Goal: Task Accomplishment & Management: Use online tool/utility

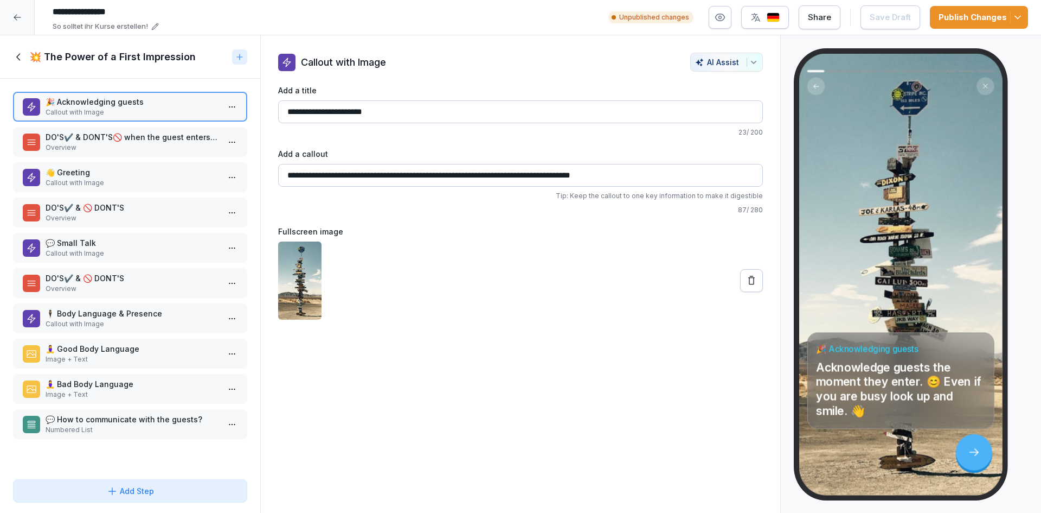
click at [235, 55] on div at bounding box center [239, 56] width 15 height 15
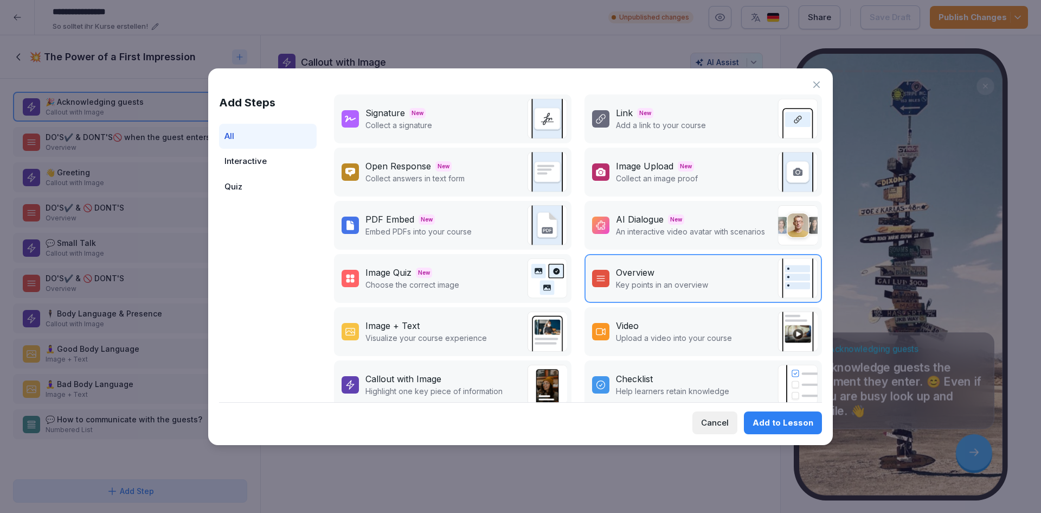
click at [618, 224] on div "AI Dialogue" at bounding box center [640, 219] width 48 height 13
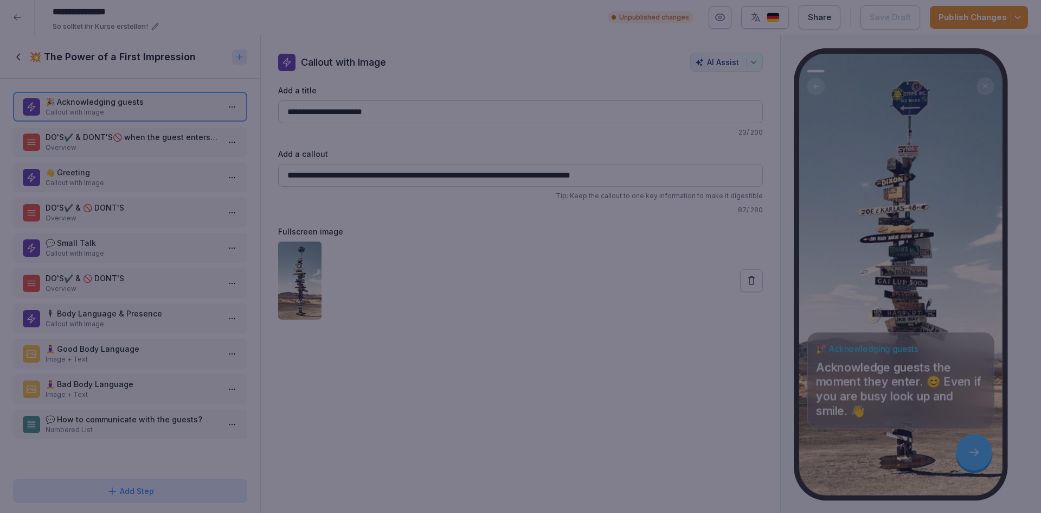
click at [536, 25] on div at bounding box center [520, 256] width 1041 height 513
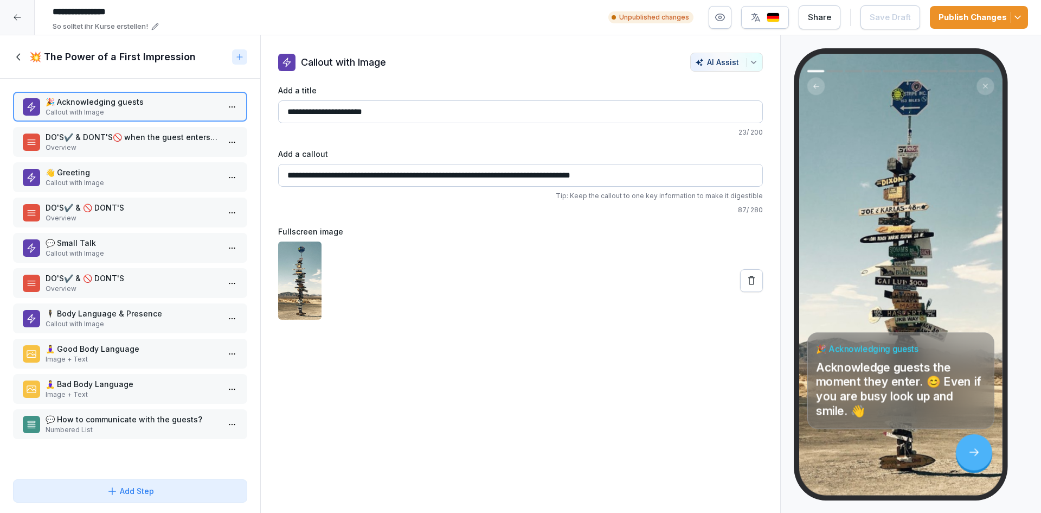
click at [236, 63] on div at bounding box center [239, 56] width 15 height 15
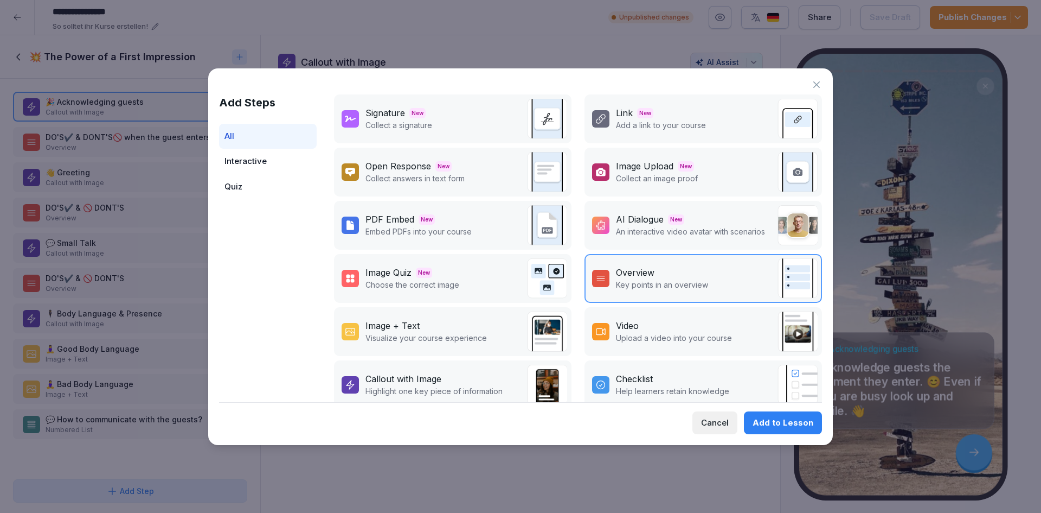
click at [665, 230] on p "An interactive video avatar with scenarios" at bounding box center [690, 231] width 149 height 11
click at [775, 424] on div "Add to Lesson" at bounding box center [783, 423] width 61 height 12
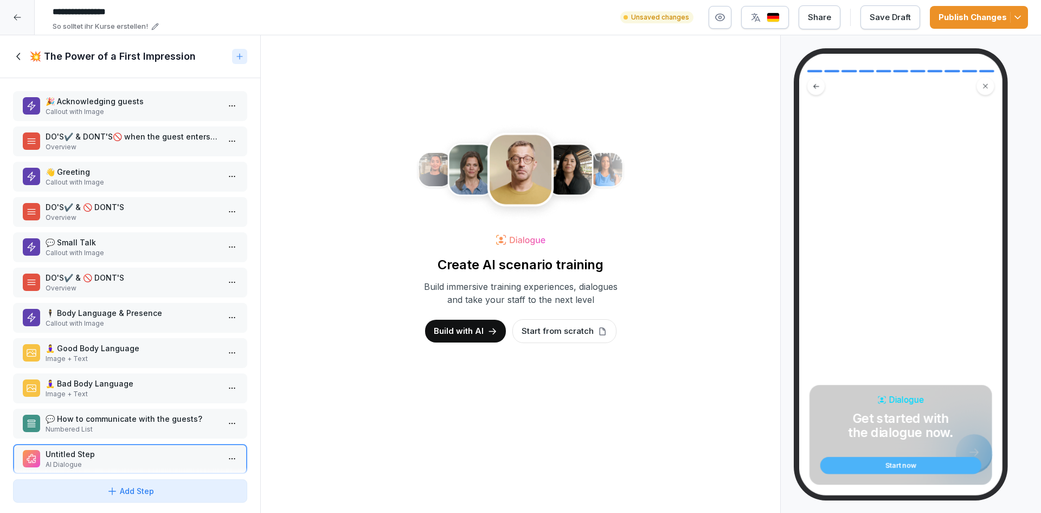
click at [532, 329] on p "Start from scratch" at bounding box center [558, 331] width 72 height 12
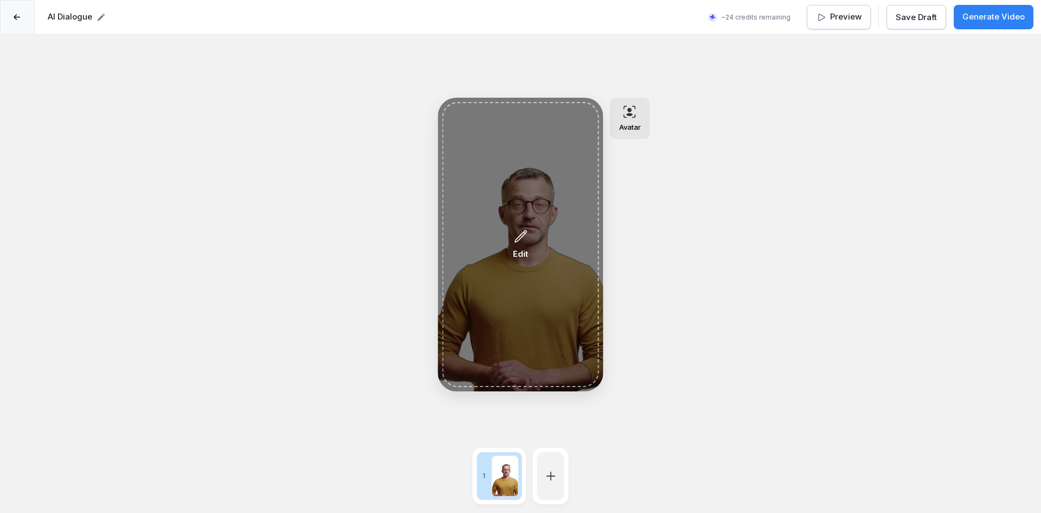
click at [521, 253] on p "Edit" at bounding box center [520, 254] width 15 height 12
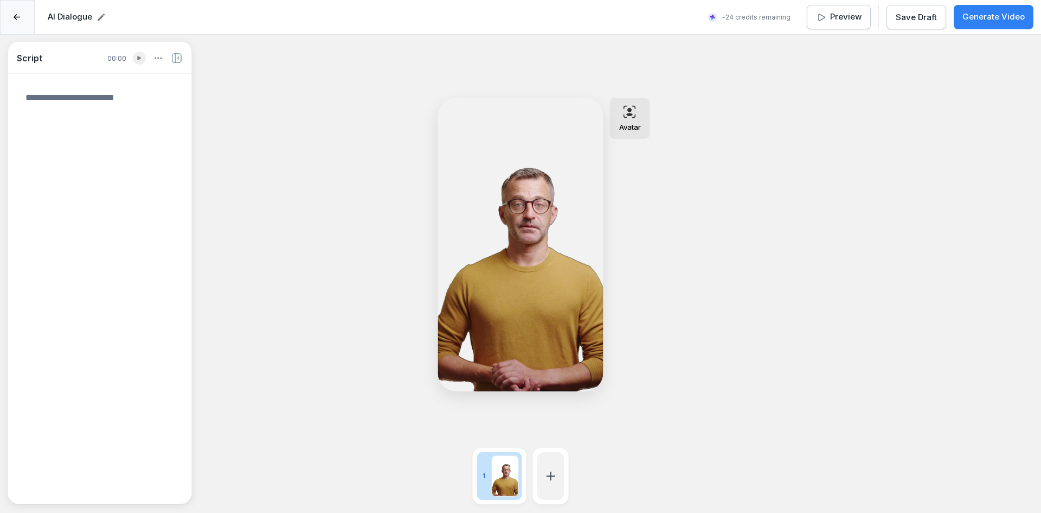
click at [14, 14] on icon at bounding box center [17, 17] width 7 height 7
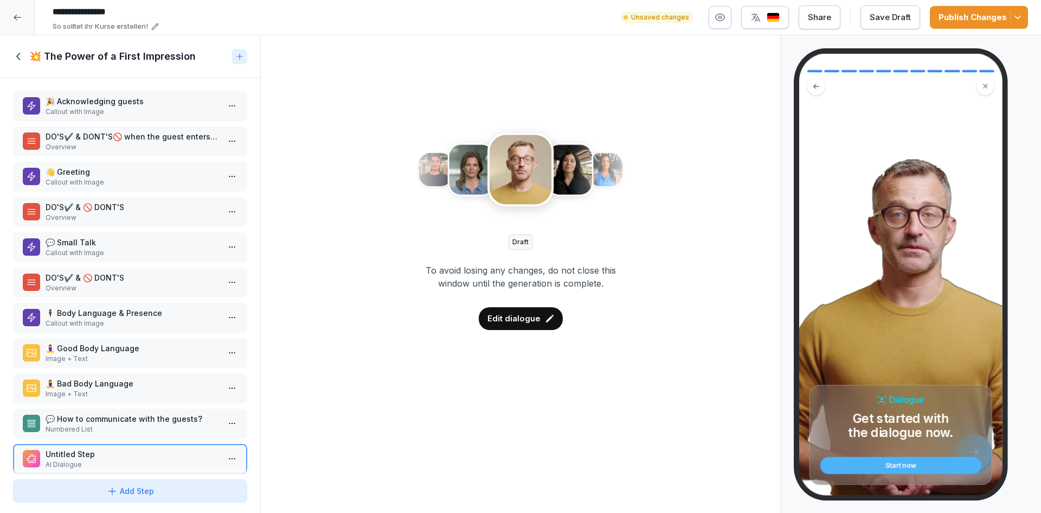
click at [501, 310] on div "Edit dialogue" at bounding box center [521, 318] width 84 height 23
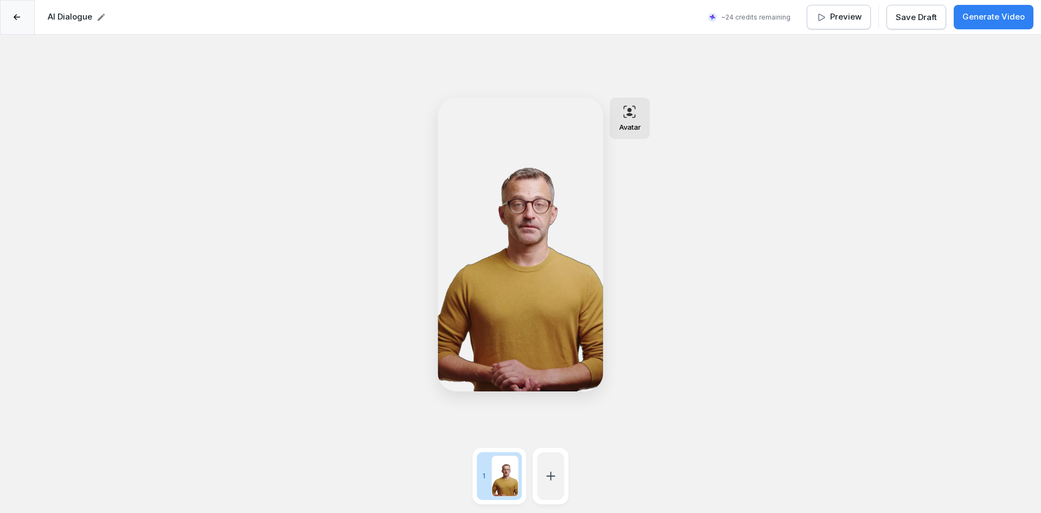
click at [23, 21] on div at bounding box center [17, 17] width 35 height 35
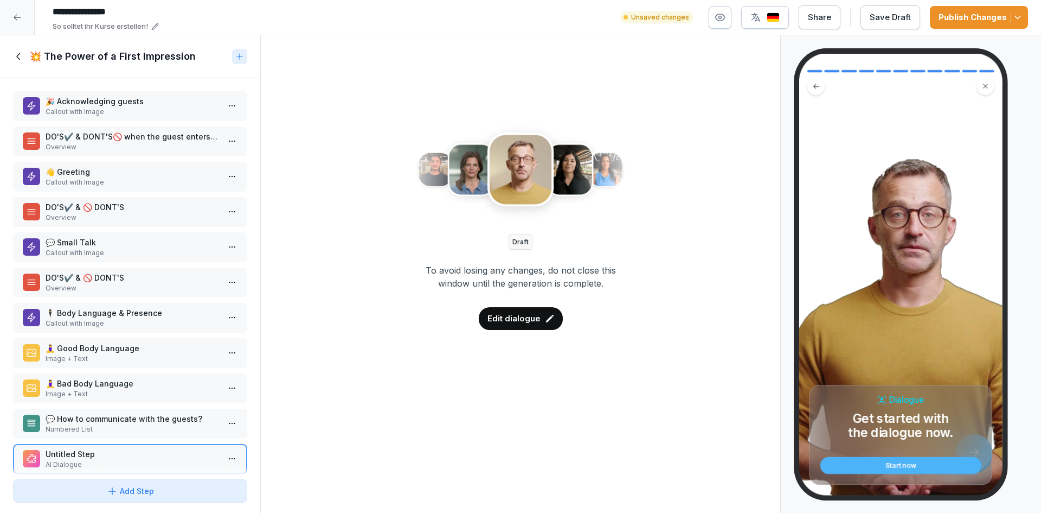
click at [984, 83] on icon at bounding box center [986, 86] width 6 height 6
click at [220, 454] on html "**********" at bounding box center [520, 256] width 1041 height 513
click at [202, 430] on div "Delete" at bounding box center [184, 436] width 92 height 20
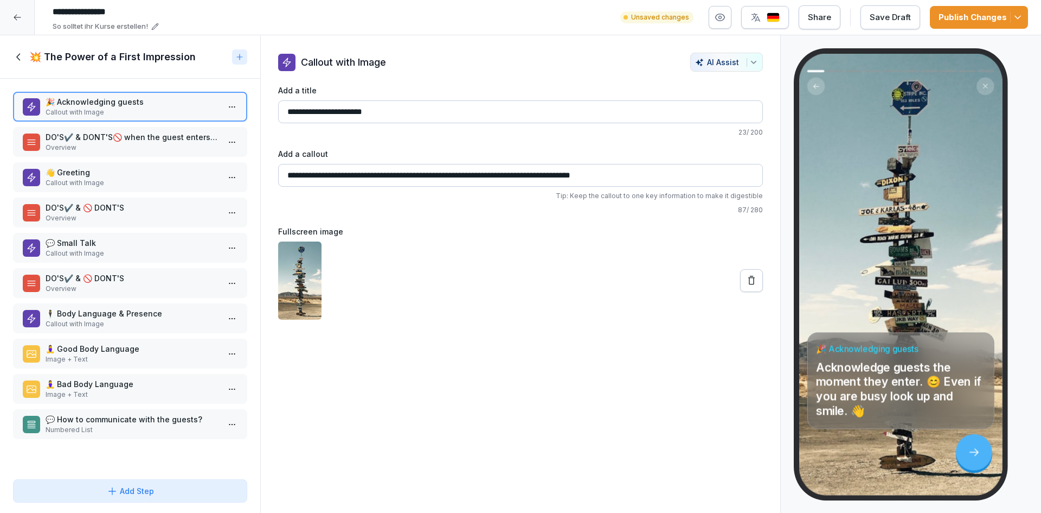
click at [245, 53] on div at bounding box center [239, 56] width 15 height 15
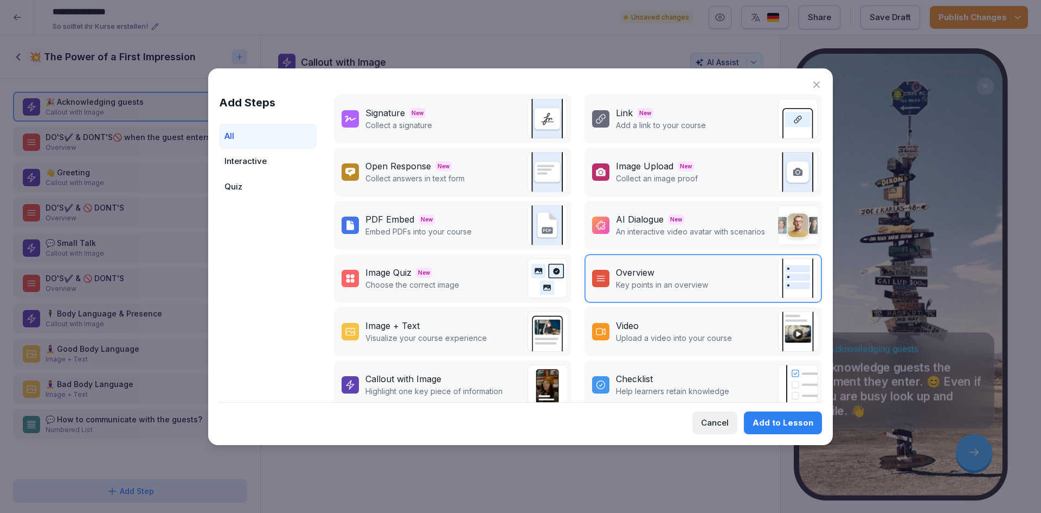
click at [689, 222] on div "AI Dialogue New" at bounding box center [690, 219] width 149 height 13
click at [783, 421] on div "Add to Lesson" at bounding box center [783, 423] width 61 height 12
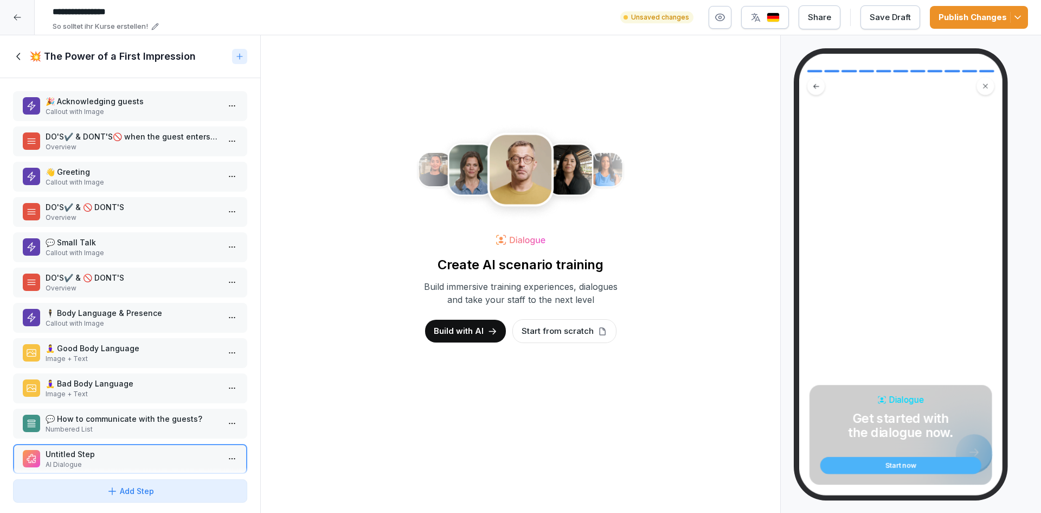
click at [474, 332] on p "Build with AI" at bounding box center [459, 331] width 50 height 12
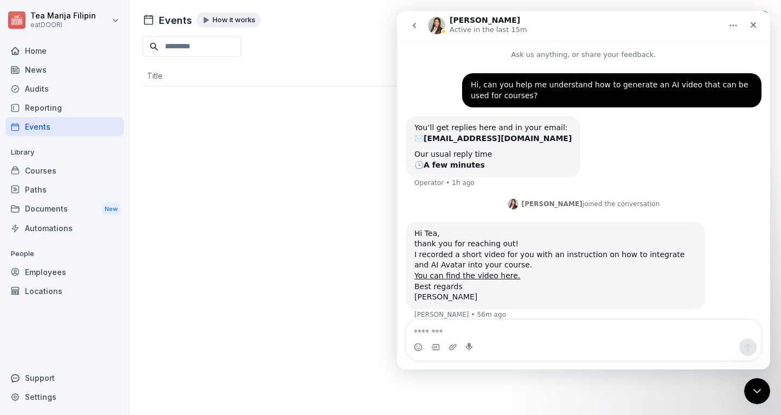
scroll to position [11, 0]
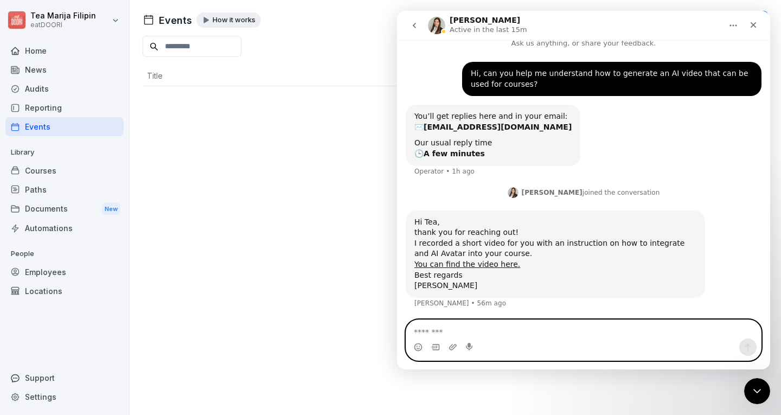
click at [486, 329] on textarea "Message…" at bounding box center [583, 329] width 355 height 18
type textarea "**********"
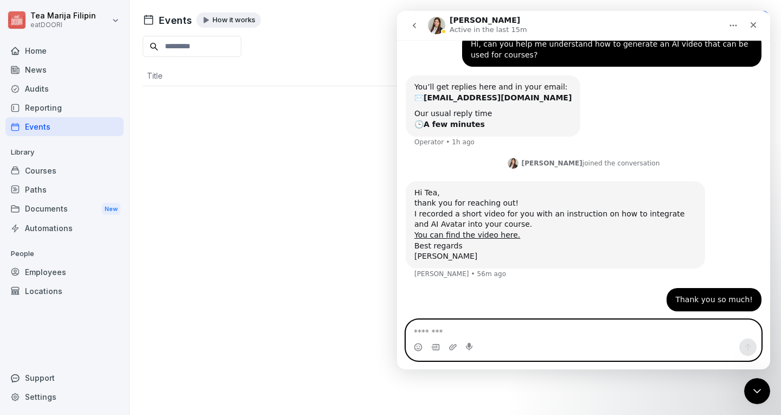
scroll to position [44, 0]
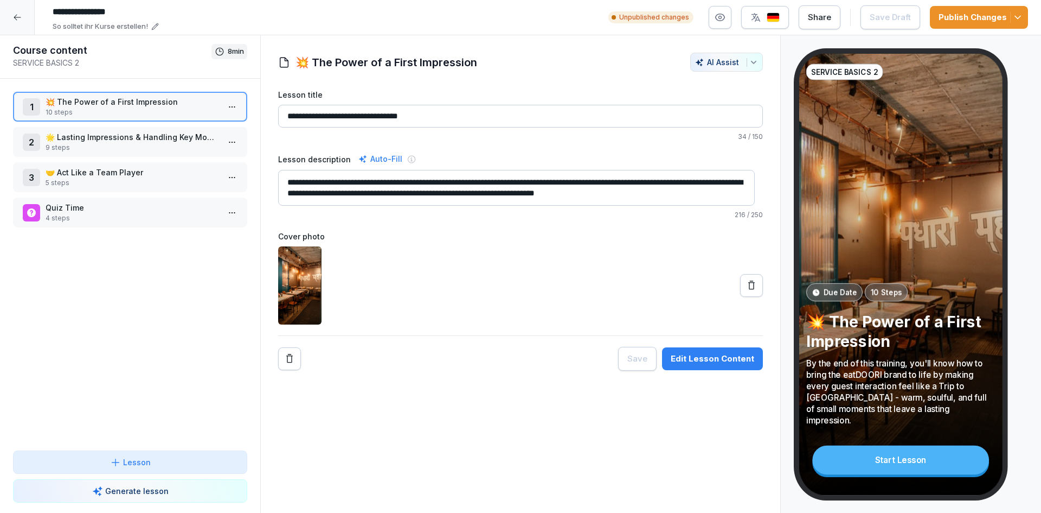
click at [30, 18] on div at bounding box center [17, 17] width 35 height 35
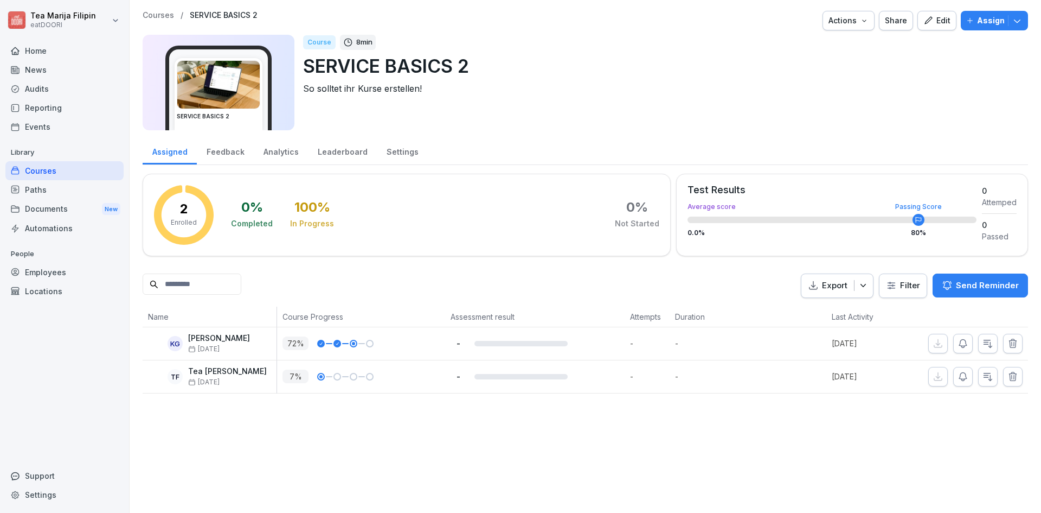
click at [80, 171] on div "Courses" at bounding box center [64, 170] width 118 height 19
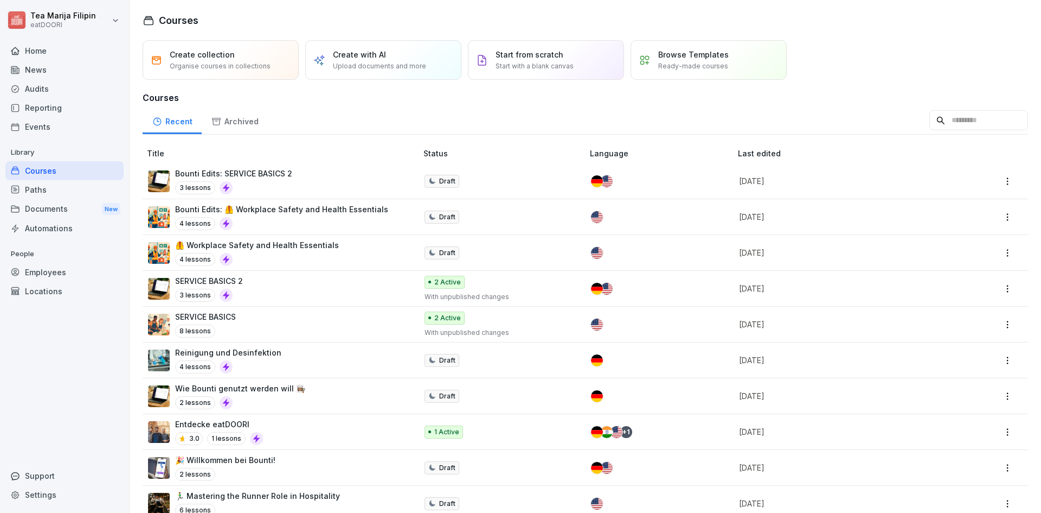
click at [330, 221] on div "4 lessons" at bounding box center [281, 223] width 213 height 13
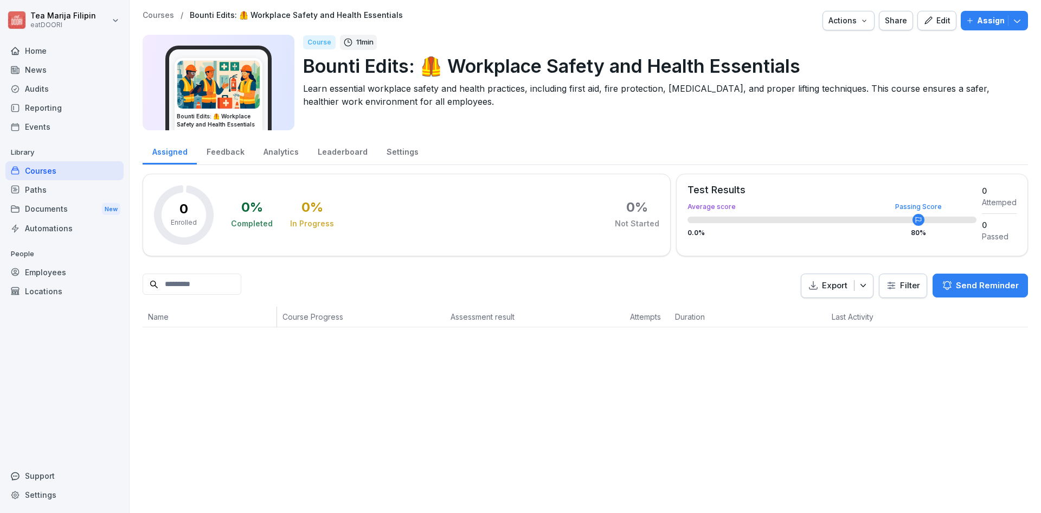
click at [926, 23] on icon "button" at bounding box center [929, 21] width 10 height 10
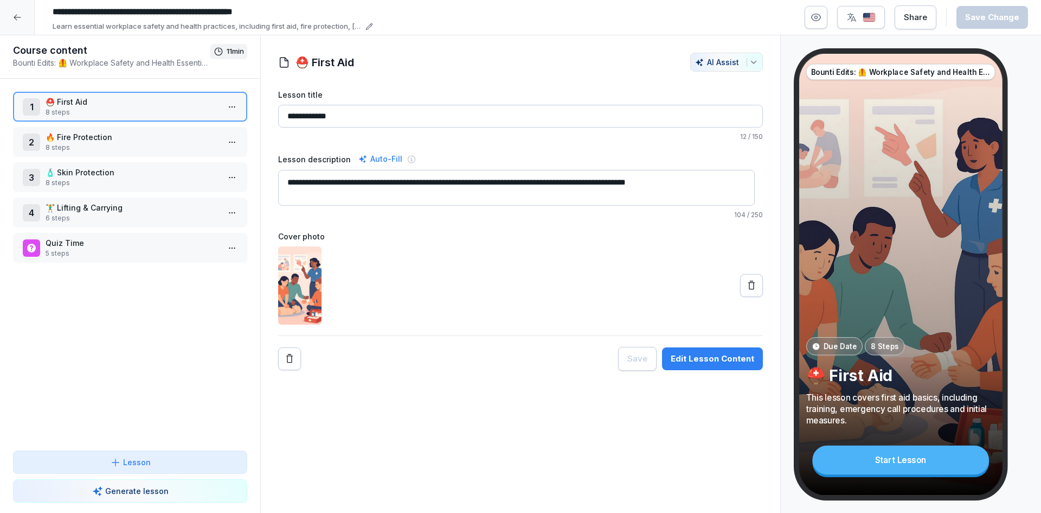
click at [709, 362] on div "Edit Lesson Content" at bounding box center [713, 359] width 84 height 12
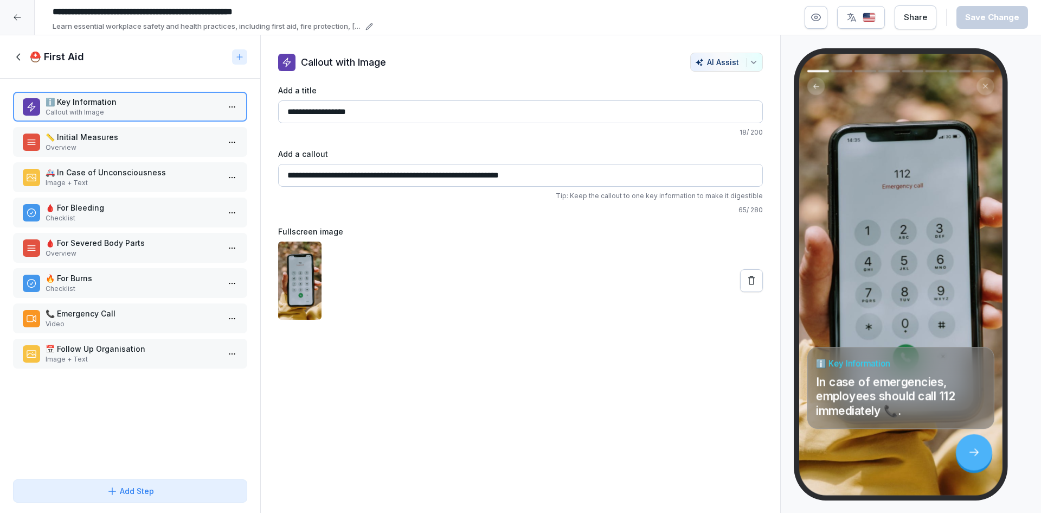
click at [90, 136] on p "📏 Initial Measures" at bounding box center [133, 136] width 174 height 11
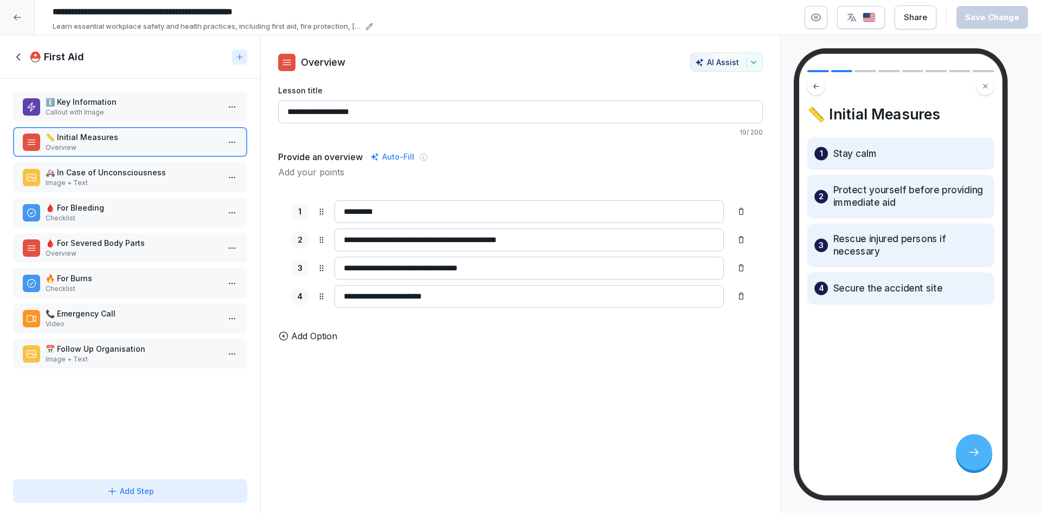
click at [97, 175] on p "🚑 In Case of Unconsciousness" at bounding box center [133, 172] width 174 height 11
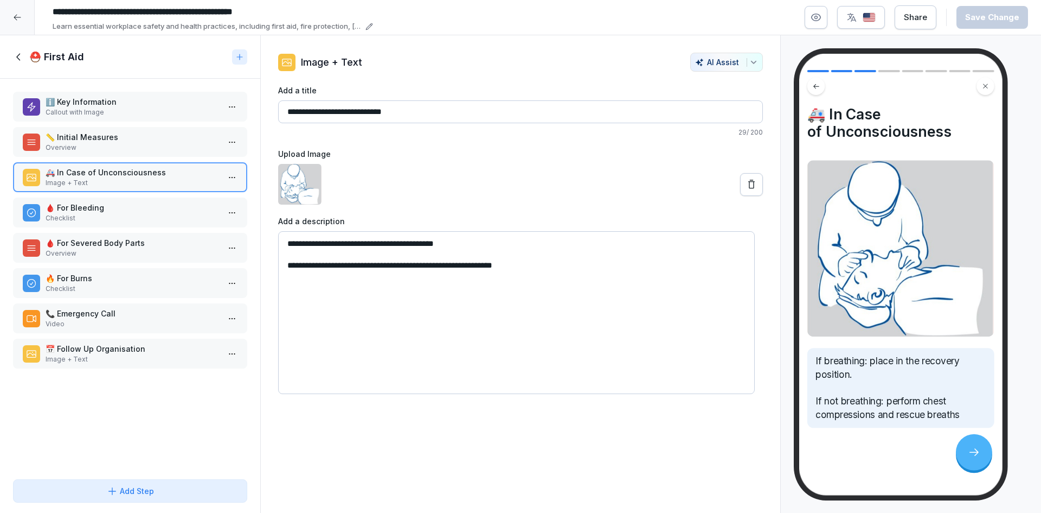
click at [114, 202] on p "🩸 For Bleeding" at bounding box center [133, 207] width 174 height 11
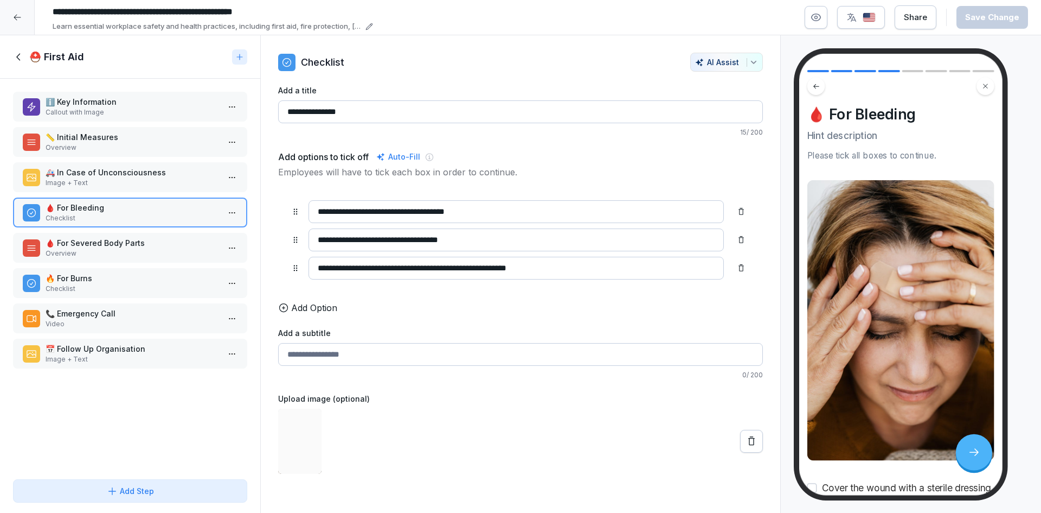
click at [99, 232] on div "ℹ️ Key Information Callout with Image 📏 Initial Measures Overview 🚑 In Case of …" at bounding box center [130, 277] width 260 height 396
click at [105, 242] on p "🩸 For Severed Body Parts" at bounding box center [133, 242] width 174 height 11
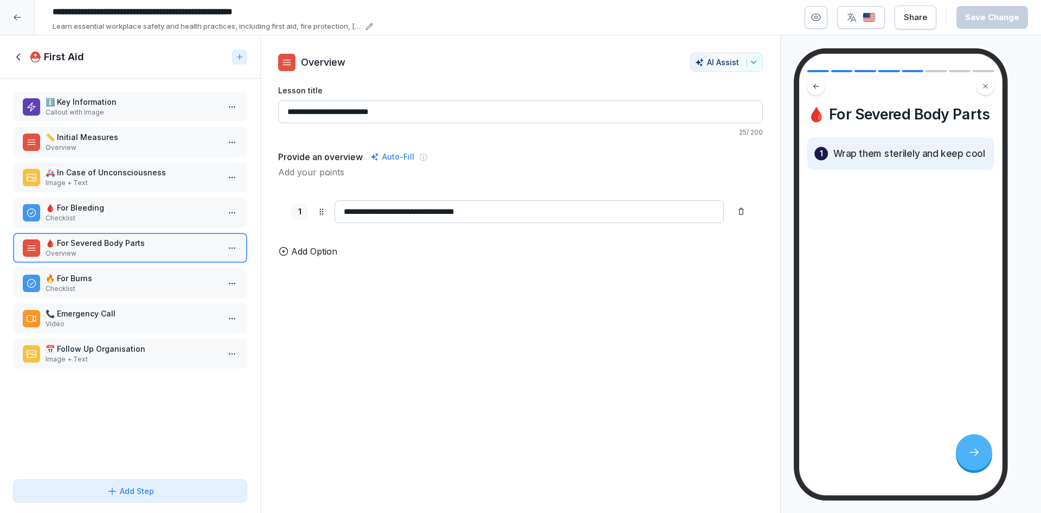
click at [111, 288] on p "Checklist" at bounding box center [133, 289] width 174 height 10
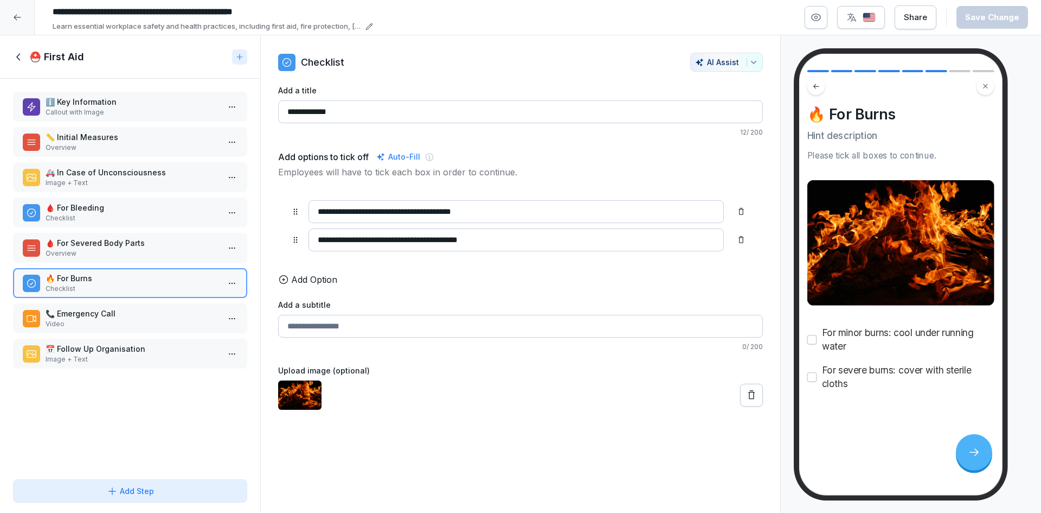
click at [107, 314] on p "📞 Emergency Call" at bounding box center [133, 313] width 174 height 11
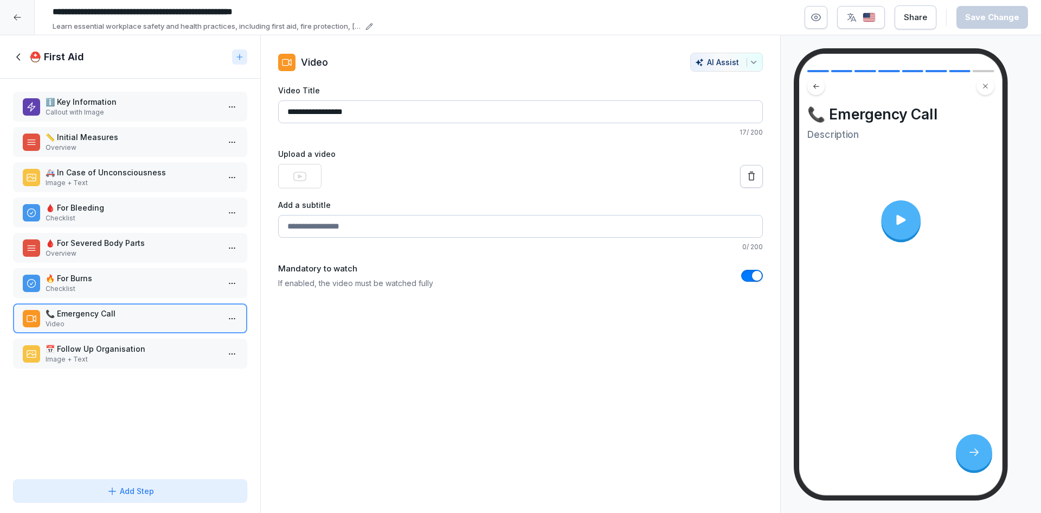
click at [22, 18] on div at bounding box center [17, 17] width 35 height 35
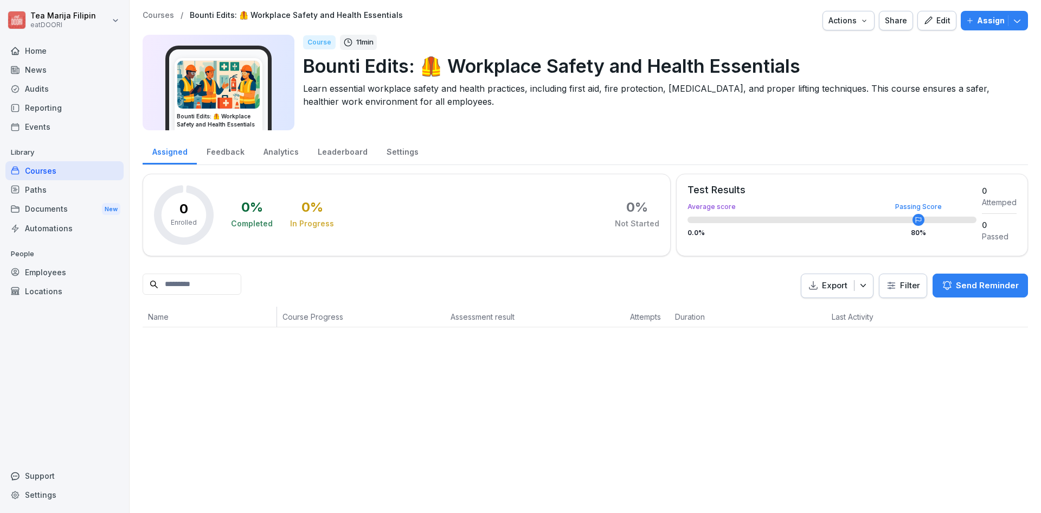
click at [586, 372] on div "Courses / Bounti Edits: 🦺 Workplace Safety and Health Essentials Actions Share …" at bounding box center [586, 256] width 912 height 513
click at [77, 172] on div "Courses" at bounding box center [64, 170] width 118 height 19
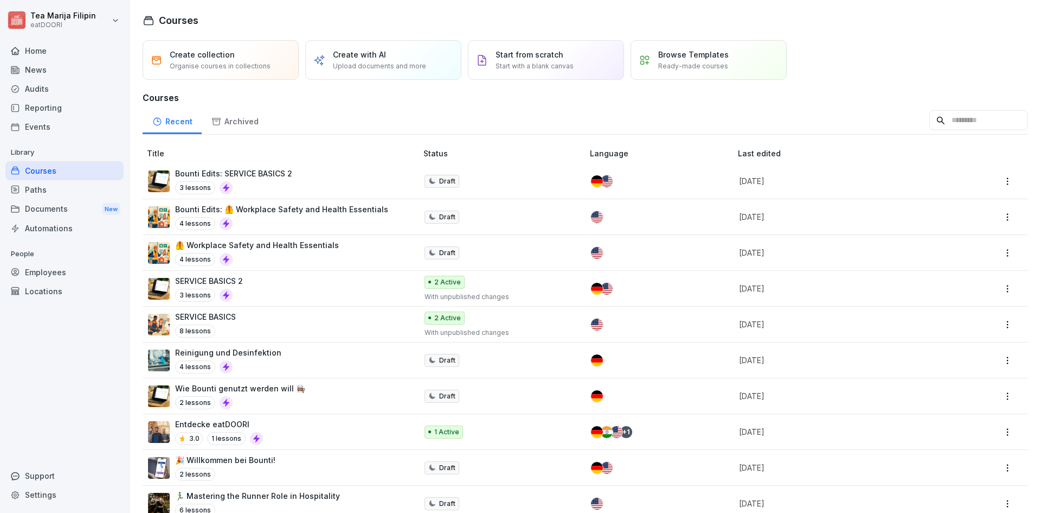
click at [290, 259] on div "4 lessons" at bounding box center [257, 259] width 164 height 13
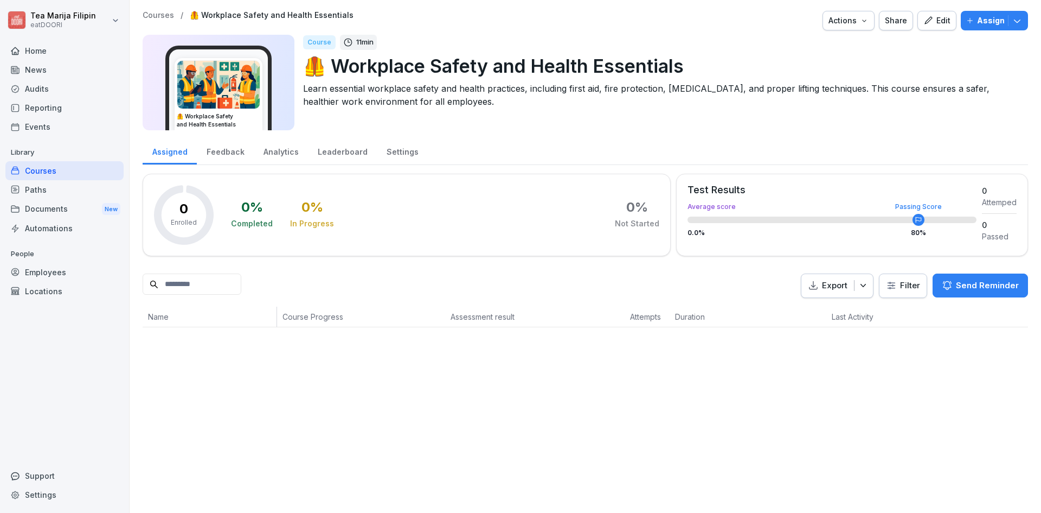
click at [936, 21] on div "Edit" at bounding box center [937, 21] width 27 height 12
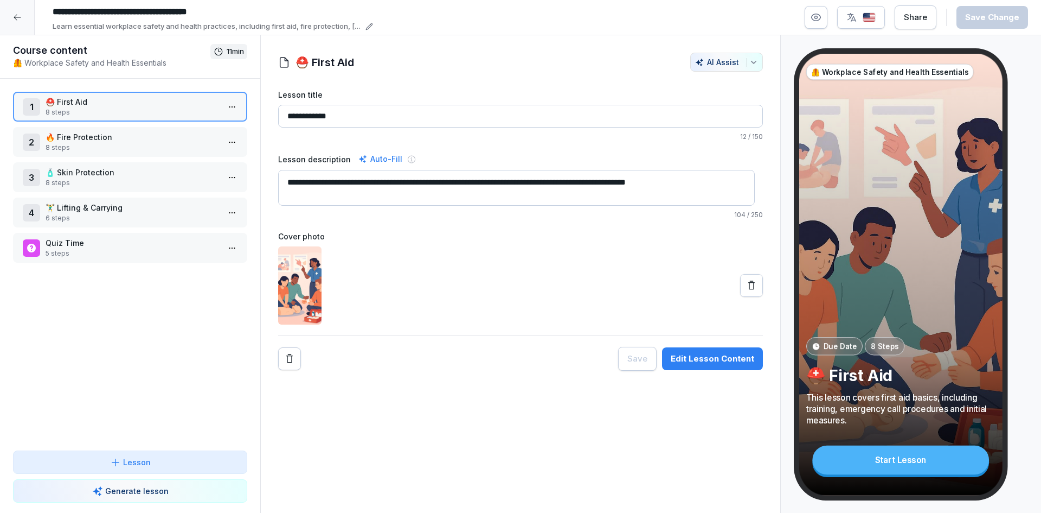
click at [716, 356] on div "Edit Lesson Content" at bounding box center [713, 359] width 84 height 12
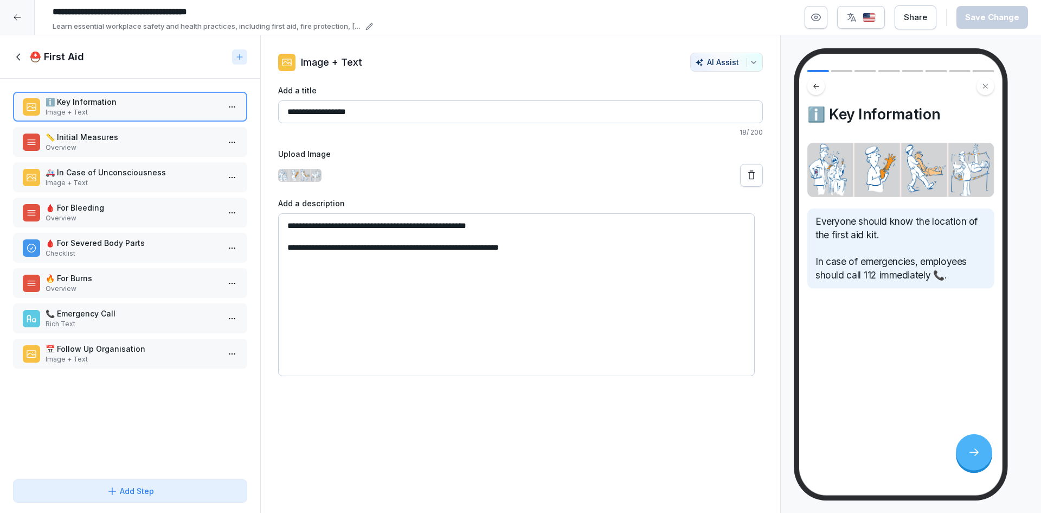
click at [135, 136] on p "📏 Initial Measures" at bounding box center [133, 136] width 174 height 11
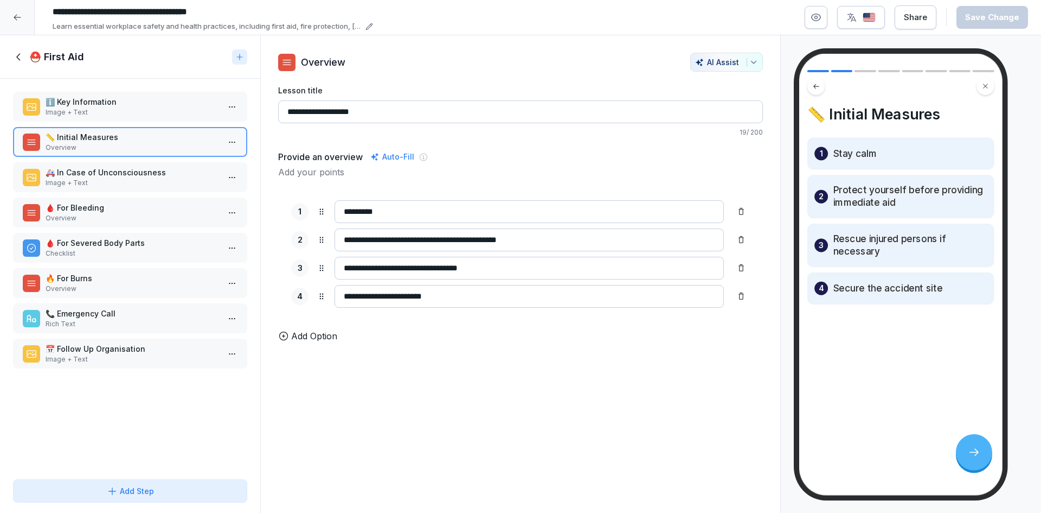
click at [137, 175] on p "🚑 In Case of Unconsciousness" at bounding box center [133, 172] width 174 height 11
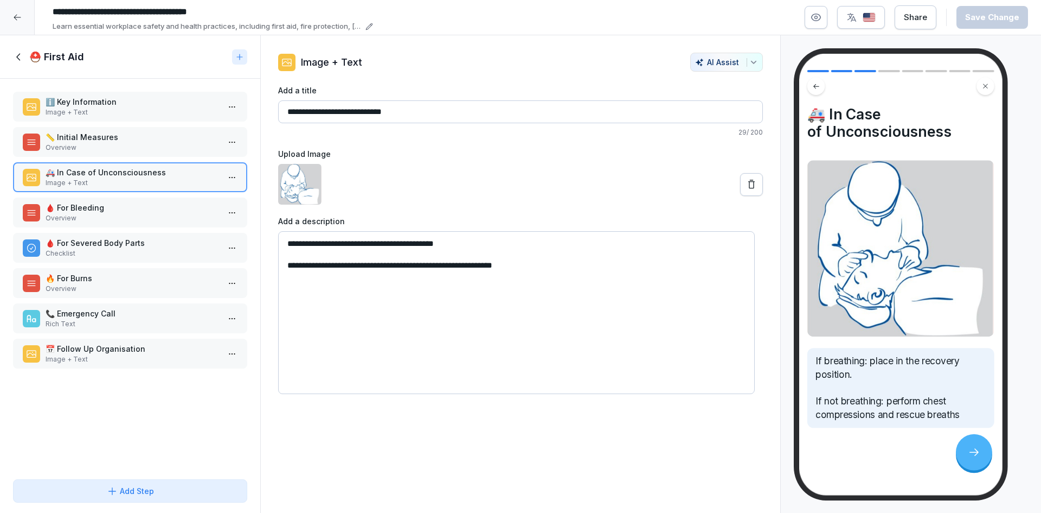
click at [129, 206] on p "🩸 For Bleeding" at bounding box center [133, 207] width 174 height 11
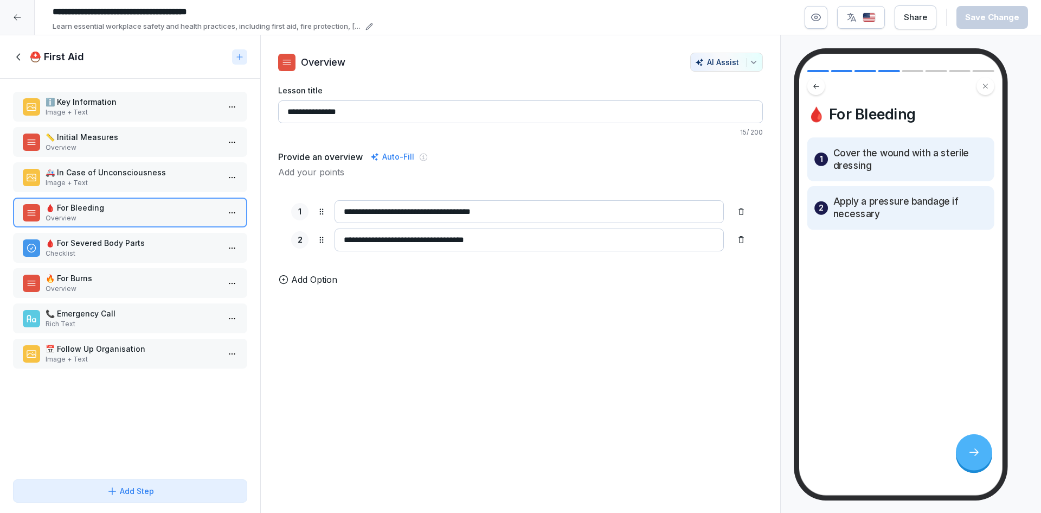
click at [119, 236] on div "🩸 For Severed Body Parts Checklist" at bounding box center [130, 248] width 234 height 30
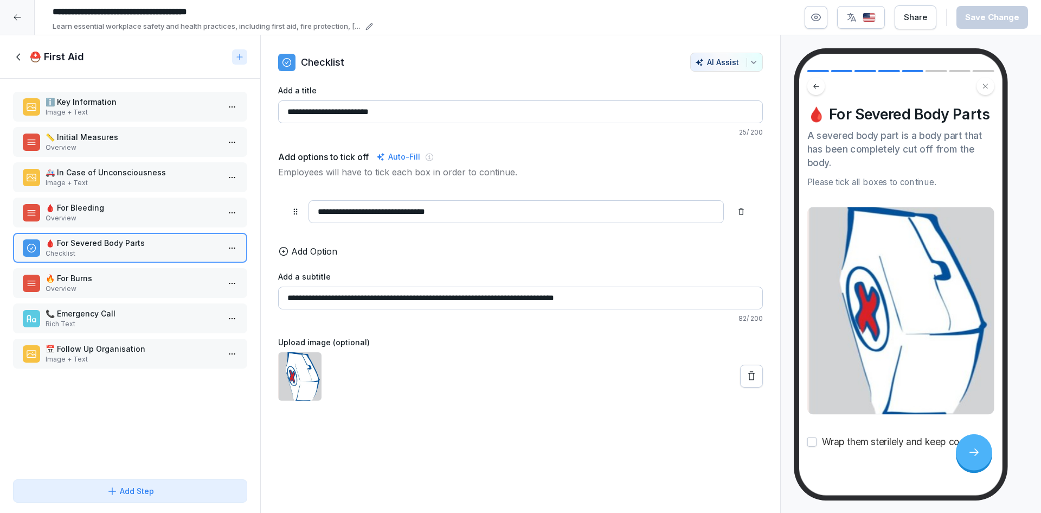
click at [123, 281] on p "🔥 For Burns" at bounding box center [133, 277] width 174 height 11
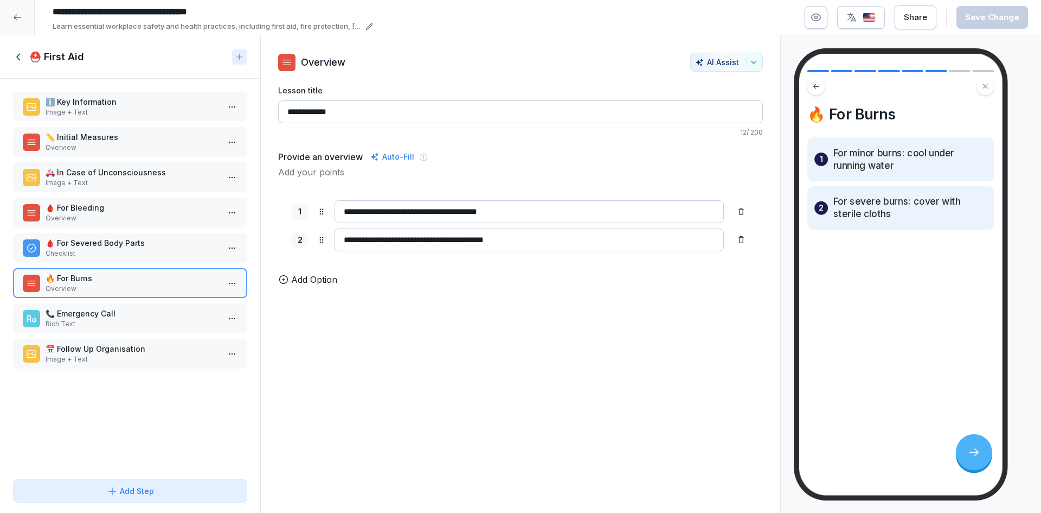
click at [121, 307] on div "📞 Emergency Call Rich Text" at bounding box center [130, 318] width 234 height 30
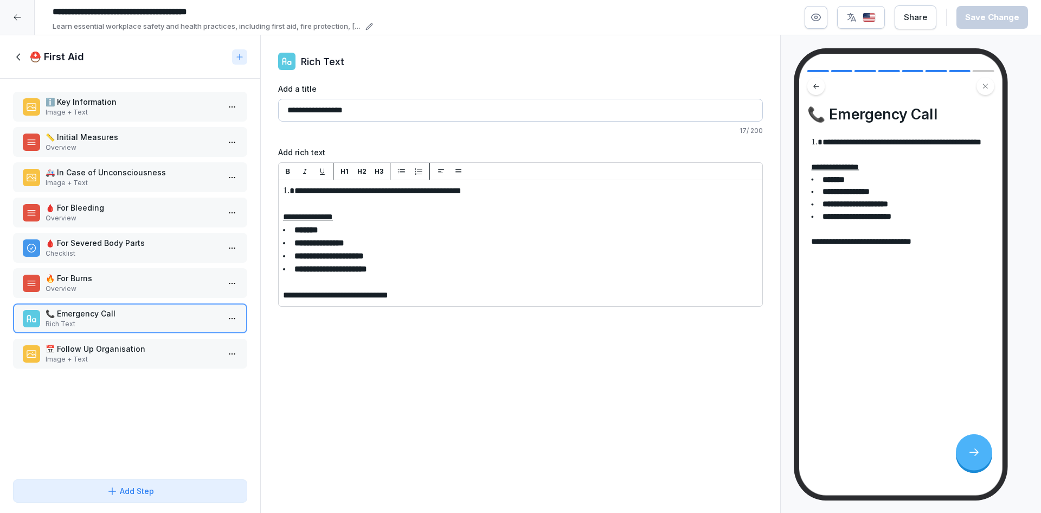
click at [143, 487] on div "Add Step" at bounding box center [130, 490] width 47 height 11
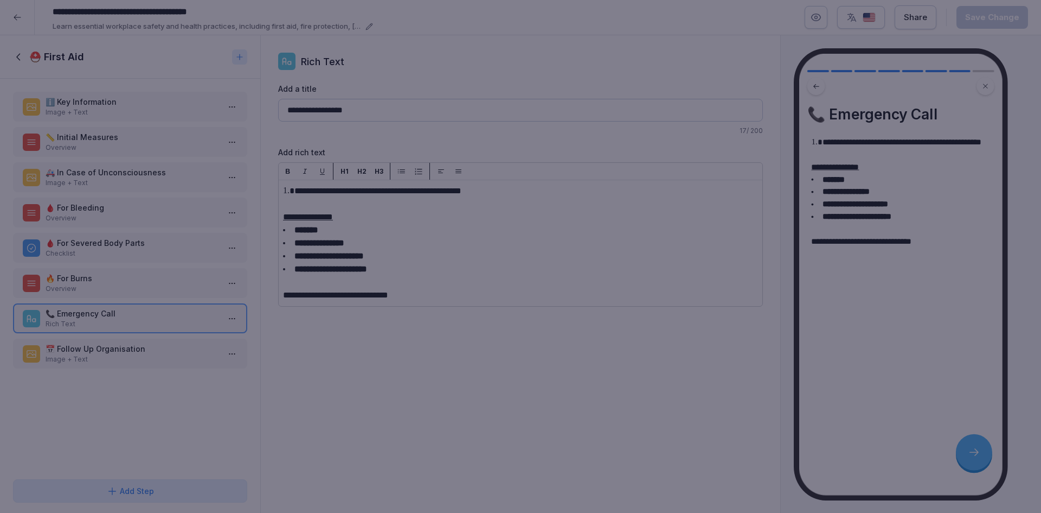
click at [639, 30] on div at bounding box center [520, 256] width 1041 height 513
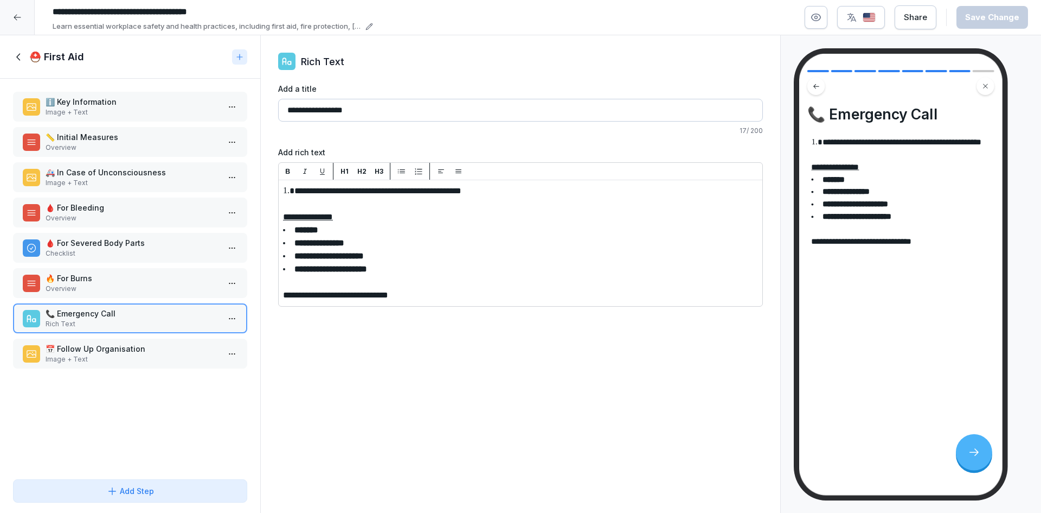
click at [106, 345] on p "📅 Follow Up Organisation" at bounding box center [133, 348] width 174 height 11
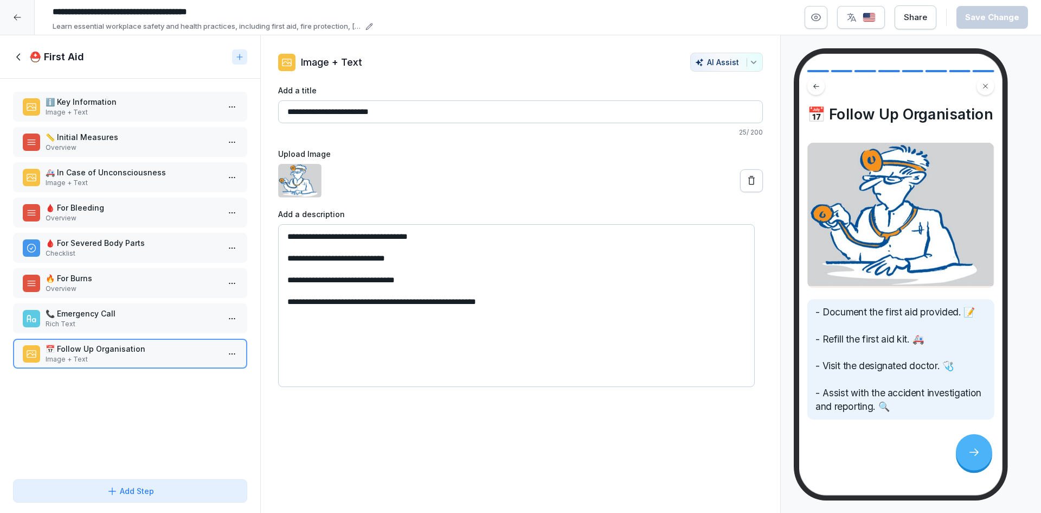
click at [22, 48] on div "⛑️ First Aid" at bounding box center [130, 56] width 260 height 43
click at [20, 55] on icon at bounding box center [19, 57] width 12 height 12
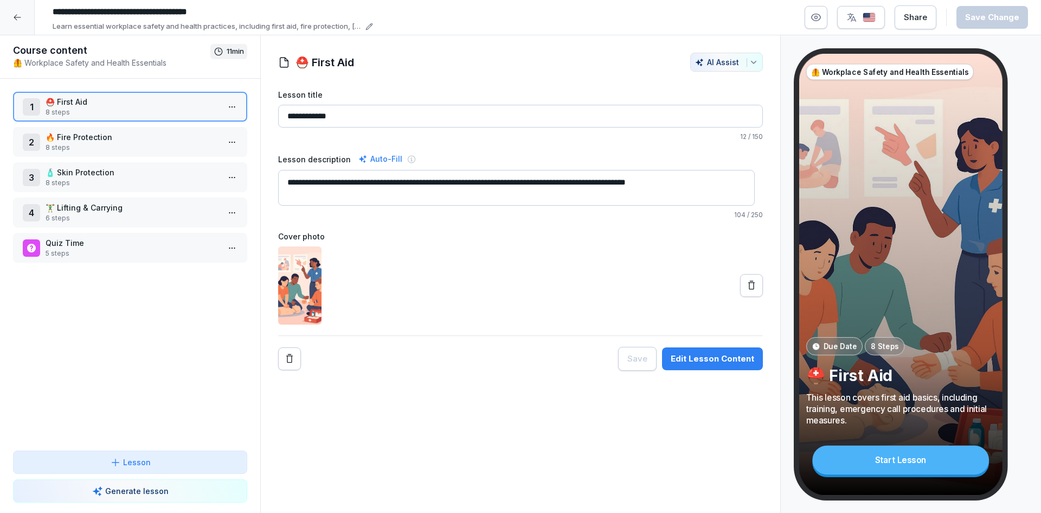
click at [145, 137] on p "🔥 Fire Protection" at bounding box center [133, 136] width 174 height 11
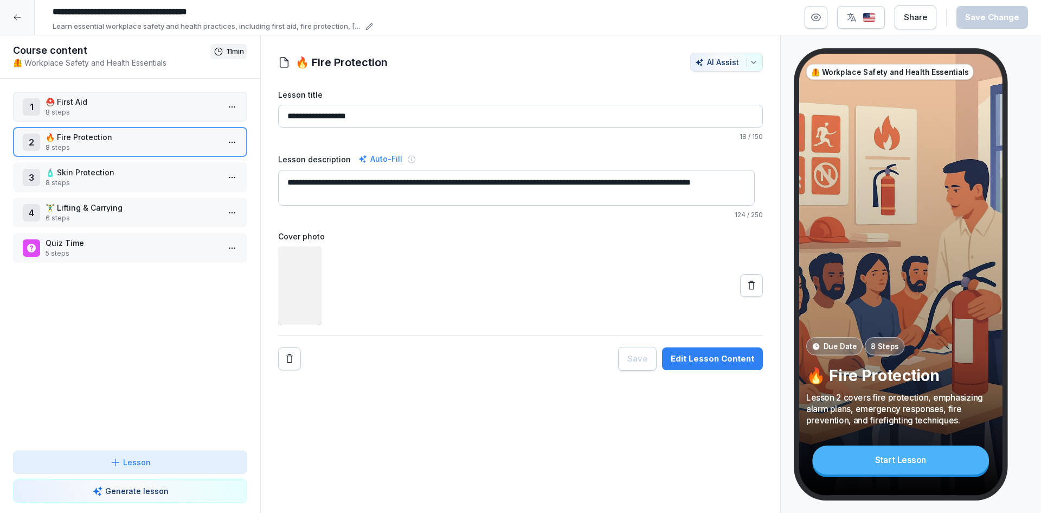
click at [151, 99] on p "⛑️ First Aid" at bounding box center [133, 101] width 174 height 11
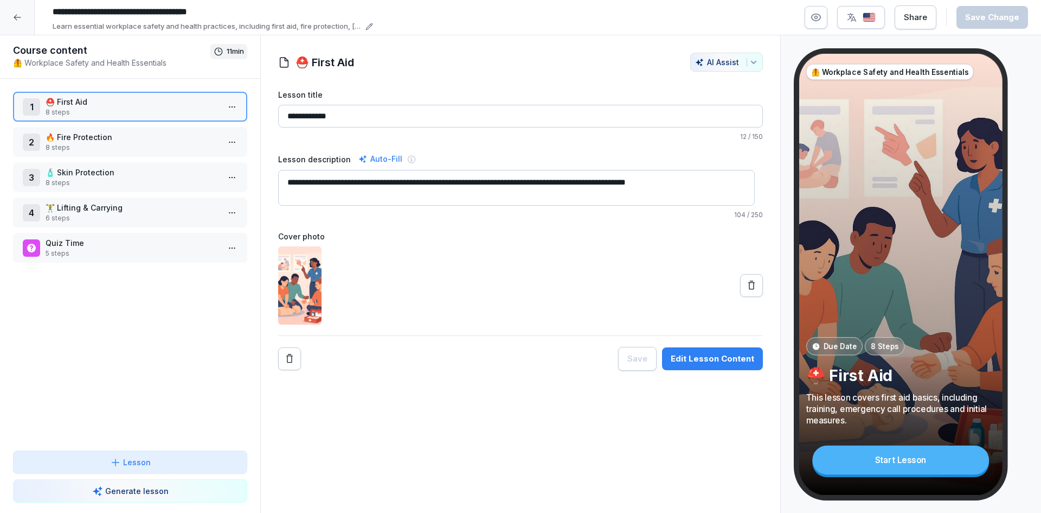
click at [162, 138] on p "🔥 Fire Protection" at bounding box center [133, 136] width 174 height 11
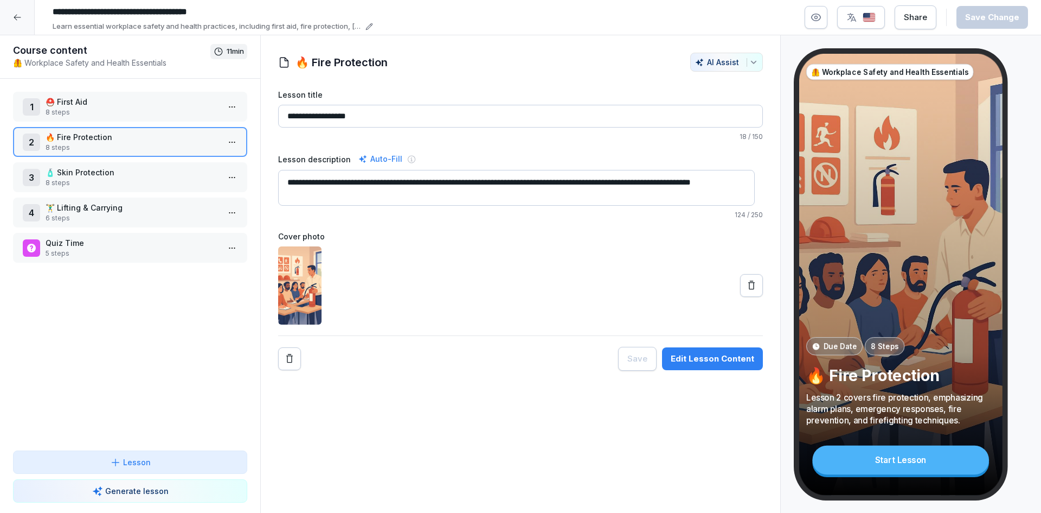
click at [691, 363] on div "Edit Lesson Content" at bounding box center [713, 359] width 84 height 12
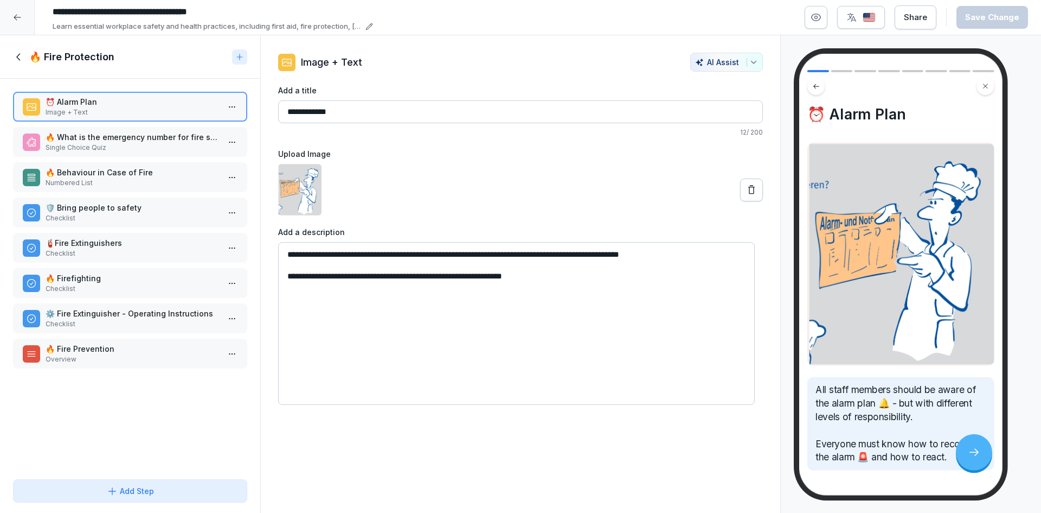
click at [173, 142] on p "🔥 What is the emergency number for fire services in Germany?" at bounding box center [133, 136] width 174 height 11
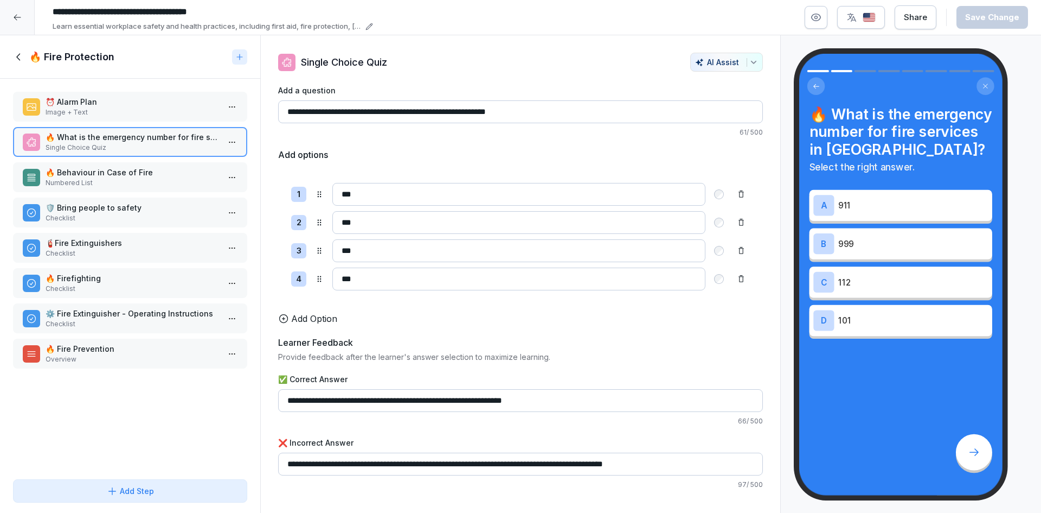
click at [443, 221] on input "***" at bounding box center [518, 222] width 373 height 23
type input "***"
click at [508, 259] on input "***" at bounding box center [518, 250] width 373 height 23
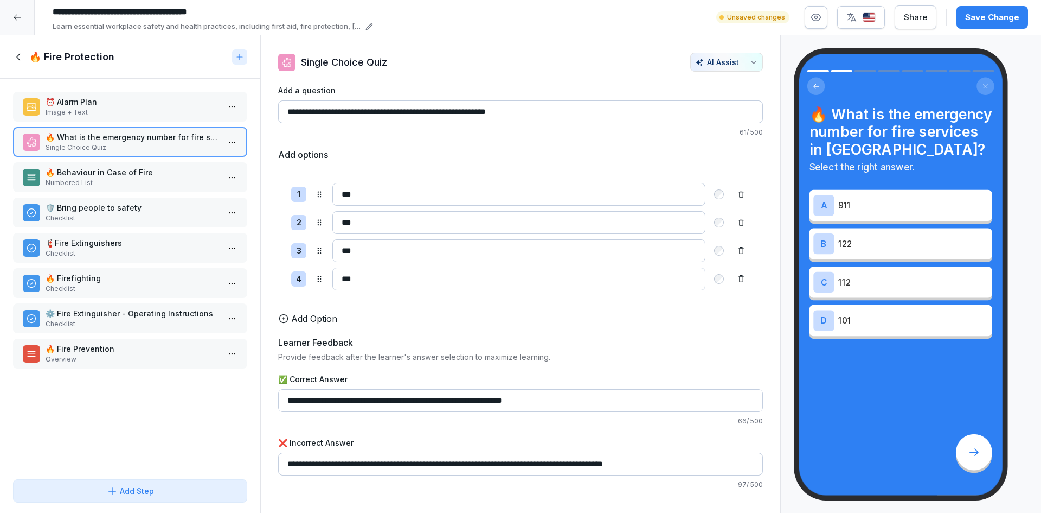
click at [500, 267] on div "1 *** 2 *** 3 *** 4 *** To pick up a draggable item, press the space bar. While…" at bounding box center [520, 236] width 485 height 133
click at [499, 271] on input "***" at bounding box center [518, 278] width 373 height 23
click at [460, 473] on input "**********" at bounding box center [520, 463] width 485 height 23
drag, startPoint x: 422, startPoint y: 473, endPoint x: 660, endPoint y: 478, distance: 237.1
click at [660, 475] on input "**********" at bounding box center [520, 463] width 485 height 23
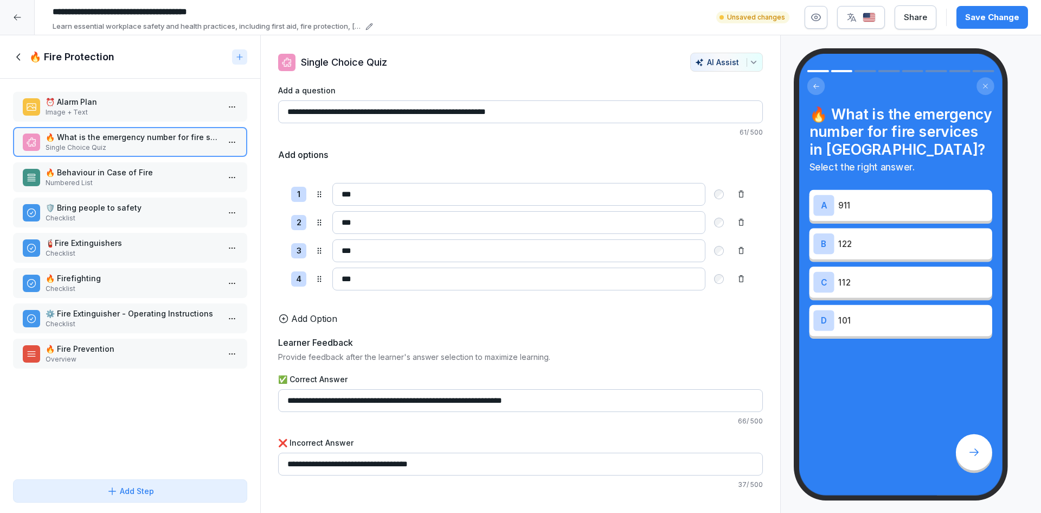
type input "**********"
click at [153, 183] on p "Numbered List" at bounding box center [133, 183] width 174 height 10
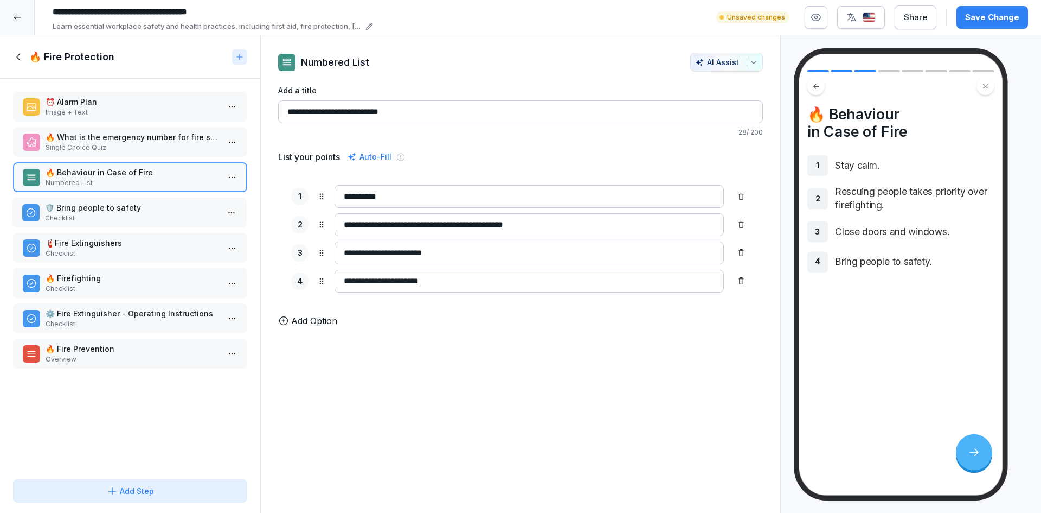
click at [159, 207] on p "🛡️ Bring people to safety" at bounding box center [132, 207] width 174 height 11
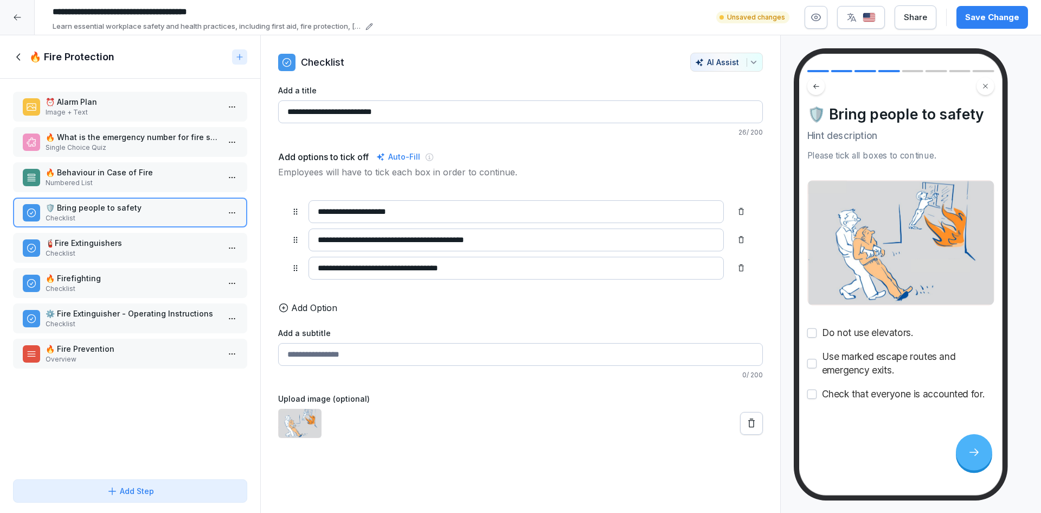
click at [245, 54] on div at bounding box center [239, 56] width 15 height 15
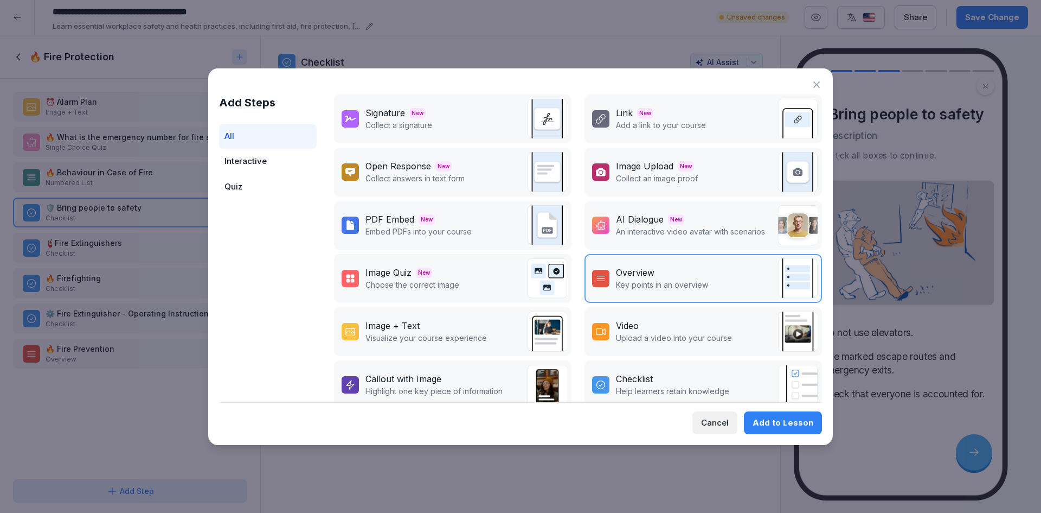
click at [729, 229] on p "An interactive video avatar with scenarios" at bounding box center [690, 231] width 149 height 11
click at [790, 427] on div "Add to Lesson" at bounding box center [783, 423] width 61 height 12
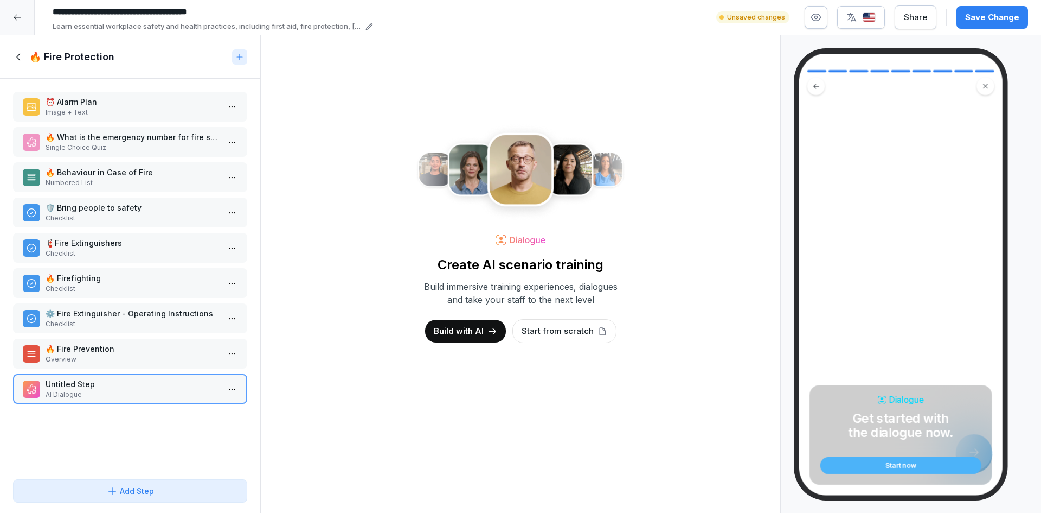
click at [527, 325] on p "Start from scratch" at bounding box center [558, 331] width 72 height 12
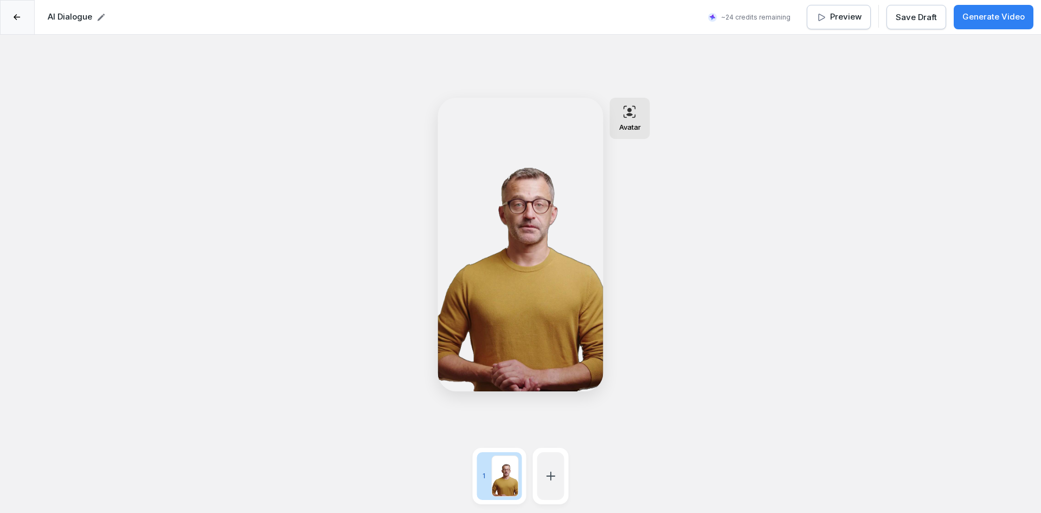
click at [556, 481] on icon at bounding box center [551, 475] width 13 height 13
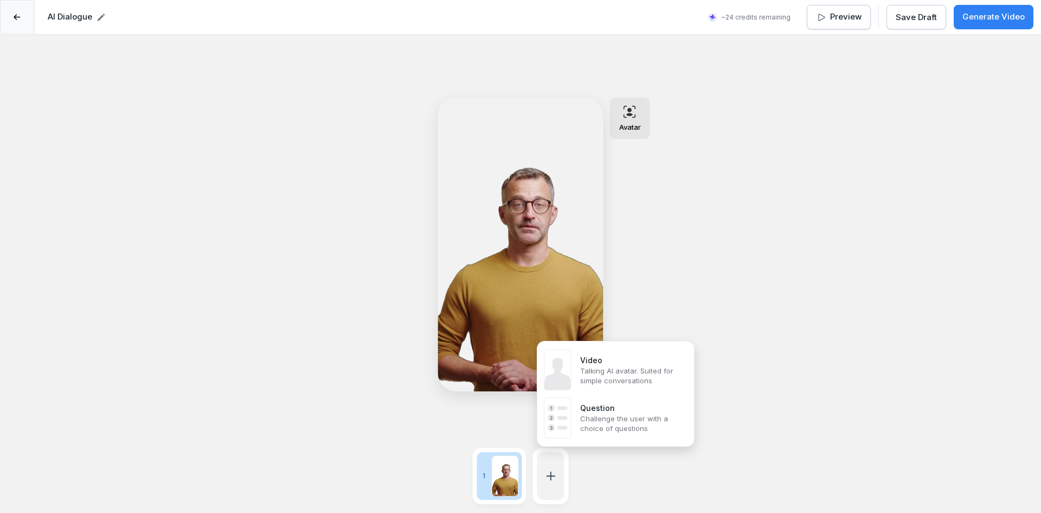
click at [635, 430] on p "Challenge the user with a choice of questions" at bounding box center [632, 423] width 105 height 20
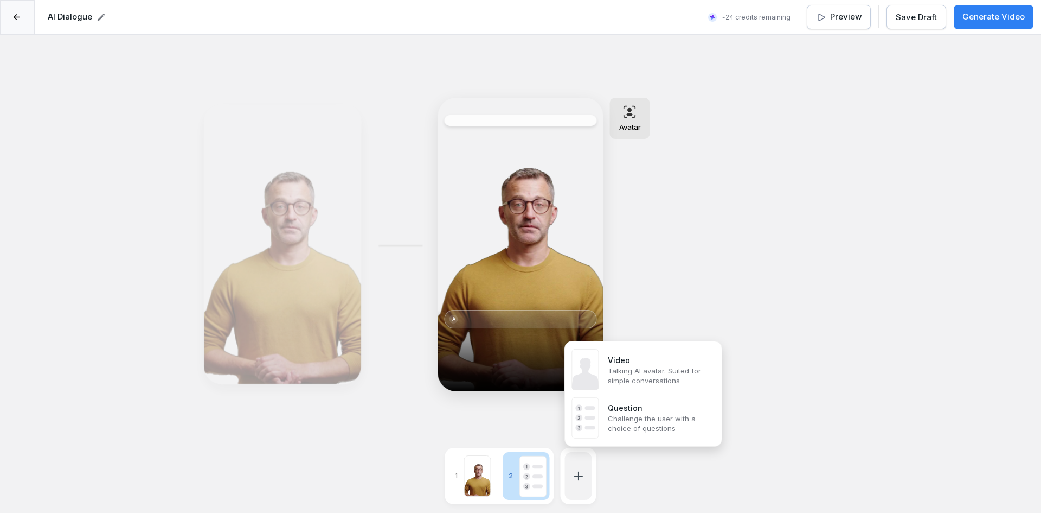
click at [575, 470] on icon at bounding box center [578, 475] width 13 height 13
click at [598, 371] on rect at bounding box center [585, 369] width 27 height 41
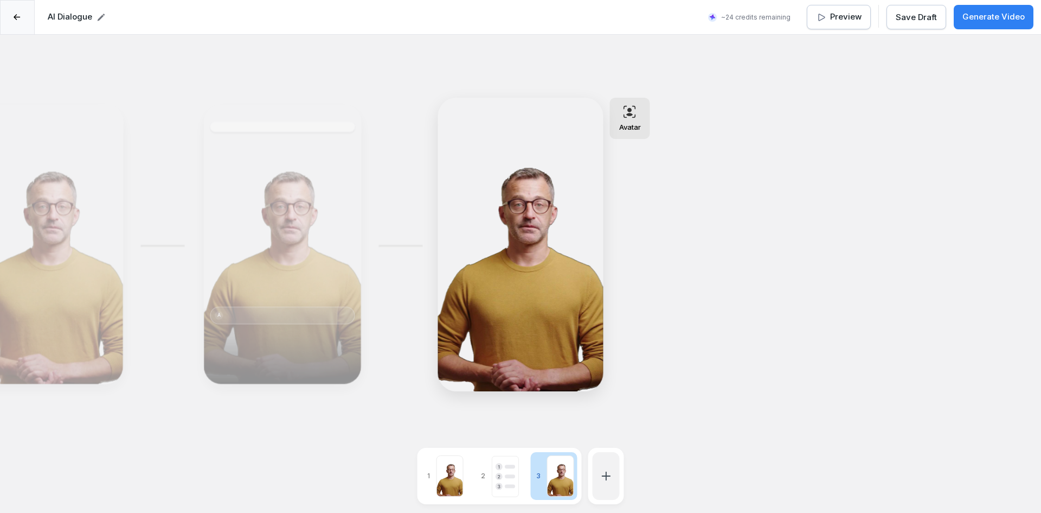
click at [560, 471] on div at bounding box center [560, 475] width 27 height 41
click at [627, 123] on p "Avatar" at bounding box center [630, 127] width 22 height 9
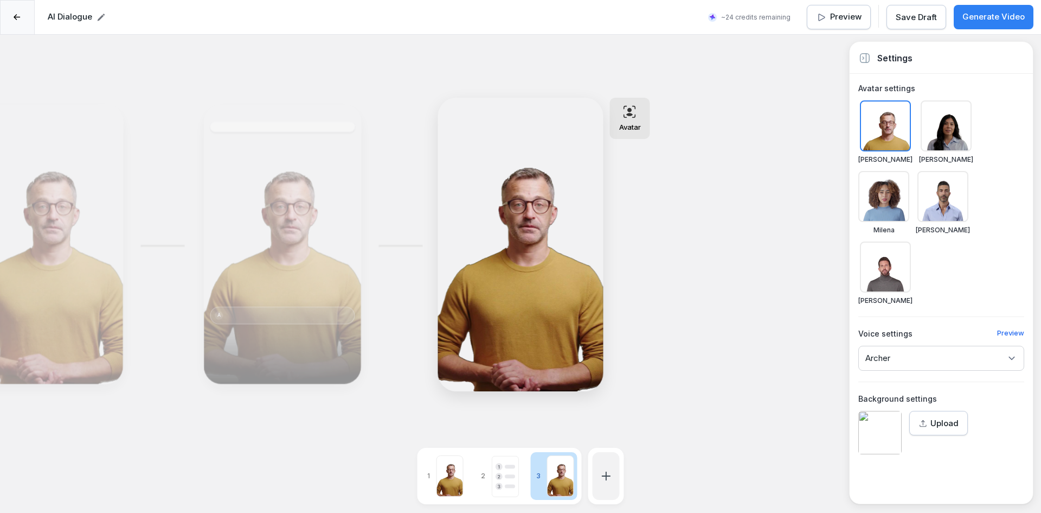
drag, startPoint x: 932, startPoint y: 283, endPoint x: 925, endPoint y: 277, distance: 8.9
click at [932, 345] on div "Archer" at bounding box center [942, 357] width 166 height 25
click at [944, 123] on div at bounding box center [946, 125] width 51 height 51
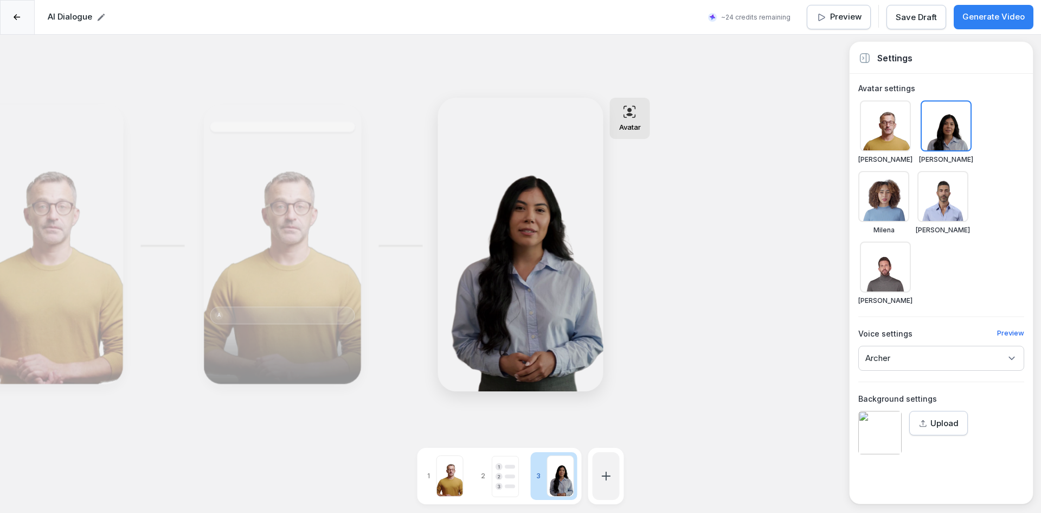
click at [610, 464] on div at bounding box center [606, 476] width 27 height 48
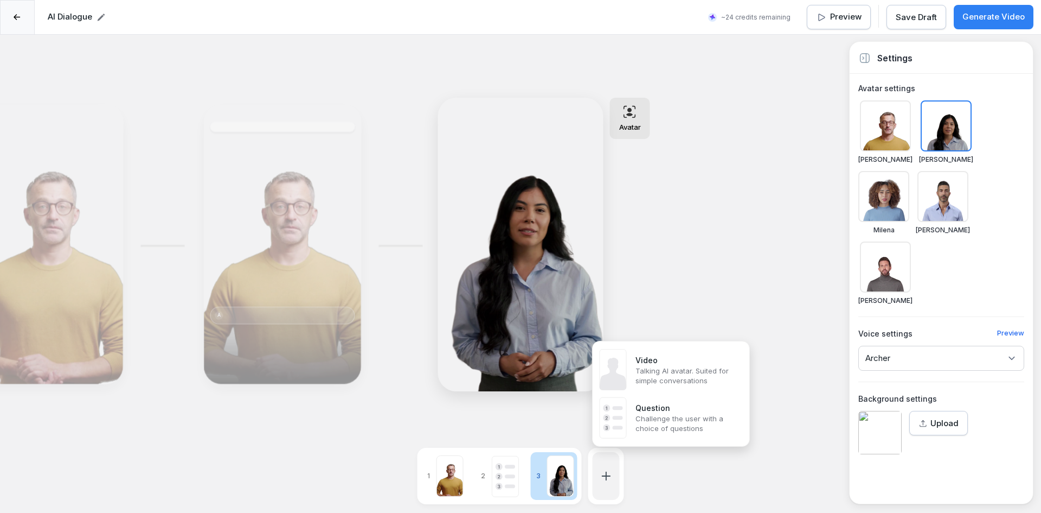
drag, startPoint x: 695, startPoint y: 278, endPoint x: 690, endPoint y: 274, distance: 6.2
click at [693, 277] on div "Script 00:00 Edit Edit A Avatar Edit 1 2 3 Settings Avatar settings Chris Emily…" at bounding box center [520, 291] width 1041 height 513
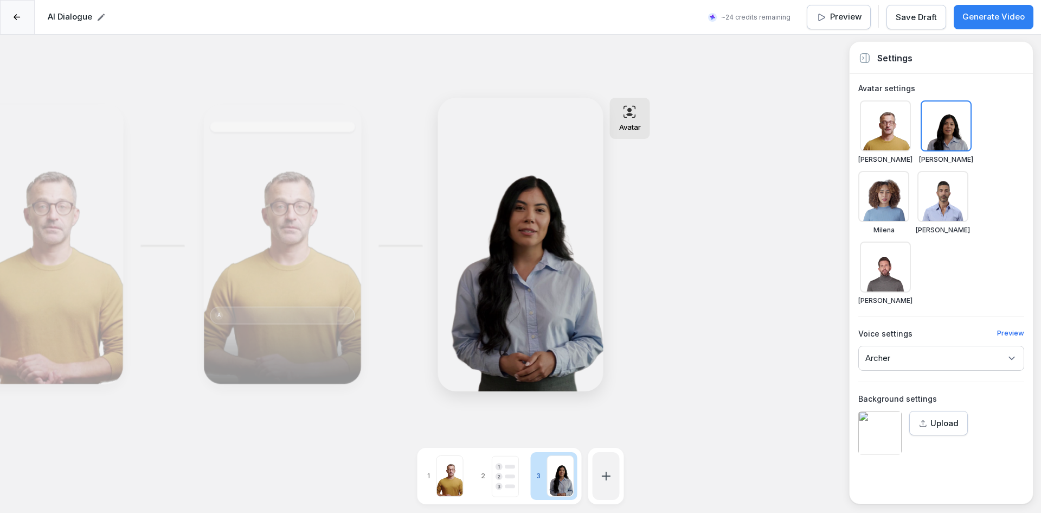
click at [266, 193] on div "Edit" at bounding box center [282, 244] width 149 height 271
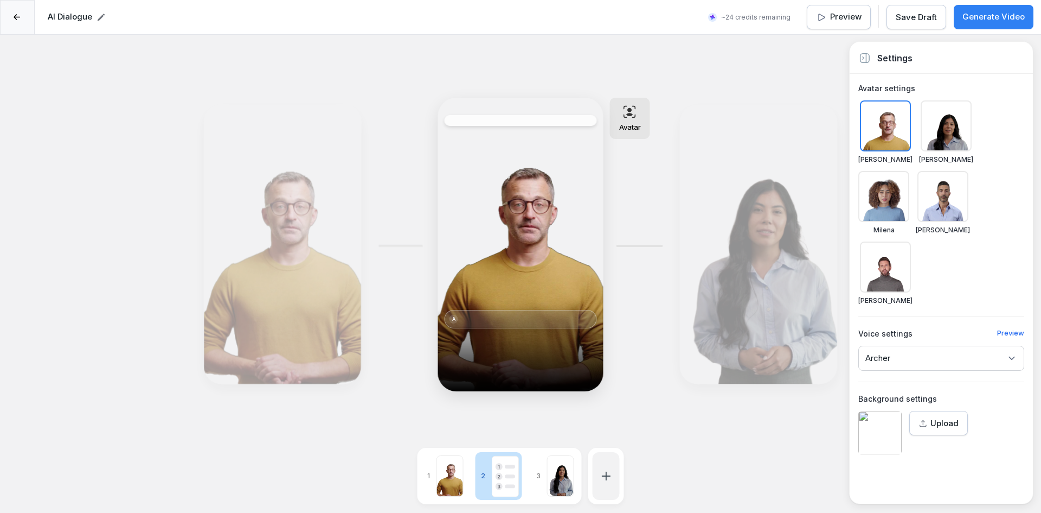
click at [239, 217] on div "Edit" at bounding box center [282, 244] width 149 height 271
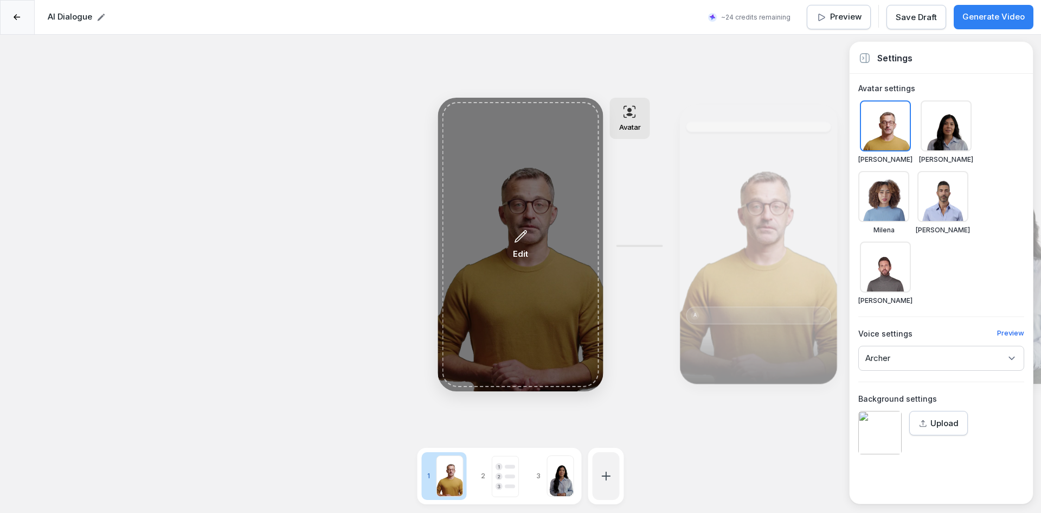
click at [508, 245] on div "Edit" at bounding box center [521, 244] width 157 height 285
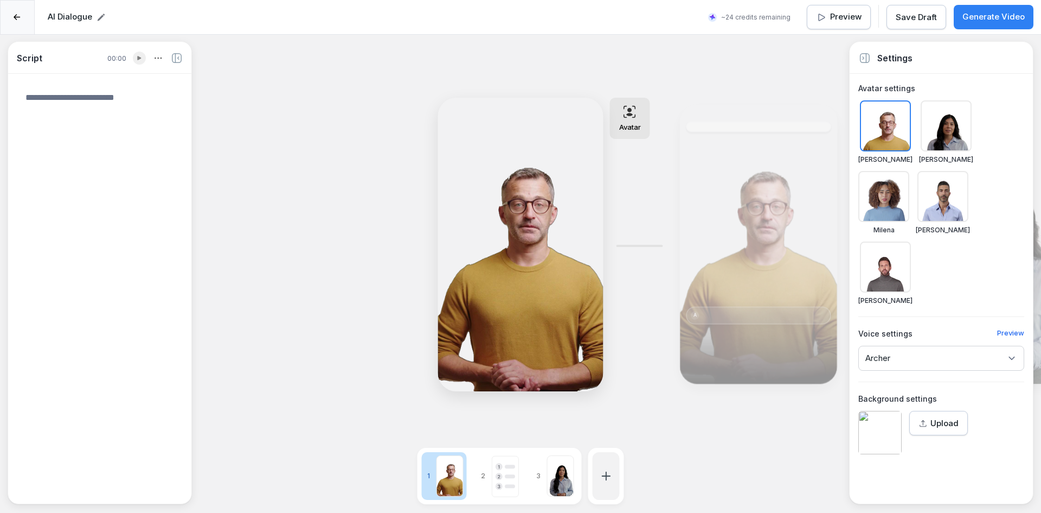
drag, startPoint x: 153, startPoint y: 92, endPoint x: 120, endPoint y: 91, distance: 33.6
click at [152, 92] on textarea at bounding box center [100, 287] width 166 height 411
click at [94, 95] on textarea at bounding box center [100, 287] width 166 height 411
click at [701, 242] on div "Edit" at bounding box center [758, 244] width 149 height 271
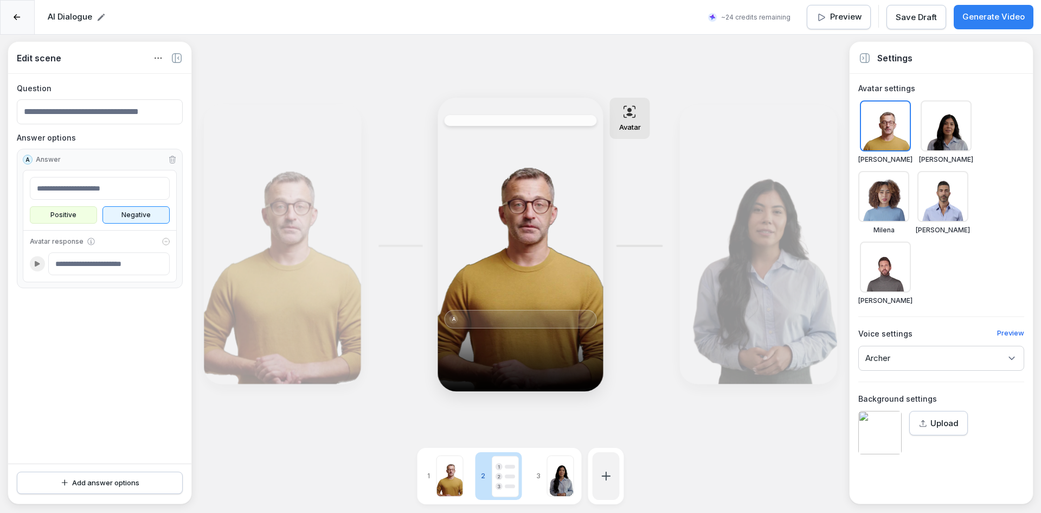
click at [757, 229] on icon at bounding box center [759, 236] width 14 height 14
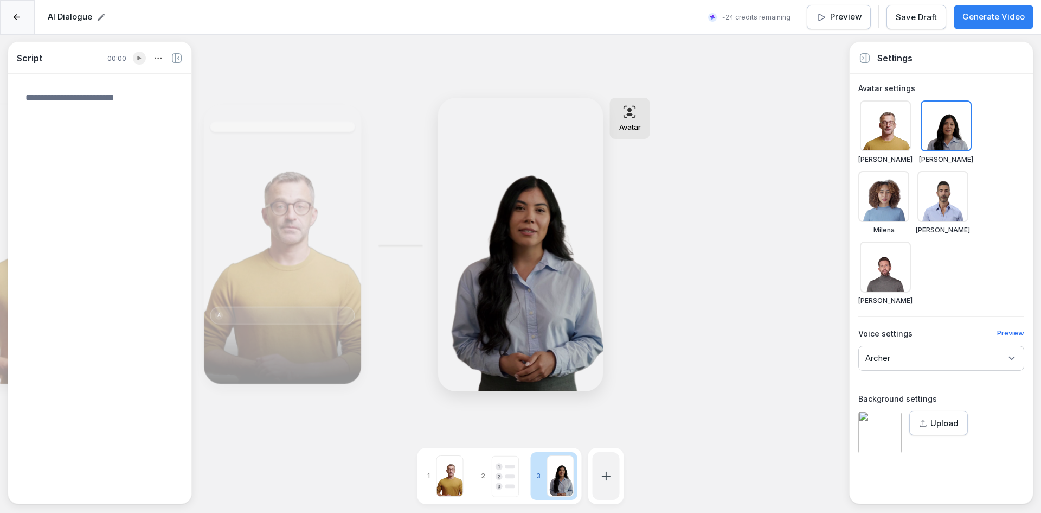
click at [36, 55] on h4 "Script" at bounding box center [29, 58] width 25 height 13
click at [309, 184] on div "Edit" at bounding box center [282, 244] width 149 height 271
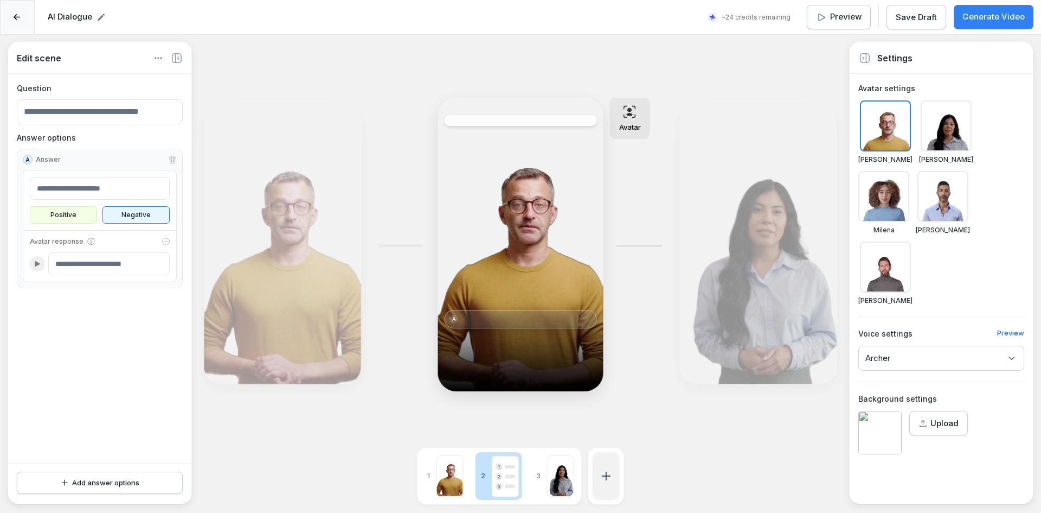
click at [293, 200] on div "Edit" at bounding box center [282, 244] width 149 height 271
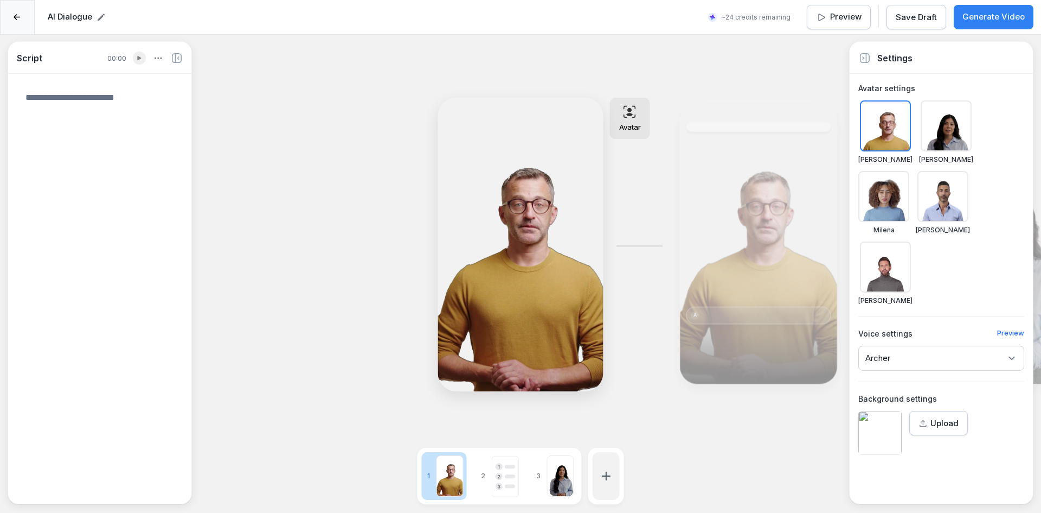
click at [754, 232] on icon at bounding box center [759, 236] width 14 height 14
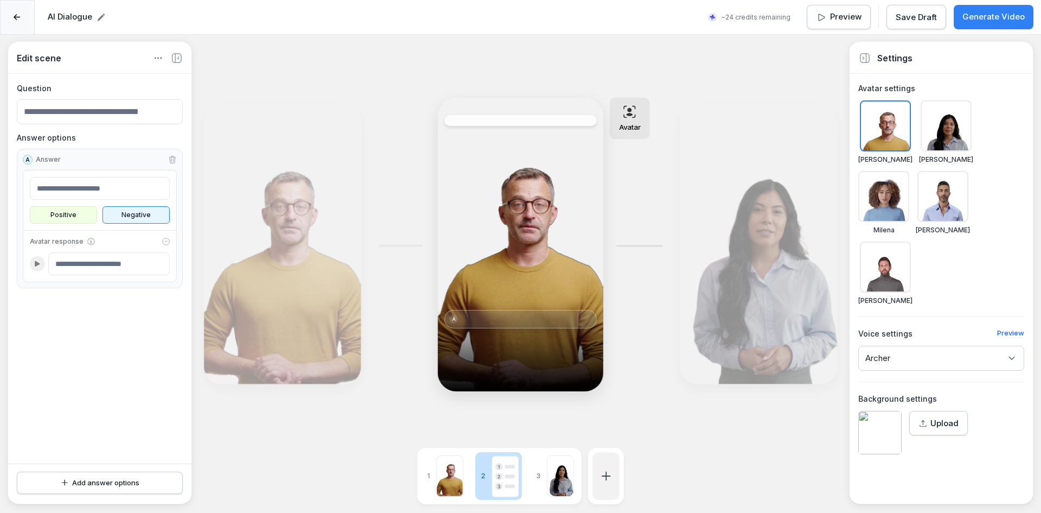
click at [113, 104] on input at bounding box center [100, 111] width 166 height 25
click at [126, 185] on input at bounding box center [100, 188] width 140 height 23
click at [74, 212] on p "Positive" at bounding box center [64, 215] width 60 height 10
click at [127, 215] on p "Negative" at bounding box center [136, 215] width 60 height 10
click at [98, 266] on input at bounding box center [108, 263] width 121 height 23
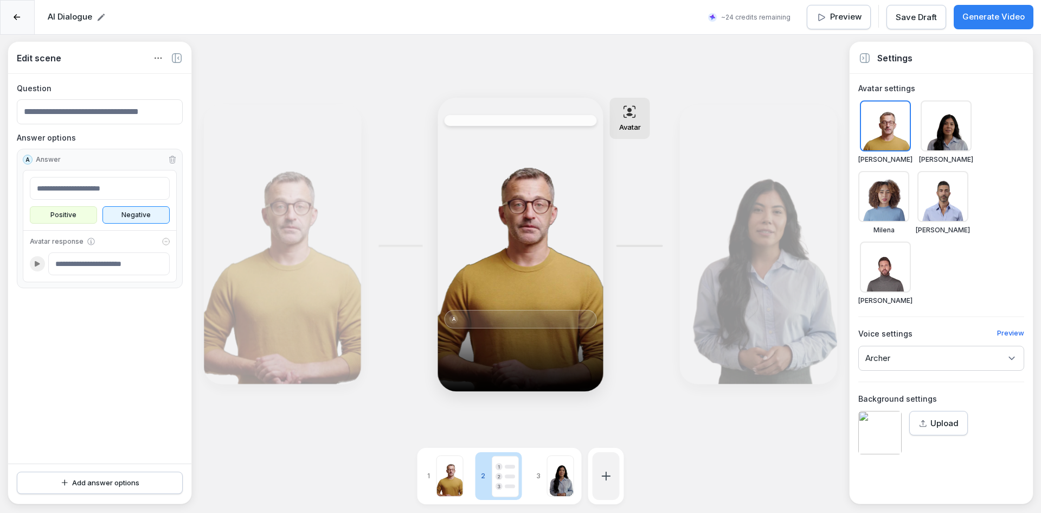
click at [125, 184] on input at bounding box center [100, 188] width 140 height 23
click at [108, 486] on div "Add answer options" at bounding box center [100, 482] width 148 height 11
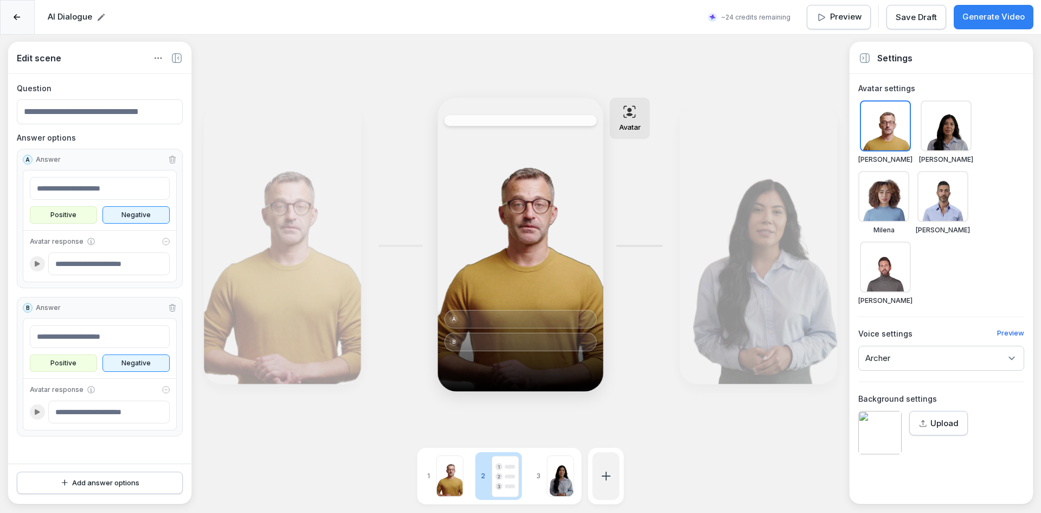
click at [108, 482] on div "Add answer options" at bounding box center [100, 482] width 148 height 11
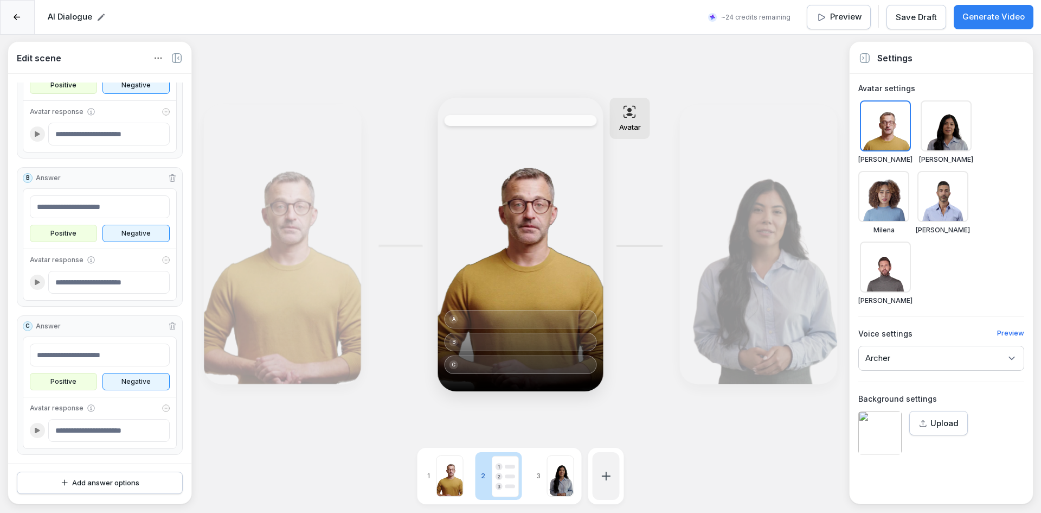
click at [735, 199] on div "Edit" at bounding box center [758, 244] width 149 height 271
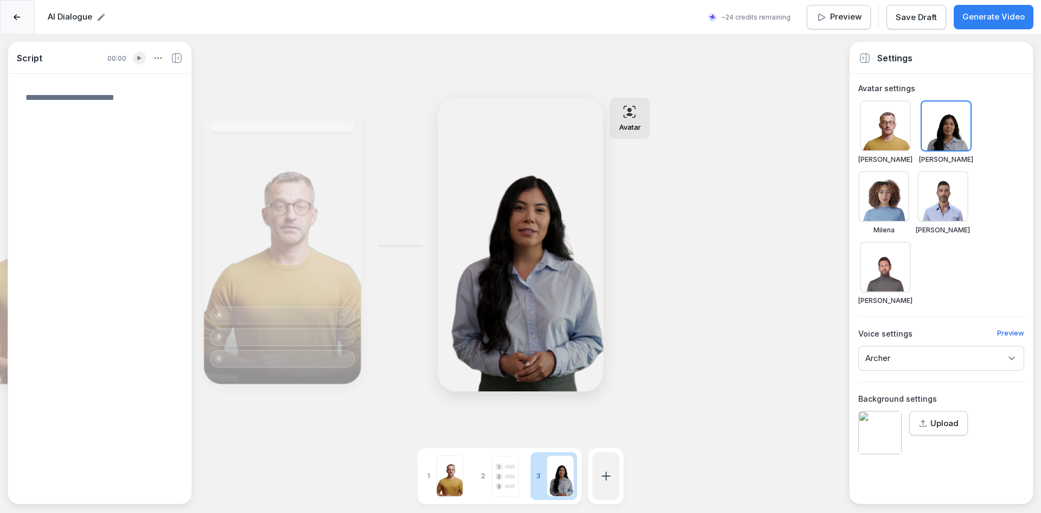
click at [269, 272] on div "Edit" at bounding box center [282, 244] width 149 height 271
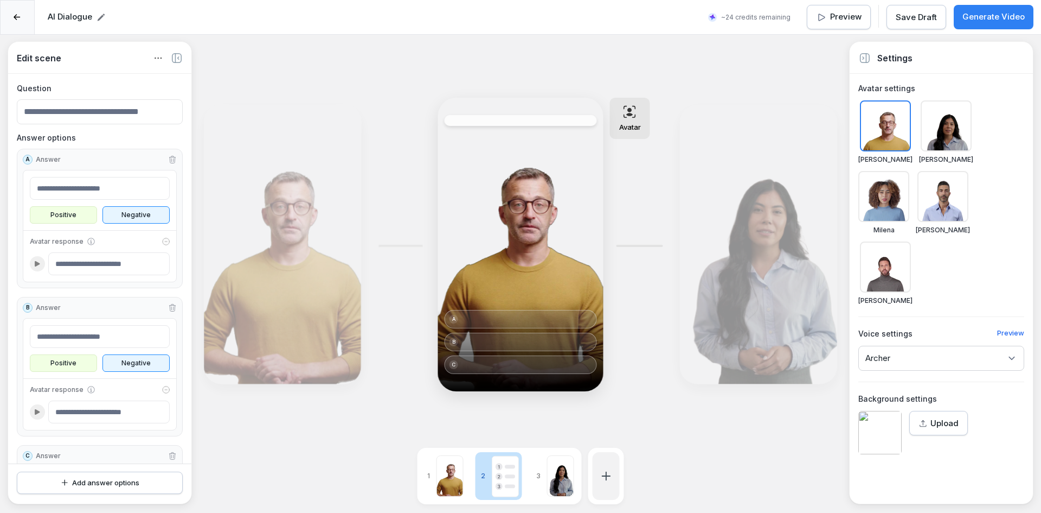
click at [308, 254] on div "Edit" at bounding box center [282, 244] width 149 height 271
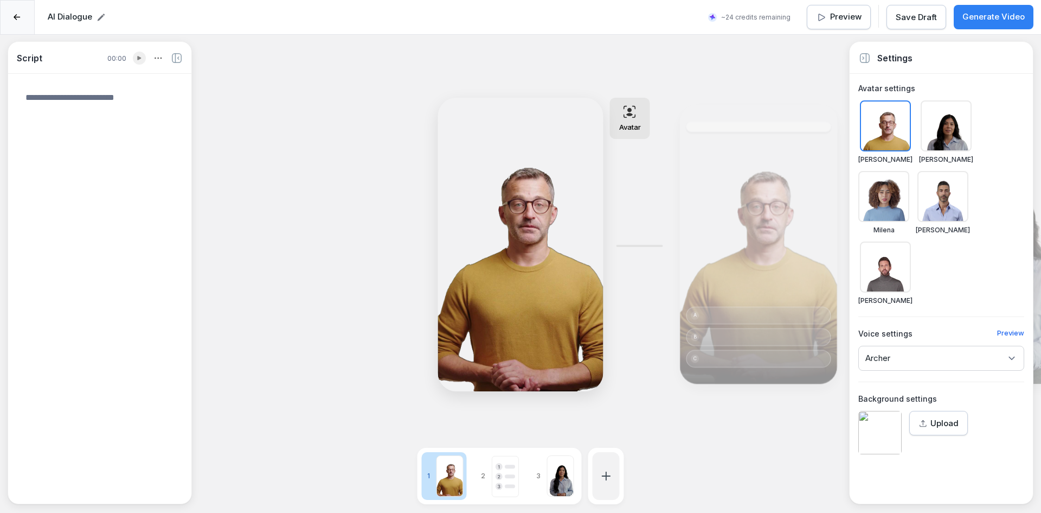
click at [21, 14] on icon at bounding box center [17, 17] width 7 height 7
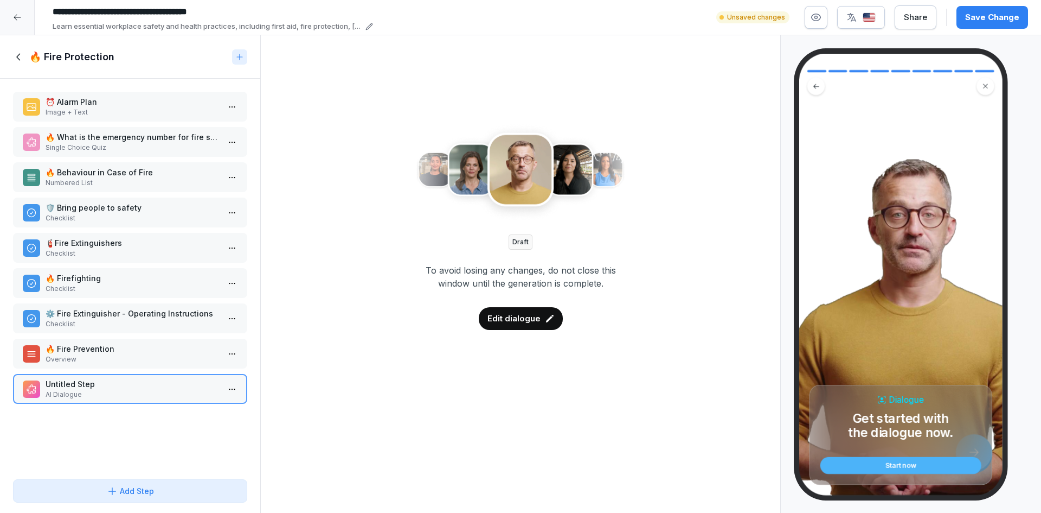
click at [121, 361] on p "Overview" at bounding box center [133, 359] width 174 height 10
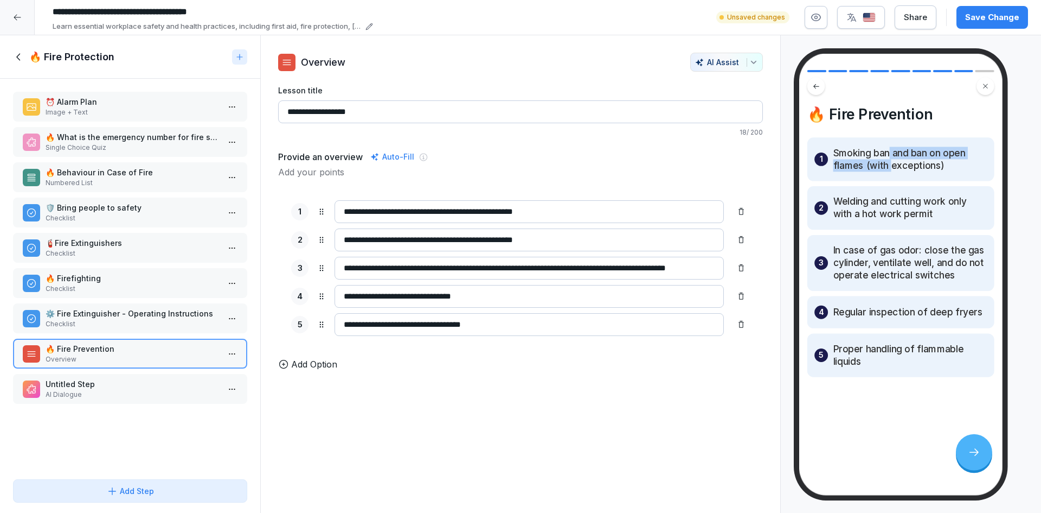
click at [891, 159] on p "Smoking ban and ban on open flames (with exceptions)" at bounding box center [911, 159] width 154 height 25
click at [891, 175] on div "1 Smoking ban and ban on open flames (with exceptions)" at bounding box center [901, 158] width 187 height 43
click at [164, 318] on p "⚙️ Fire Extinguisher - Operating Instructions" at bounding box center [133, 313] width 174 height 11
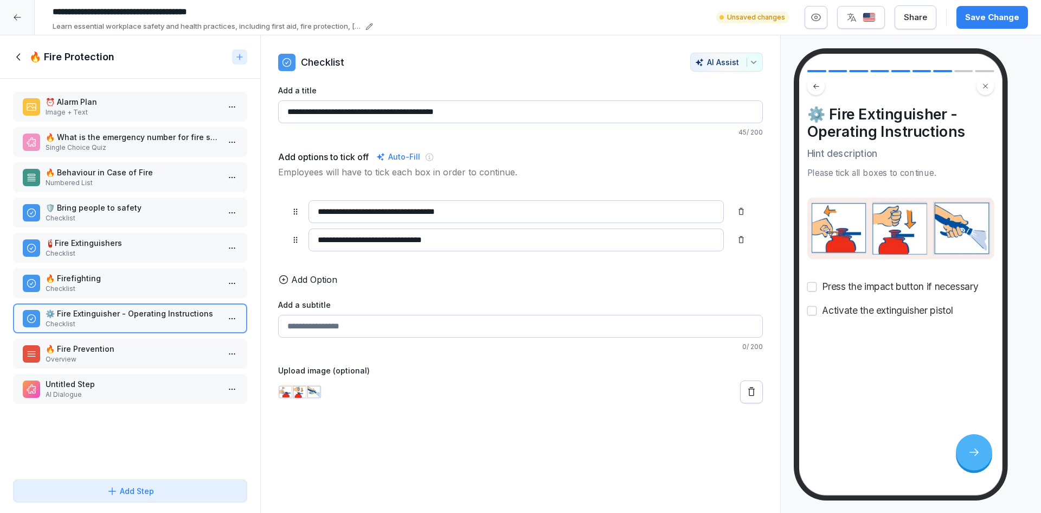
click at [144, 279] on p "🔥 Firefighting" at bounding box center [133, 277] width 174 height 11
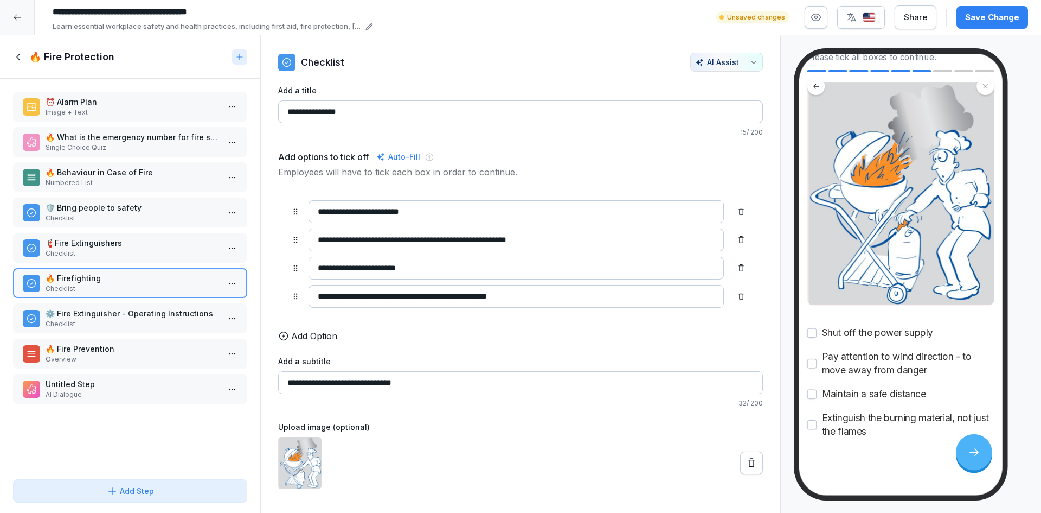
scroll to position [112, 0]
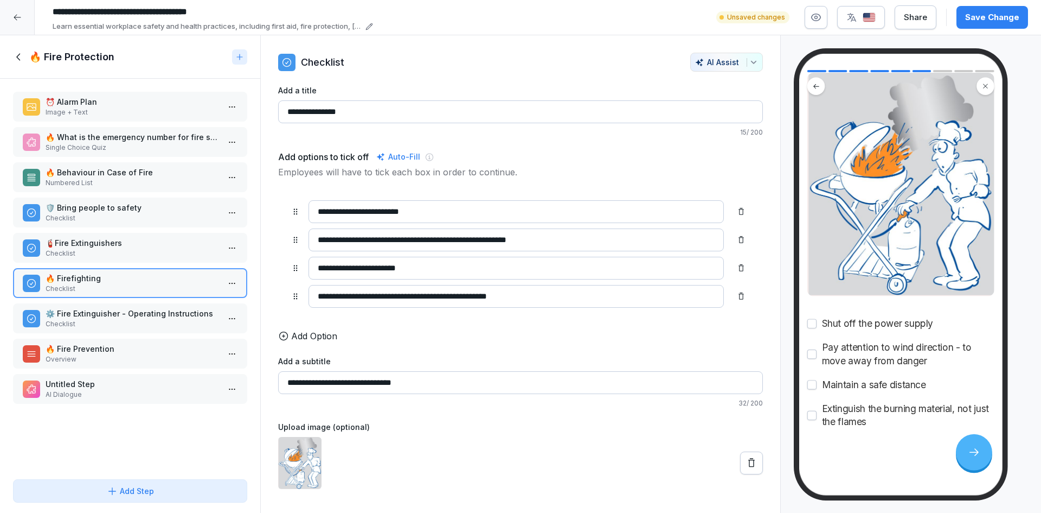
click at [13, 19] on icon at bounding box center [17, 17] width 9 height 9
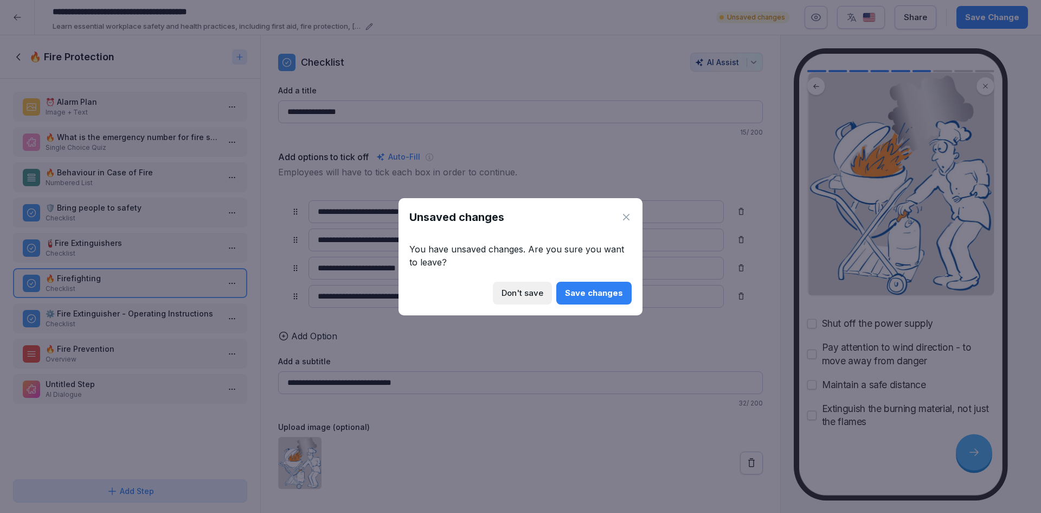
click at [590, 293] on div "Save changes" at bounding box center [594, 293] width 58 height 12
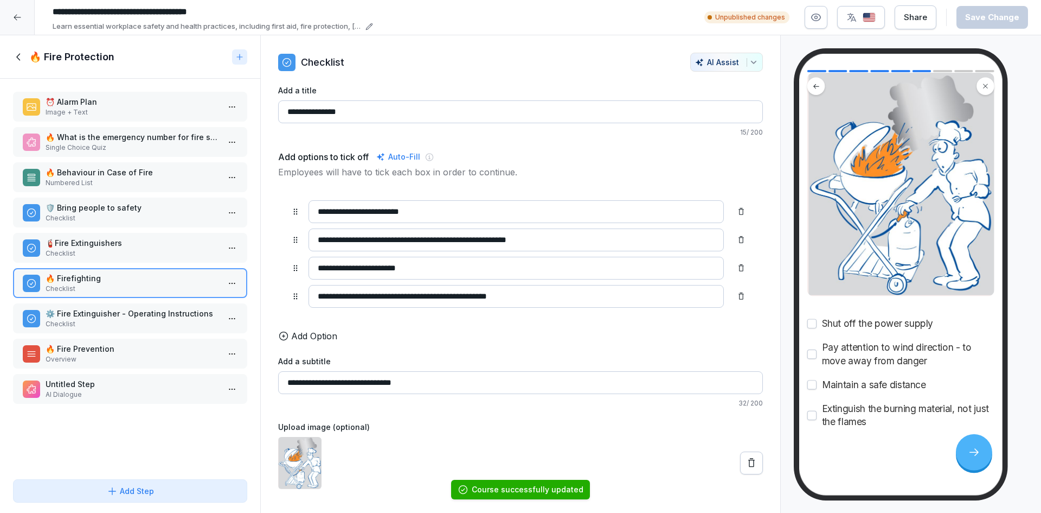
click at [17, 28] on div at bounding box center [17, 17] width 35 height 35
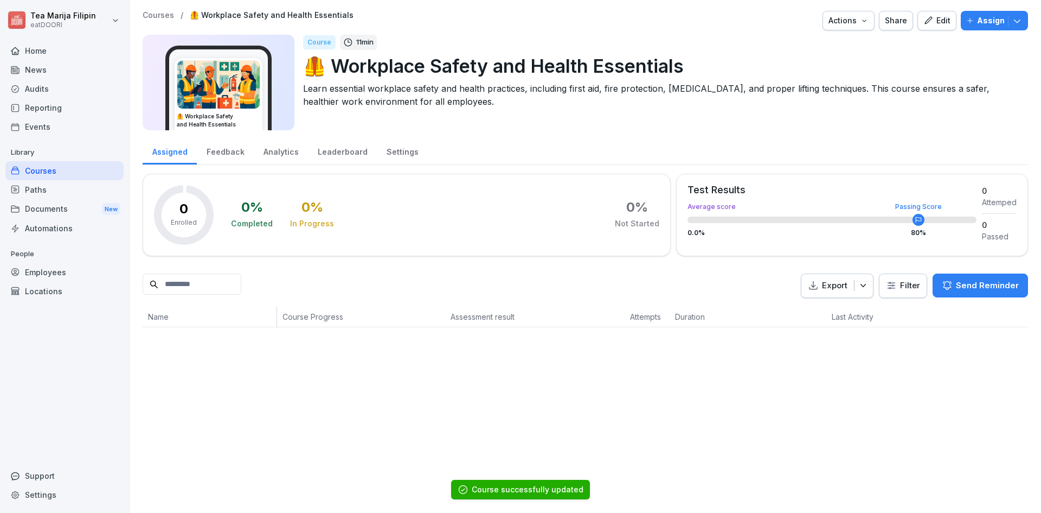
click at [75, 171] on div "Courses" at bounding box center [64, 170] width 118 height 19
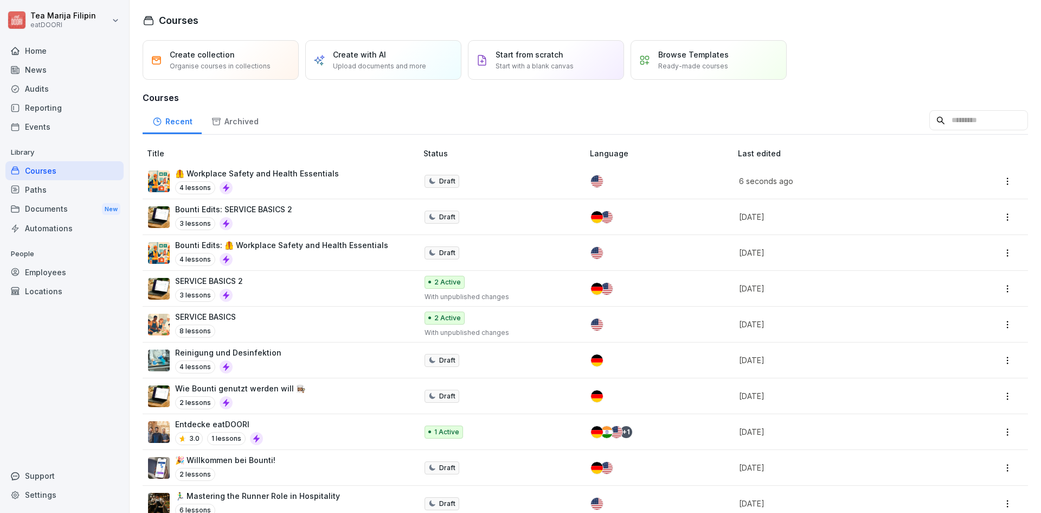
click at [283, 203] on p "Bounti Edits: SERVICE BASICS 2" at bounding box center [233, 208] width 117 height 11
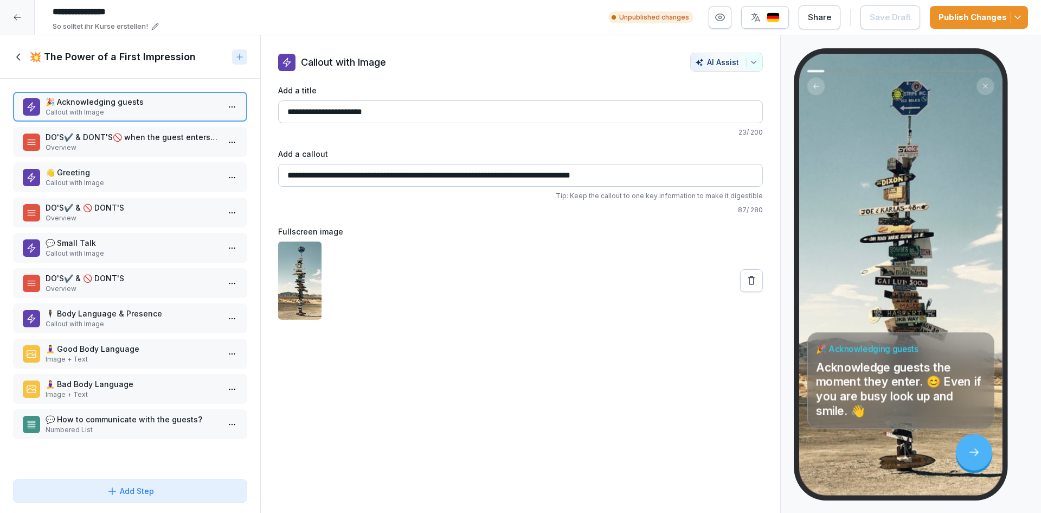
click at [22, 14] on div at bounding box center [17, 17] width 35 height 35
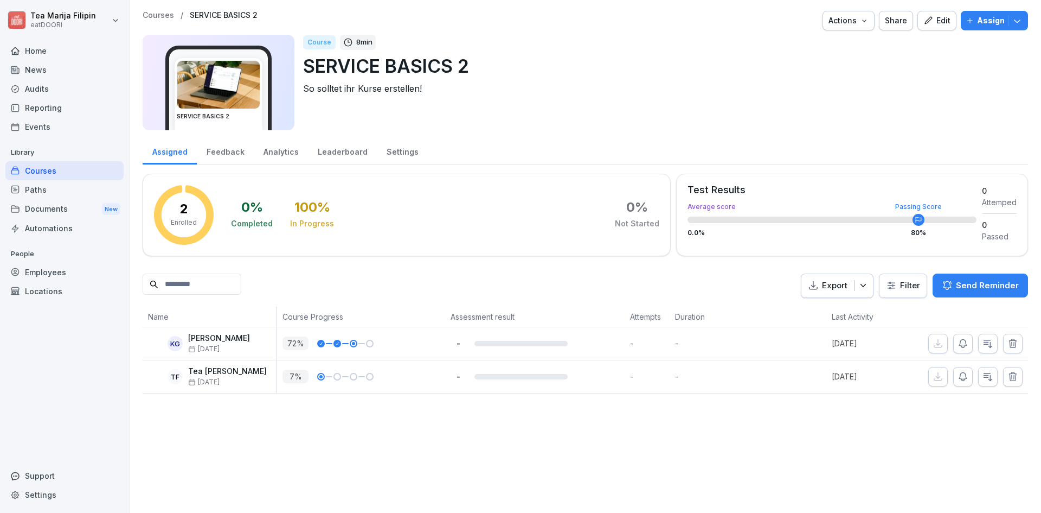
click at [102, 171] on div "Courses" at bounding box center [64, 170] width 118 height 19
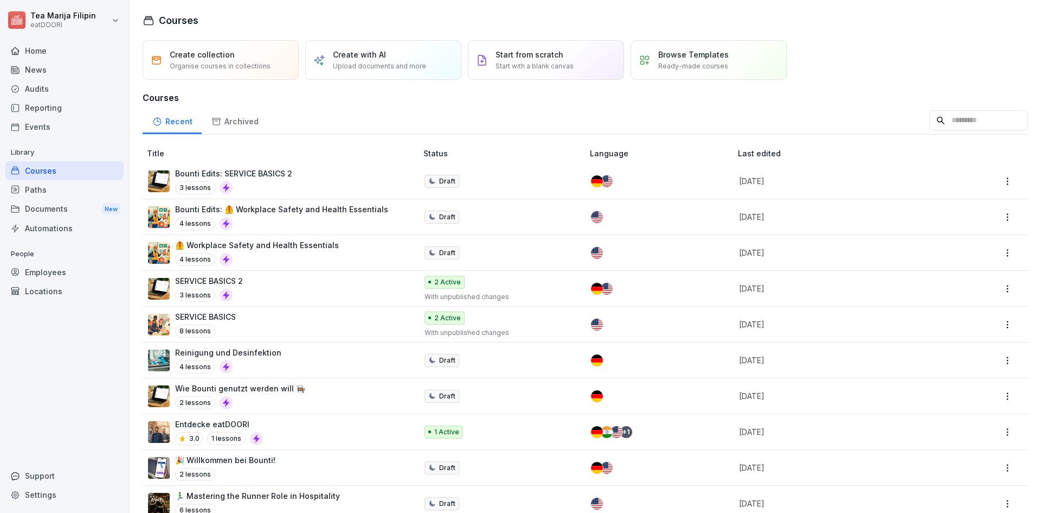
click at [297, 213] on p "Bounti Edits: 🦺 Workplace Safety and Health Essentials" at bounding box center [281, 208] width 213 height 11
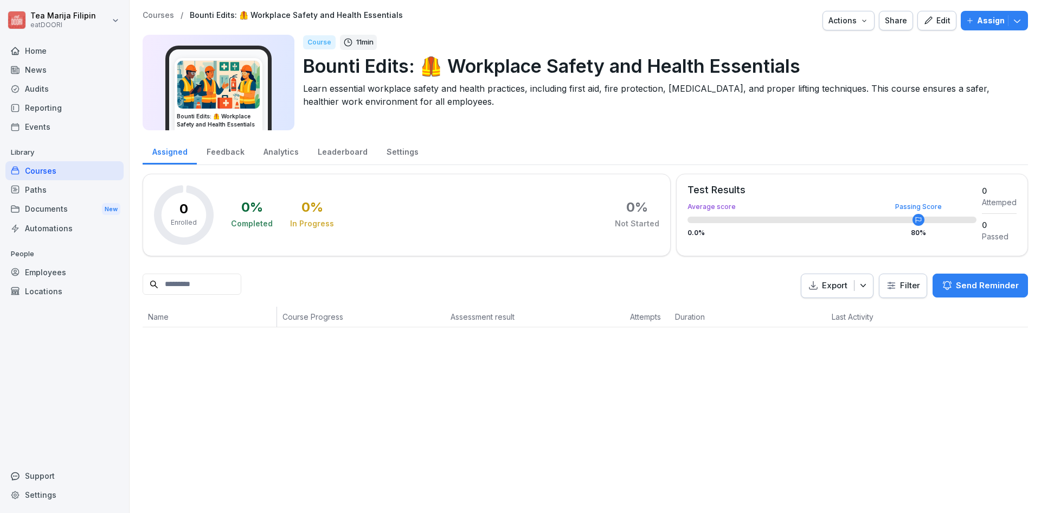
click at [918, 21] on button "Edit" at bounding box center [937, 21] width 39 height 20
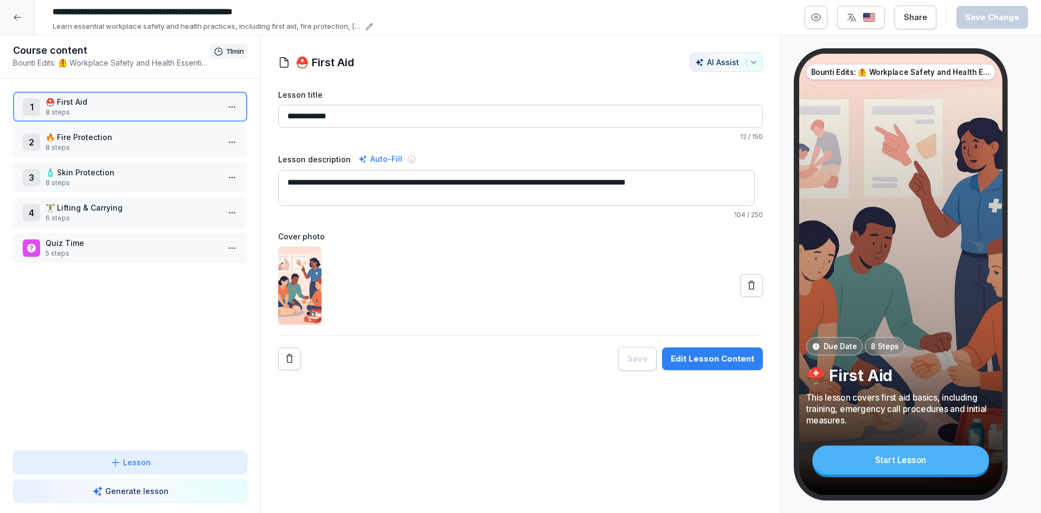
click at [713, 361] on div "Edit Lesson Content" at bounding box center [713, 359] width 84 height 12
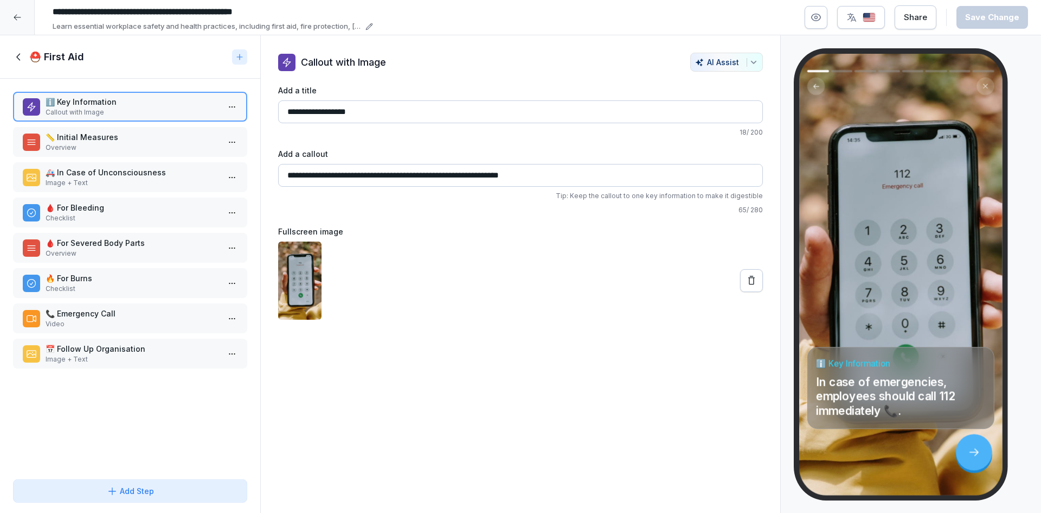
click at [22, 52] on icon at bounding box center [19, 57] width 12 height 12
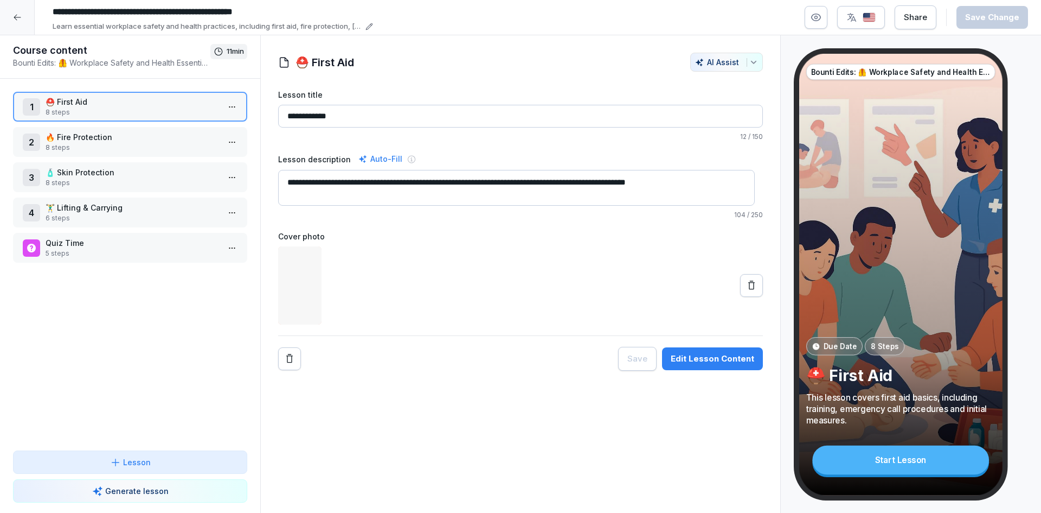
click at [92, 140] on p "🔥 Fire Protection" at bounding box center [133, 136] width 174 height 11
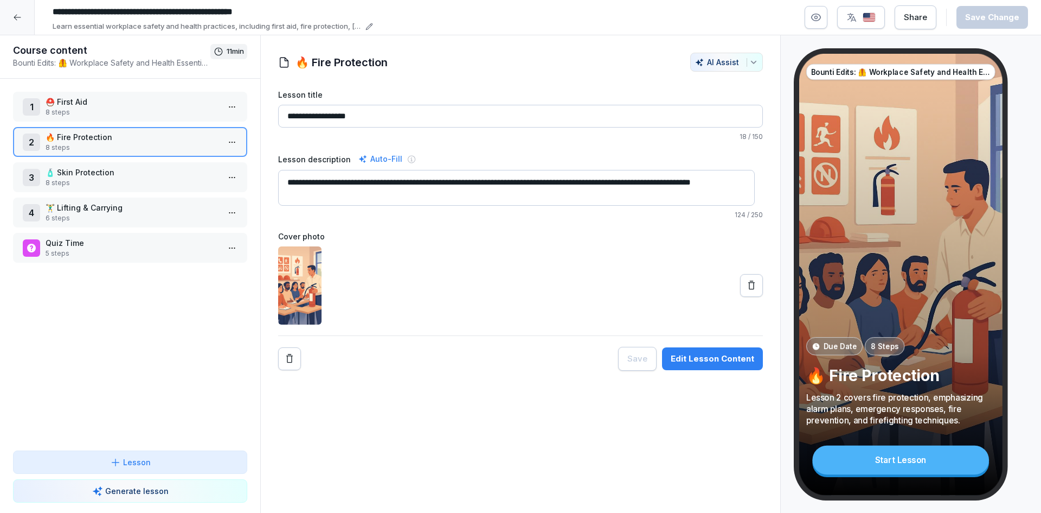
click at [737, 351] on button "Edit Lesson Content" at bounding box center [712, 358] width 101 height 23
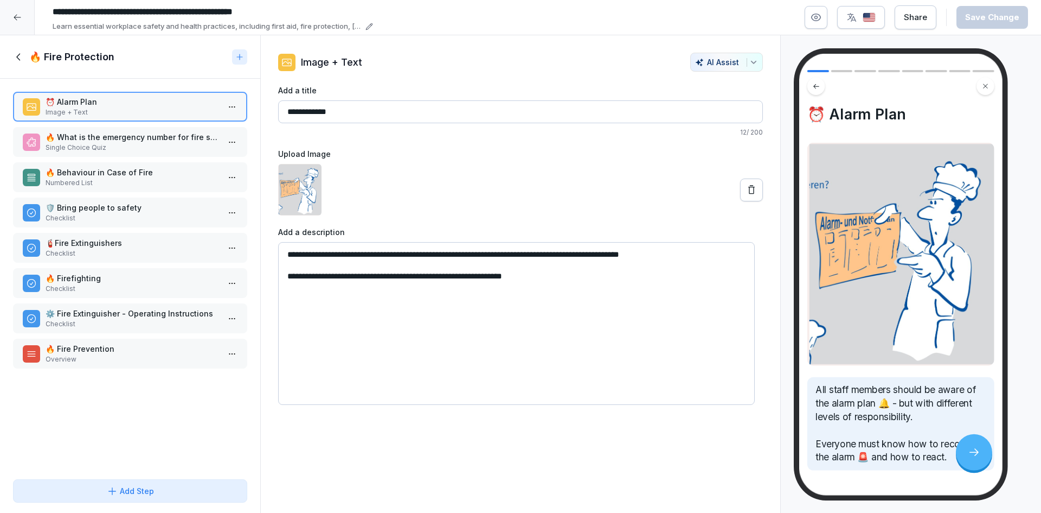
click at [94, 146] on p "Single Choice Quiz" at bounding box center [133, 148] width 174 height 10
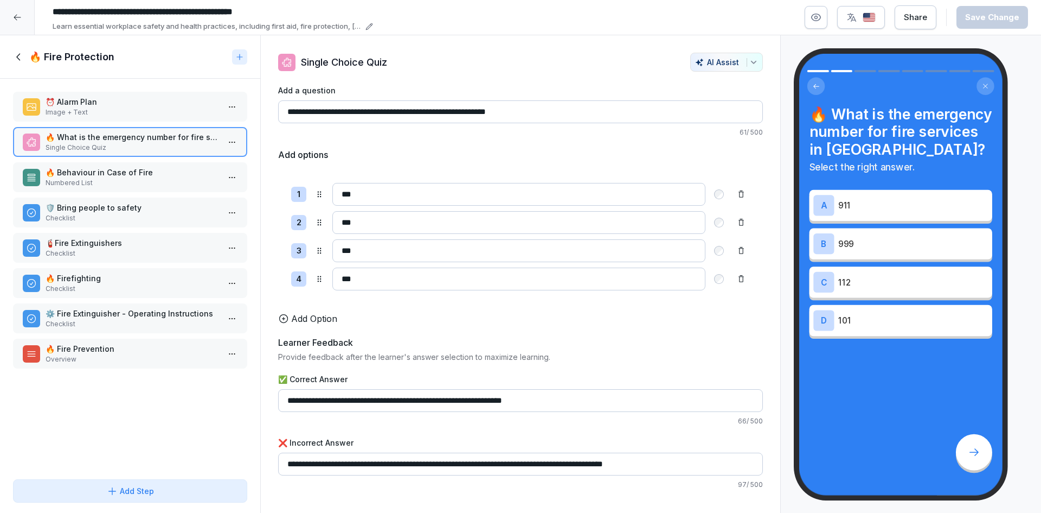
click at [125, 346] on p "🔥 Fire Prevention" at bounding box center [133, 348] width 174 height 11
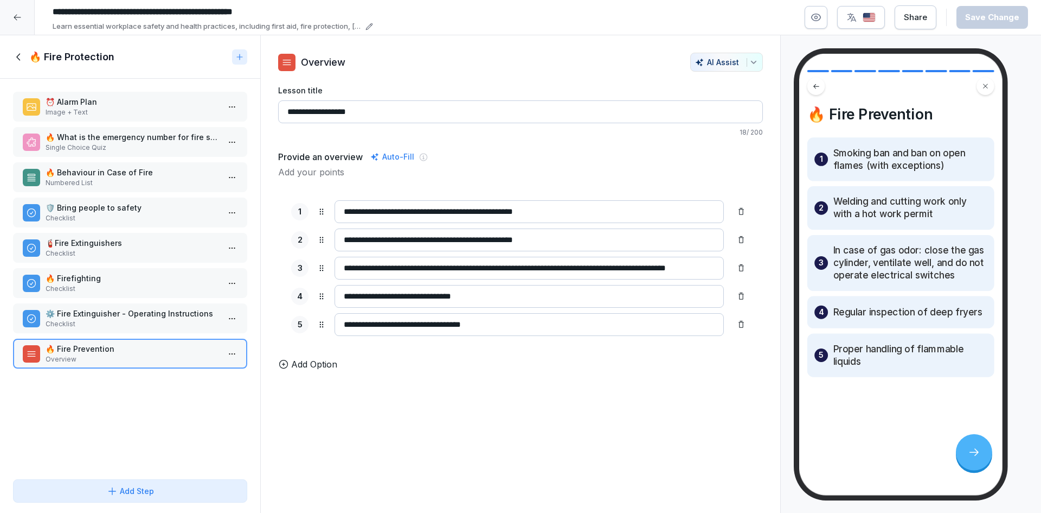
click at [18, 57] on icon at bounding box center [18, 56] width 4 height 7
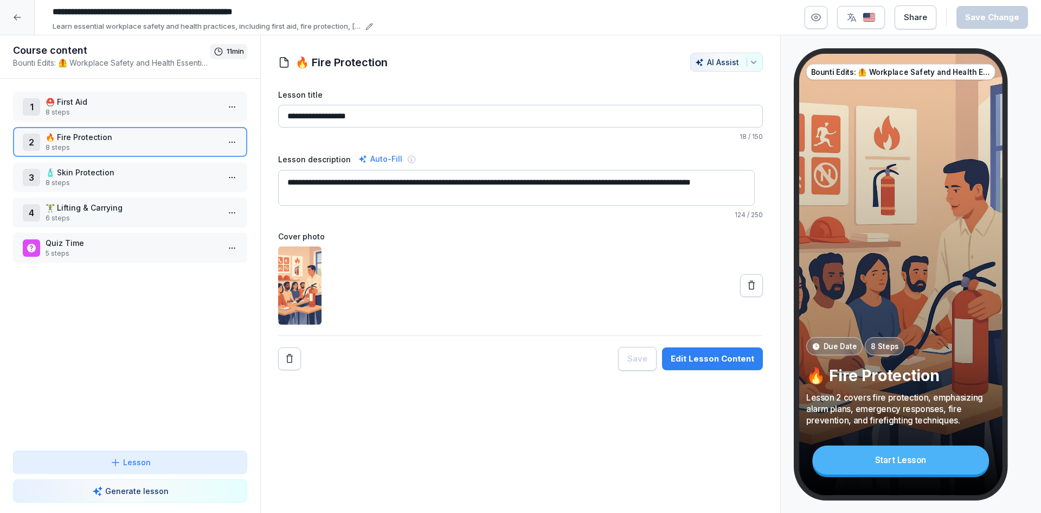
click at [129, 172] on p "🧴 Skin Protection" at bounding box center [133, 172] width 174 height 11
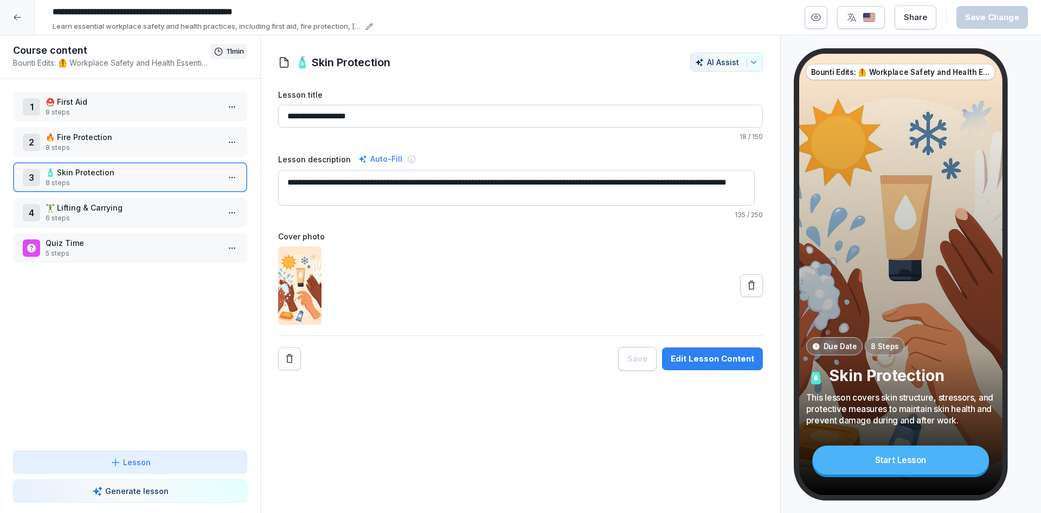
click at [738, 354] on div "Edit Lesson Content" at bounding box center [713, 359] width 84 height 12
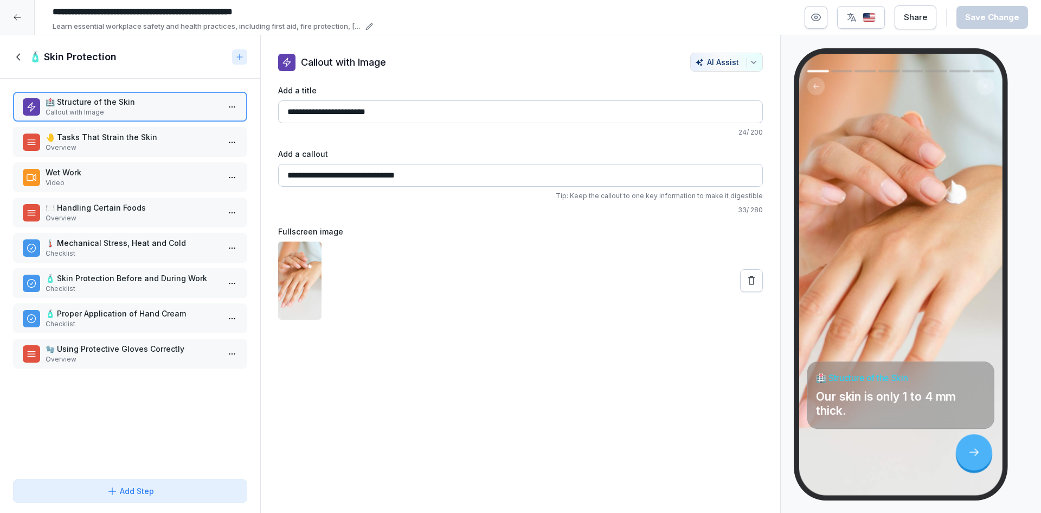
click at [70, 176] on p "Wet Work" at bounding box center [133, 172] width 174 height 11
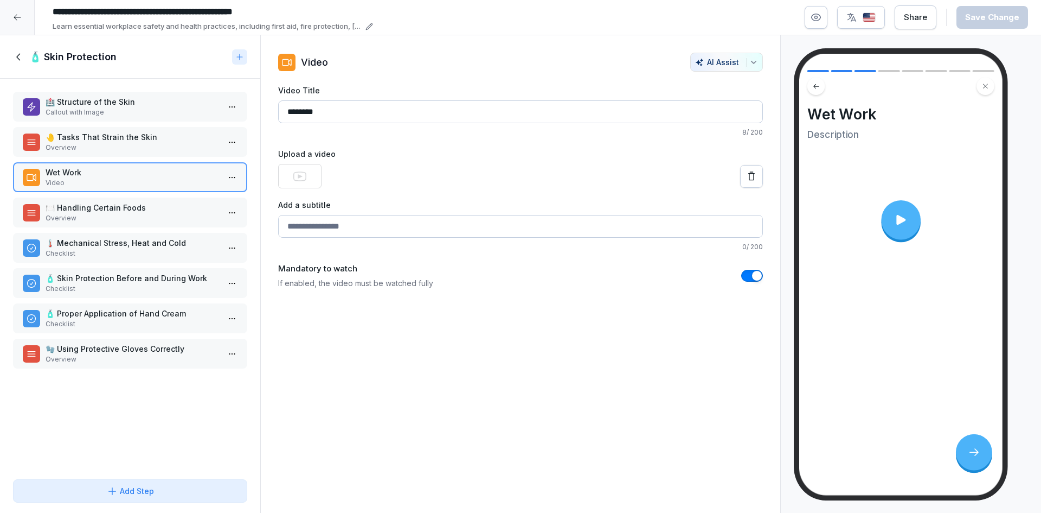
click at [17, 51] on icon at bounding box center [19, 57] width 12 height 12
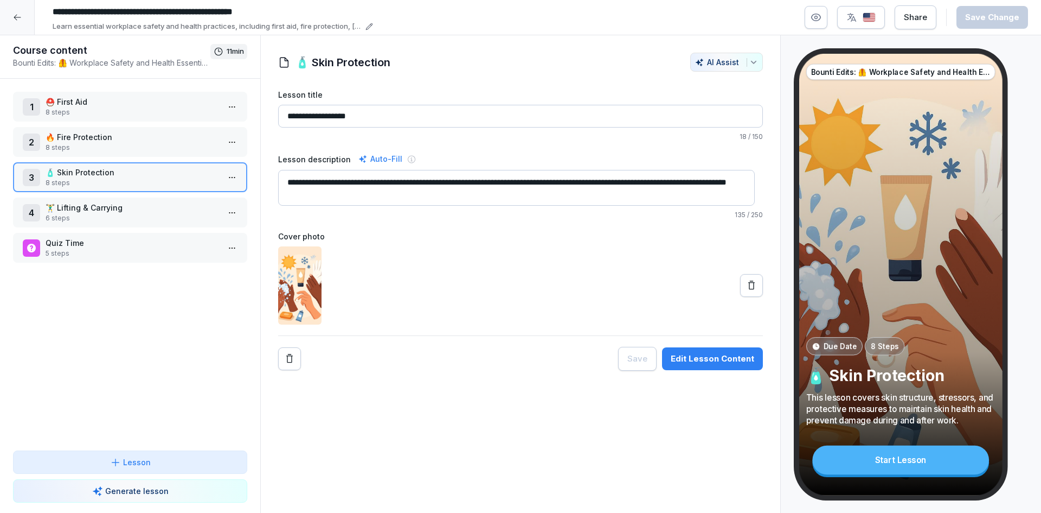
click at [128, 176] on p "🧴 Skin Protection" at bounding box center [133, 172] width 174 height 11
click at [693, 362] on div "Edit Lesson Content" at bounding box center [713, 359] width 84 height 12
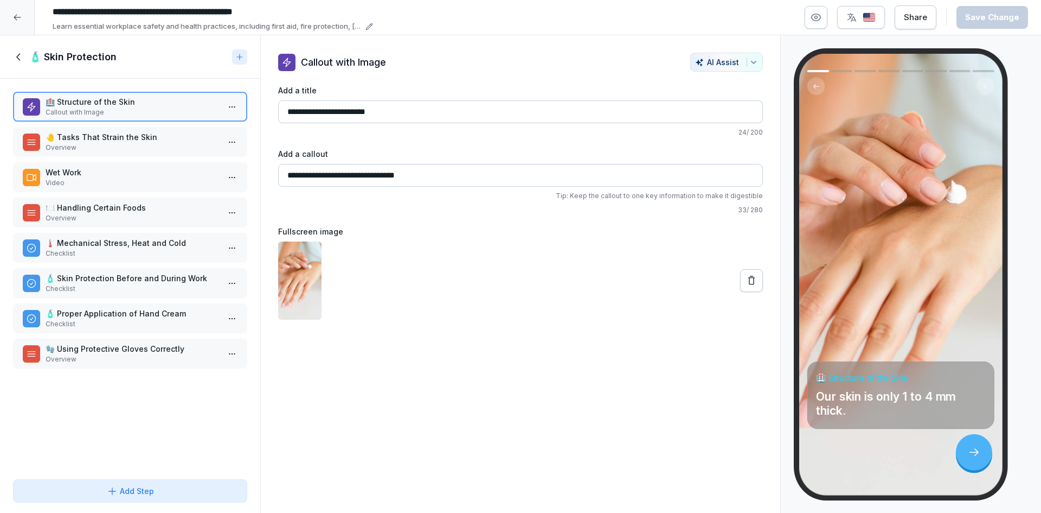
click at [89, 187] on p "Video" at bounding box center [133, 183] width 174 height 10
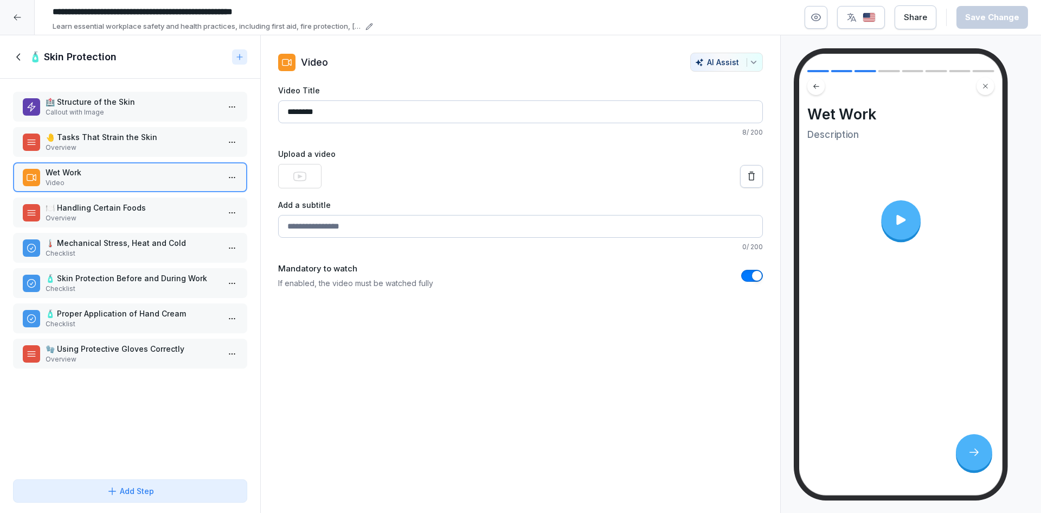
click at [887, 220] on div at bounding box center [901, 220] width 40 height 40
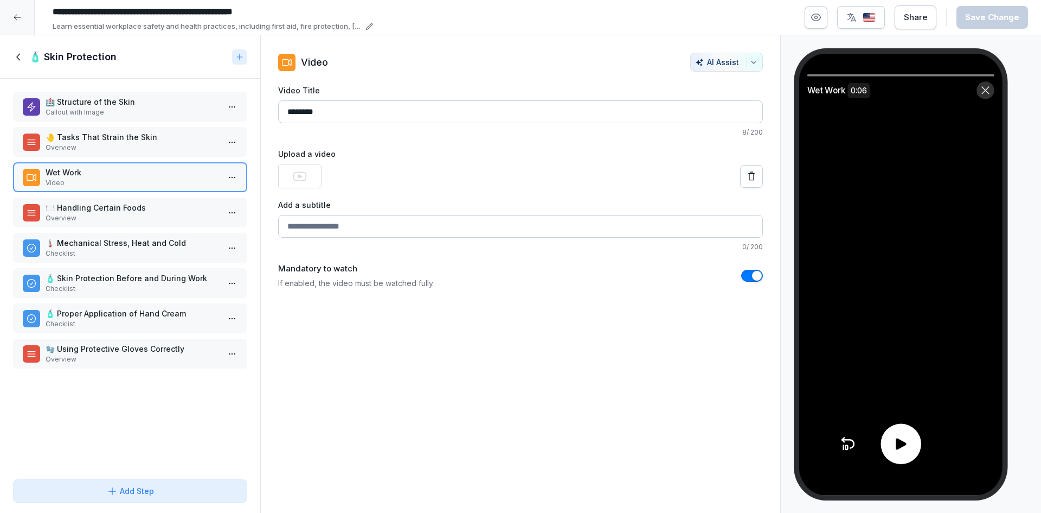
click at [896, 452] on icon at bounding box center [901, 444] width 17 height 17
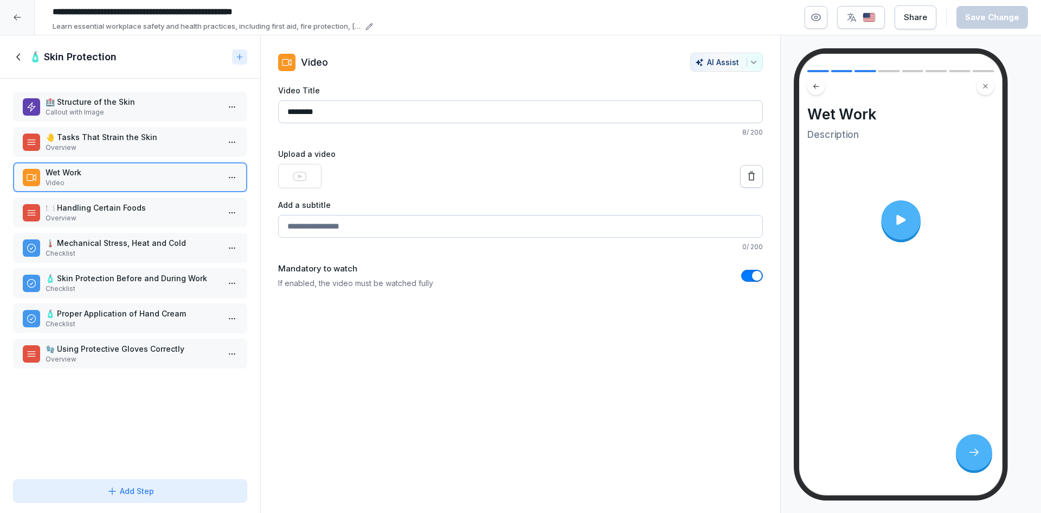
click at [902, 228] on div at bounding box center [901, 220] width 40 height 40
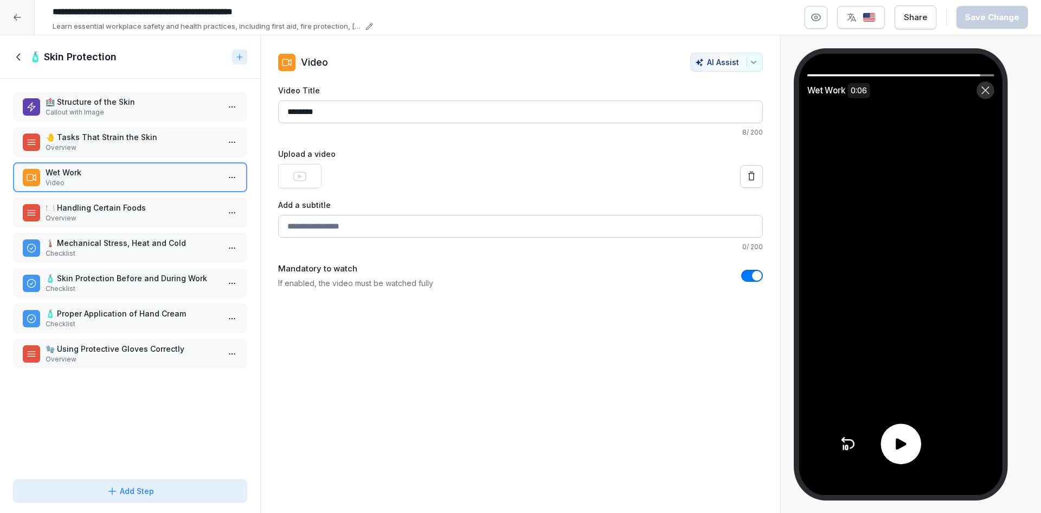
click at [888, 450] on div at bounding box center [901, 444] width 41 height 41
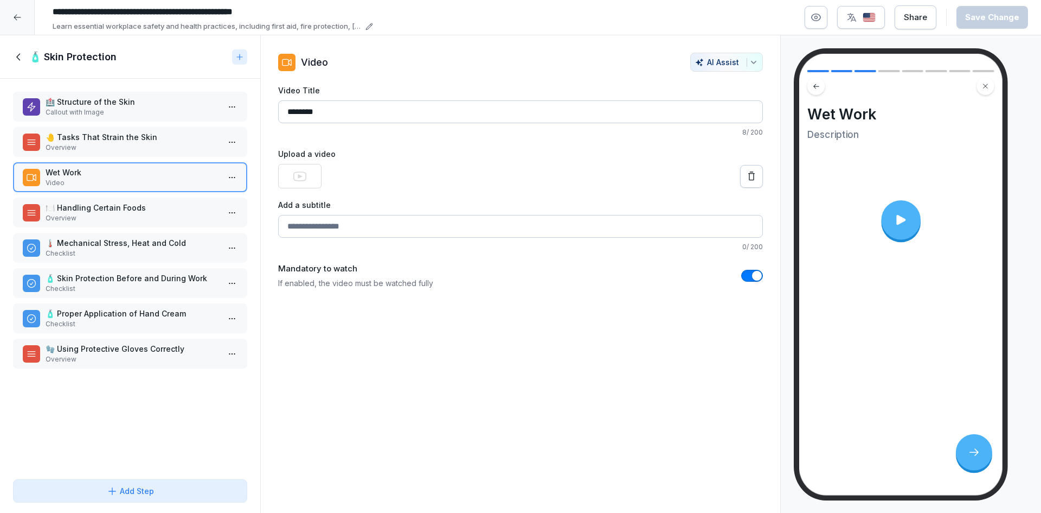
click at [906, 214] on icon at bounding box center [901, 220] width 15 height 15
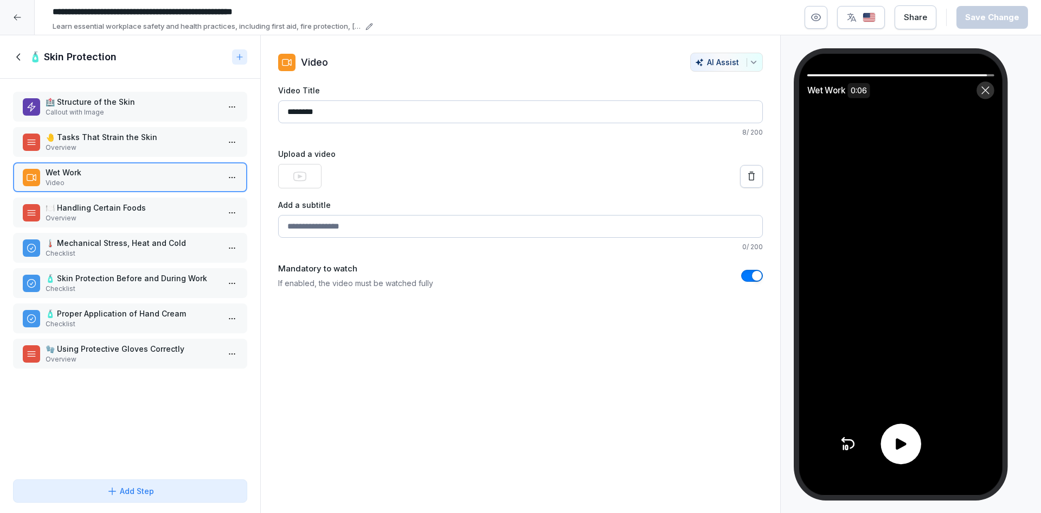
click at [901, 449] on icon at bounding box center [901, 444] width 17 height 17
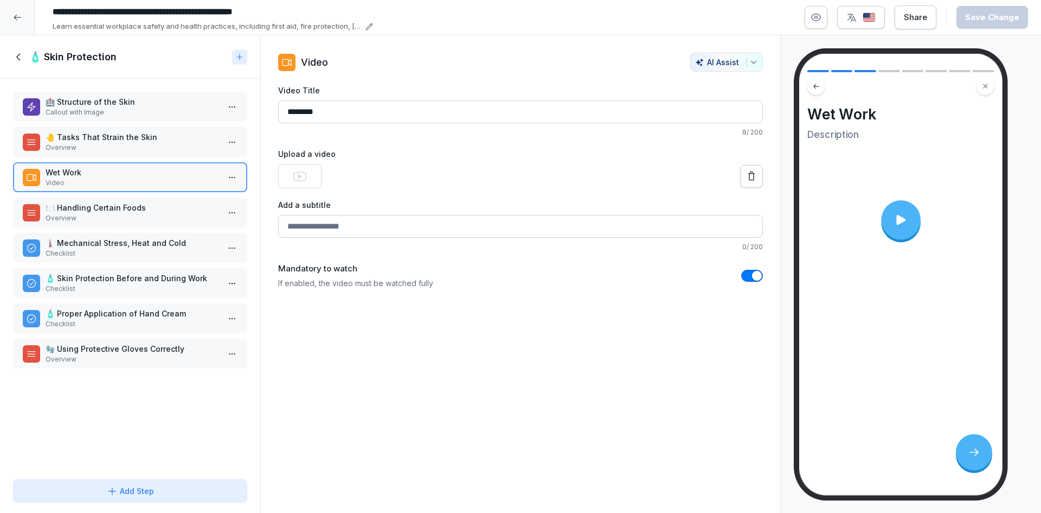
click at [904, 238] on div at bounding box center [901, 220] width 40 height 40
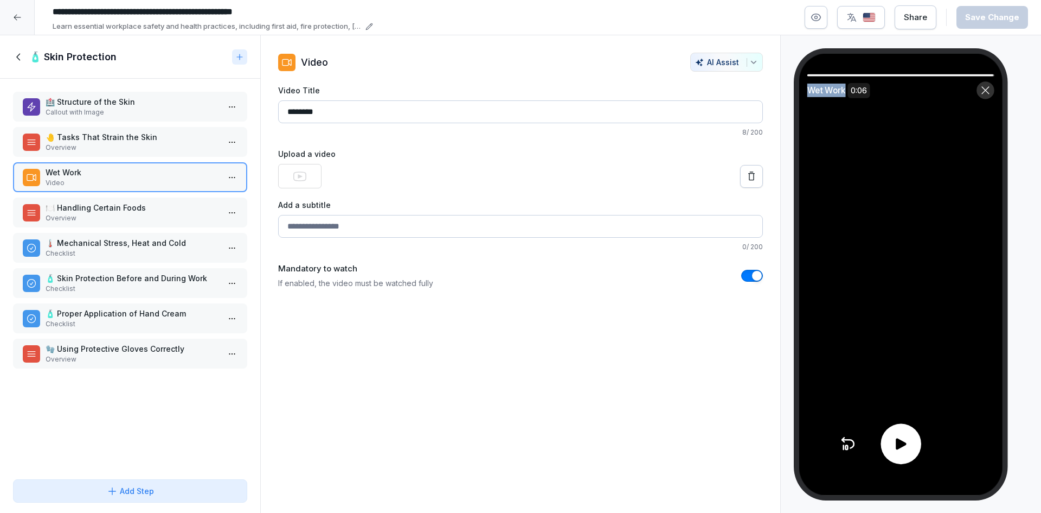
drag, startPoint x: 985, startPoint y: 74, endPoint x: 842, endPoint y: 82, distance: 143.4
click at [844, 82] on div "Wet Work 0:06" at bounding box center [900, 86] width 203 height 25
click at [822, 79] on div "Wet Work 0:06" at bounding box center [900, 86] width 203 height 25
click at [846, 446] on icon at bounding box center [847, 447] width 2 height 4
click at [889, 454] on div at bounding box center [901, 444] width 41 height 41
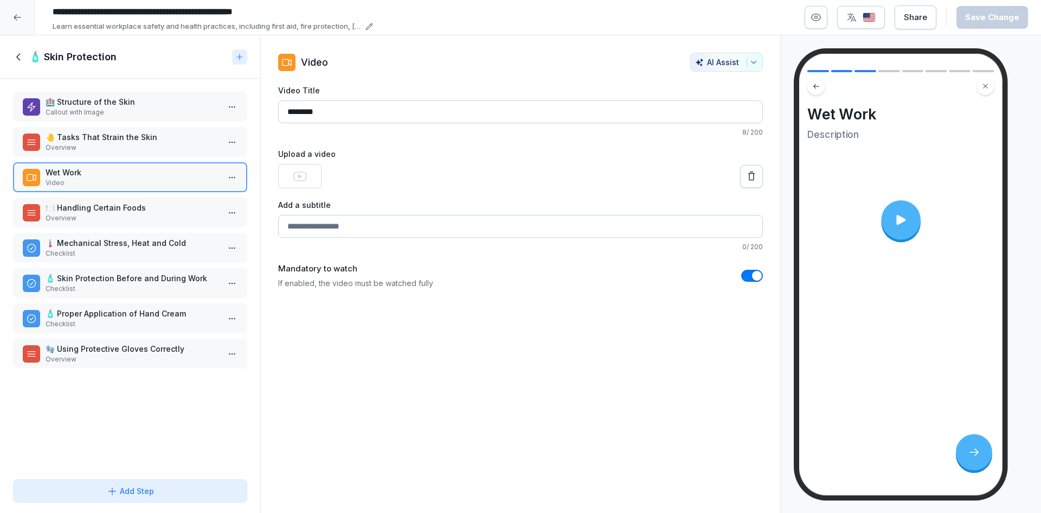
click at [163, 221] on p "Overview" at bounding box center [133, 218] width 174 height 10
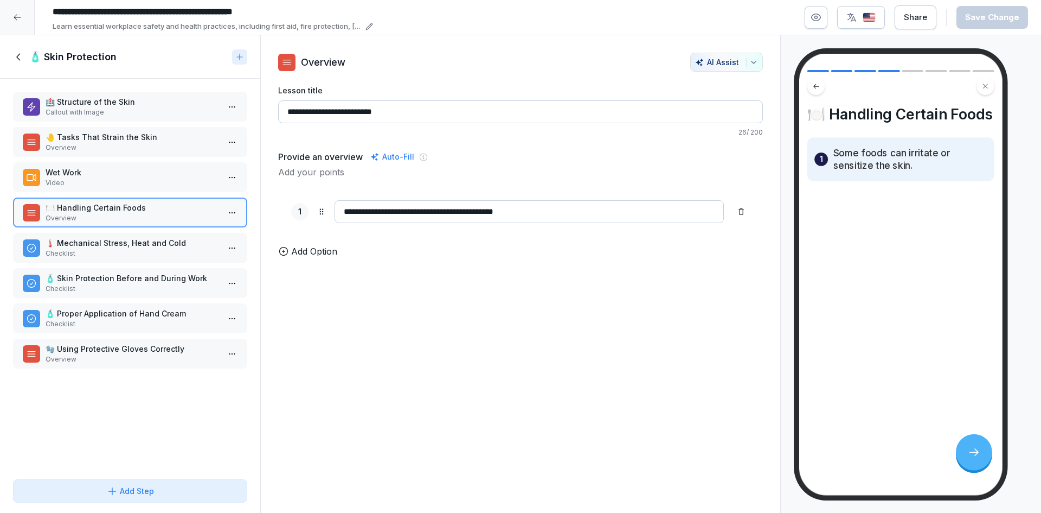
click at [175, 254] on p "Checklist" at bounding box center [133, 253] width 174 height 10
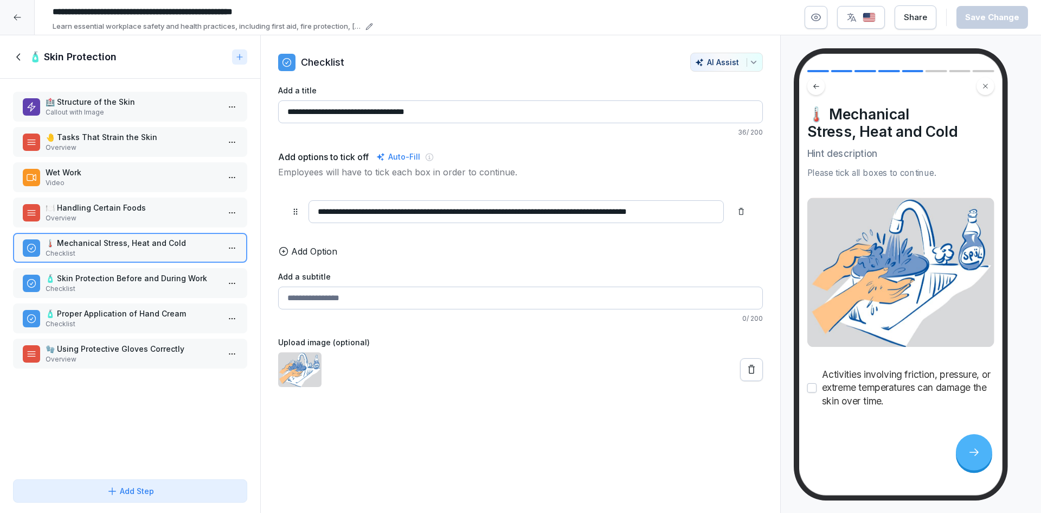
click at [142, 274] on p "🧴 Skin Protection Before and During Work" at bounding box center [133, 277] width 174 height 11
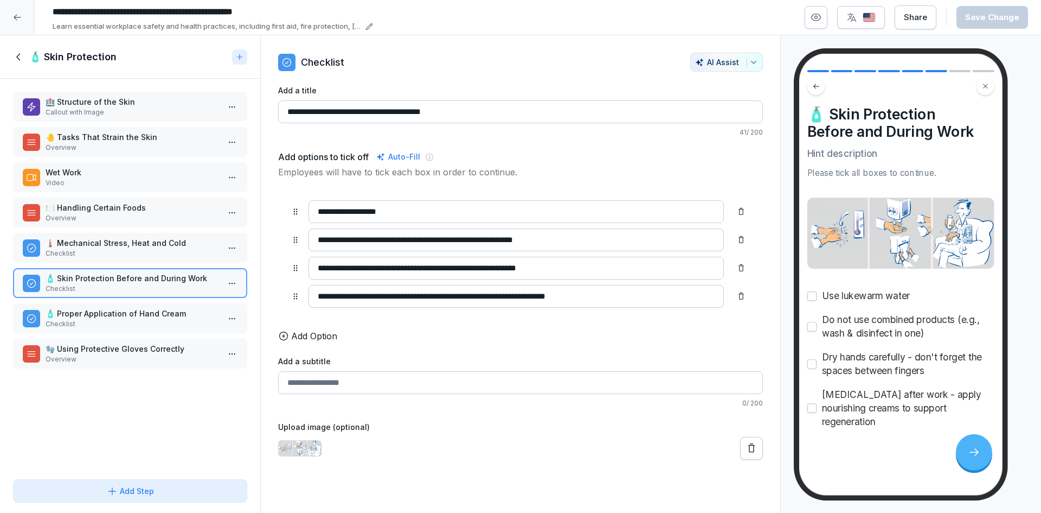
click at [144, 310] on p "🧴 Proper Application of Hand Cream" at bounding box center [133, 313] width 174 height 11
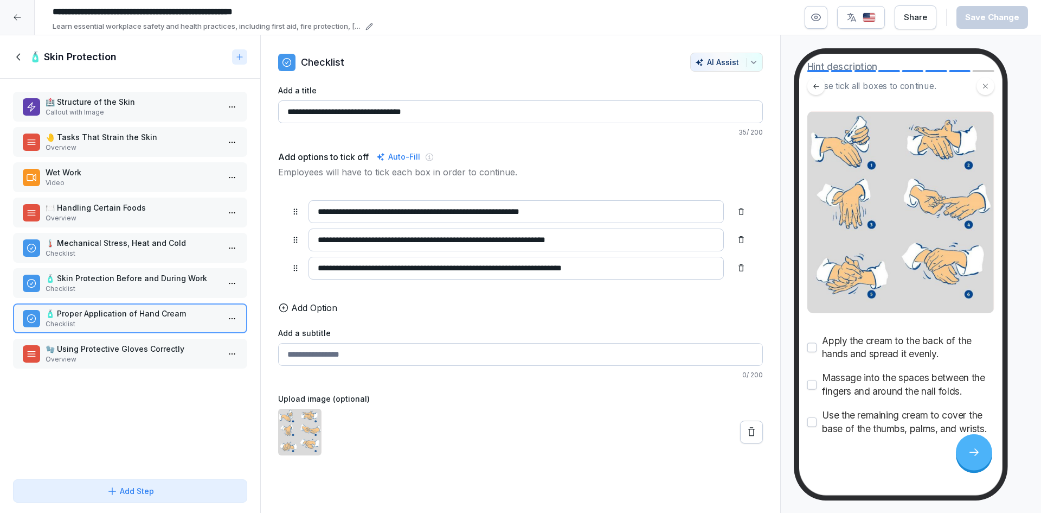
scroll to position [98, 0]
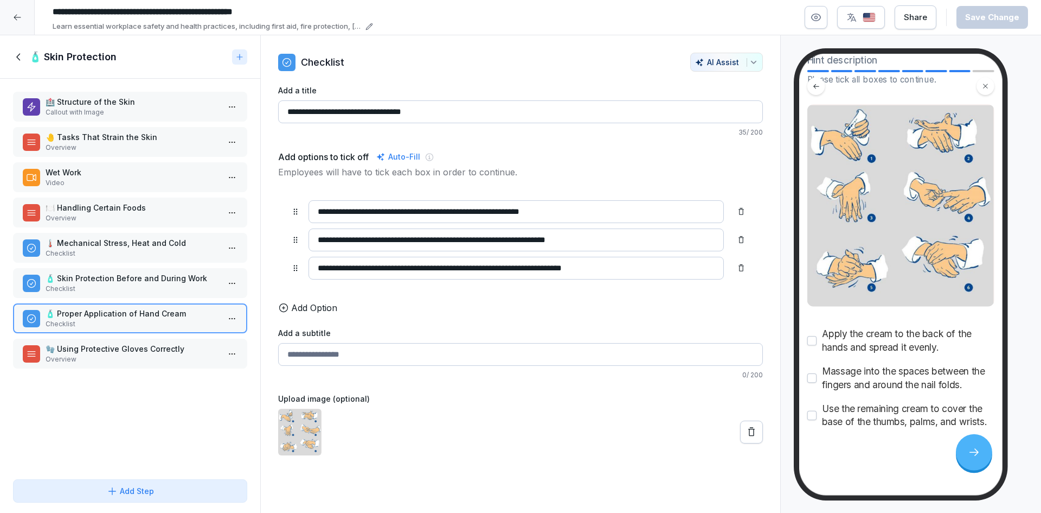
click at [164, 341] on div "🧤 Using Protective Gloves Correctly Overview" at bounding box center [130, 353] width 234 height 30
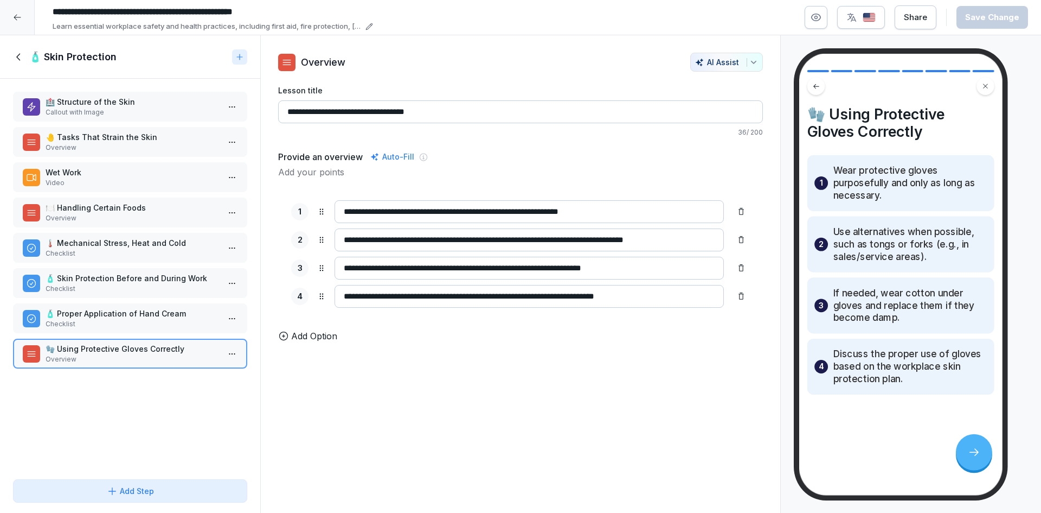
drag, startPoint x: 444, startPoint y: 460, endPoint x: 419, endPoint y: 98, distance: 362.6
click at [445, 445] on div "**********" at bounding box center [520, 274] width 521 height 478
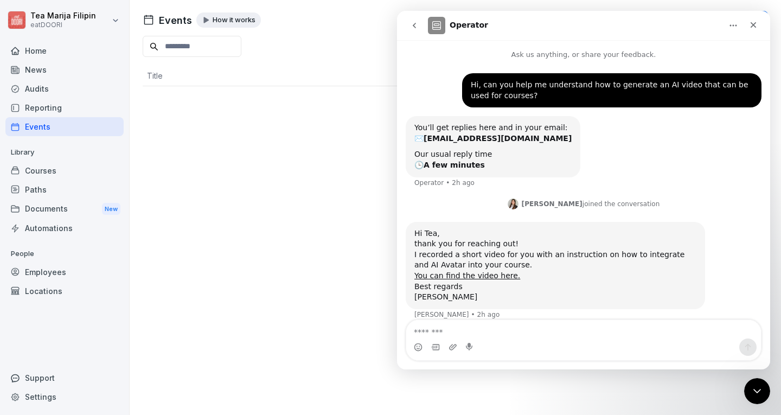
scroll to position [44, 0]
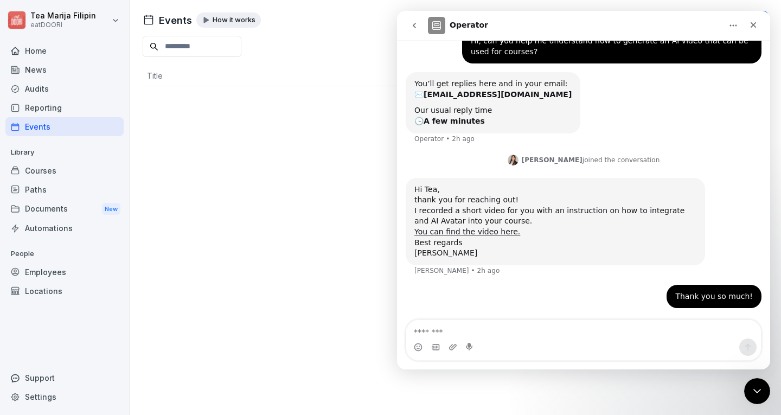
drag, startPoint x: 245, startPoint y: 138, endPoint x: 227, endPoint y: 132, distance: 18.9
click at [245, 137] on div "Events How it works Create Event Title Owner" at bounding box center [455, 207] width 651 height 415
click at [41, 174] on div "Courses" at bounding box center [64, 170] width 118 height 19
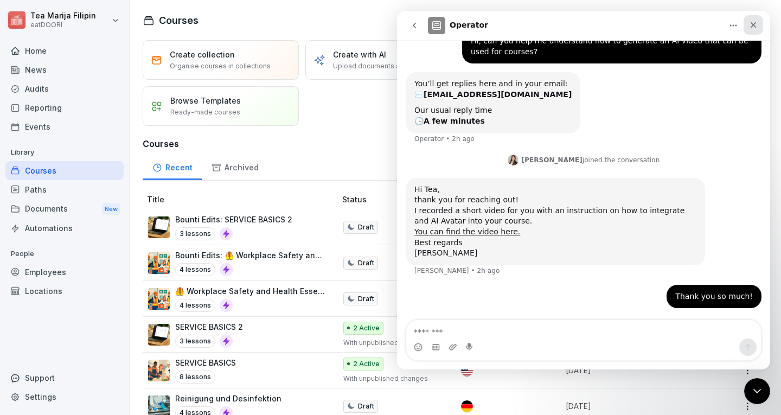
click at [758, 29] on div "Close" at bounding box center [754, 25] width 20 height 20
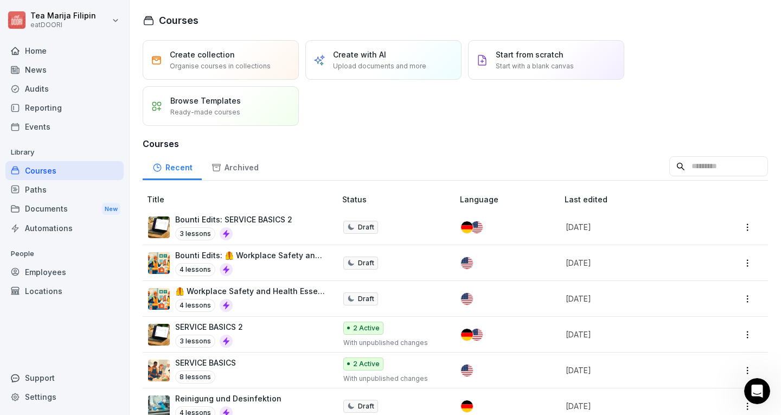
scroll to position [33, 0]
click at [279, 293] on p "🦺 Workplace Safety and Health Essentials" at bounding box center [250, 290] width 150 height 11
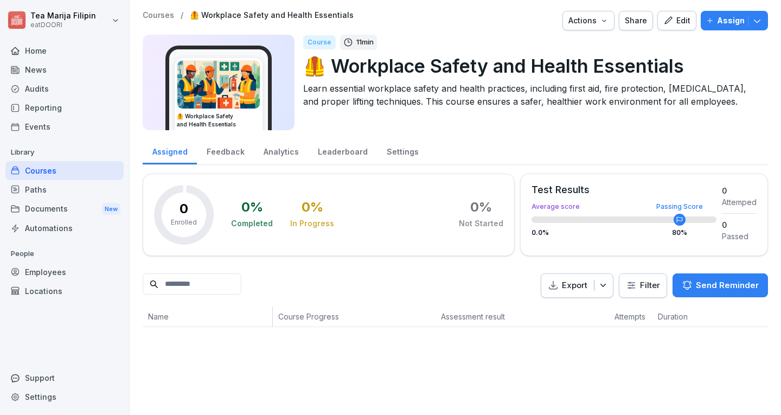
click at [673, 18] on div "Edit" at bounding box center [676, 21] width 27 height 12
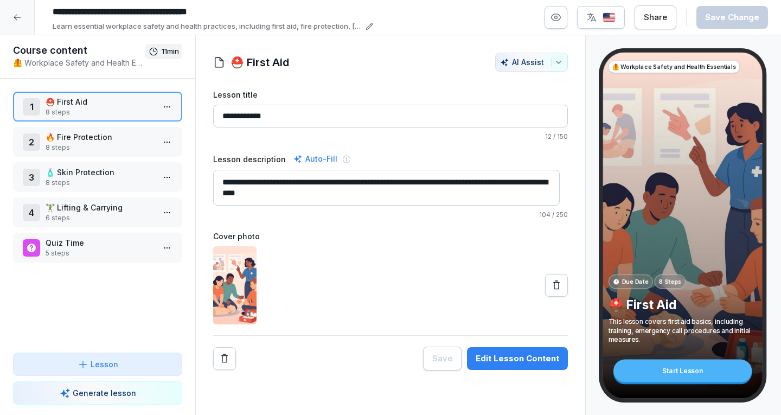
click at [88, 150] on p "8 steps" at bounding box center [100, 148] width 108 height 10
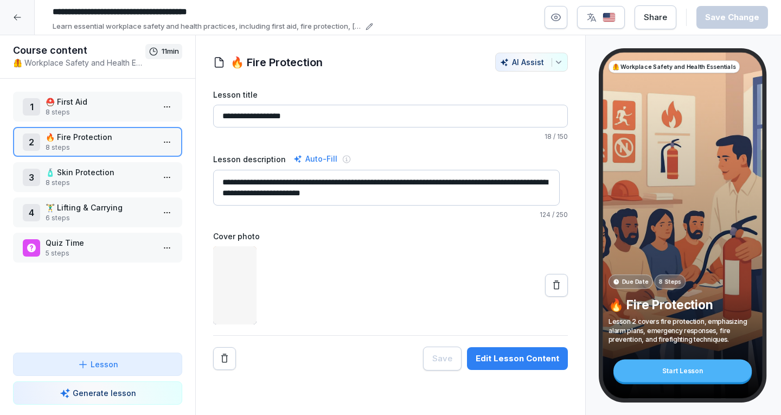
click at [114, 186] on p "8 steps" at bounding box center [100, 183] width 108 height 10
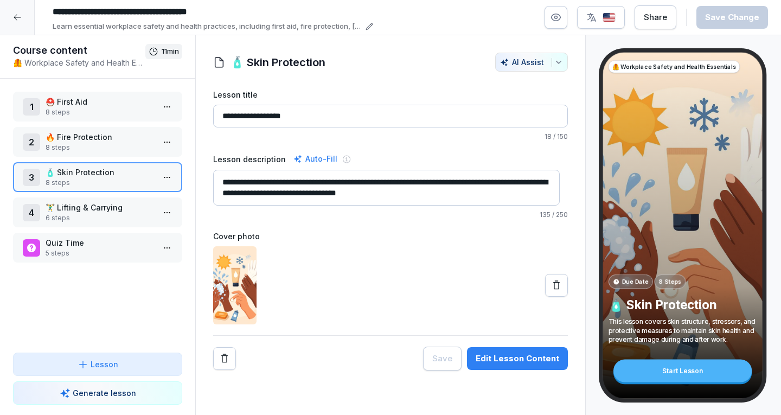
click at [125, 213] on p "6 steps" at bounding box center [100, 218] width 108 height 10
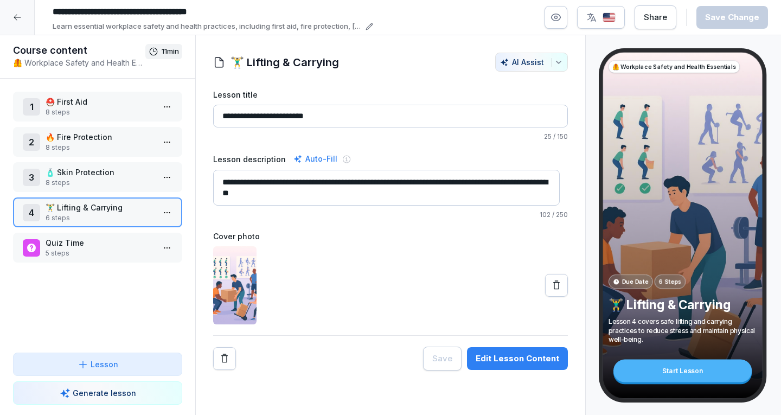
click at [535, 348] on div "Save Edit Lesson Content" at bounding box center [495, 359] width 145 height 24
click at [532, 362] on div "Edit Lesson Content" at bounding box center [518, 359] width 84 height 12
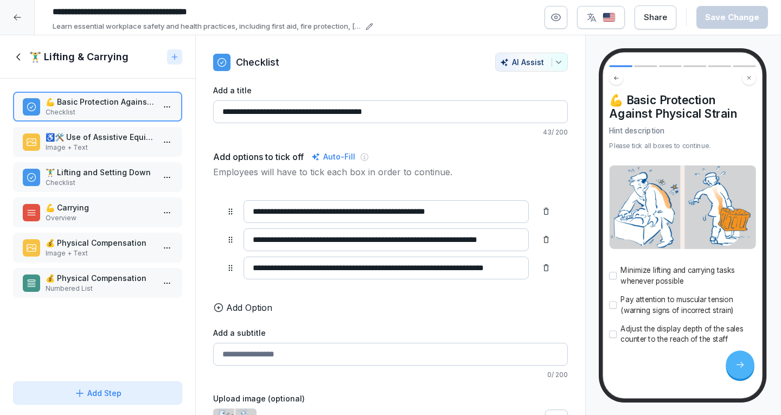
click at [100, 146] on p "Image + Text" at bounding box center [100, 148] width 108 height 10
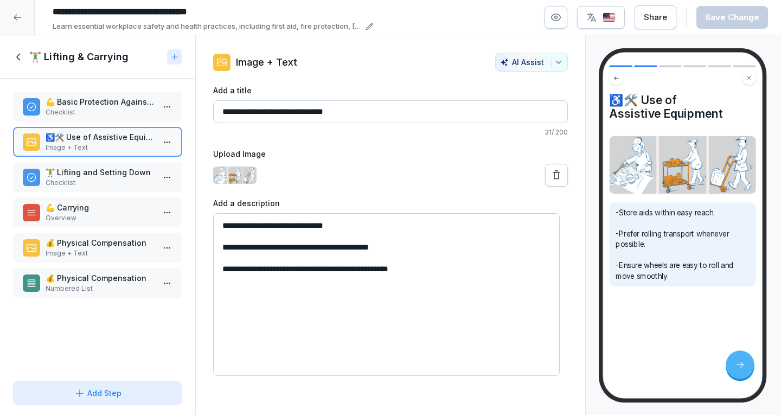
click at [98, 167] on p "🏋️‍♂️ Lifting and Setting Down" at bounding box center [100, 172] width 108 height 11
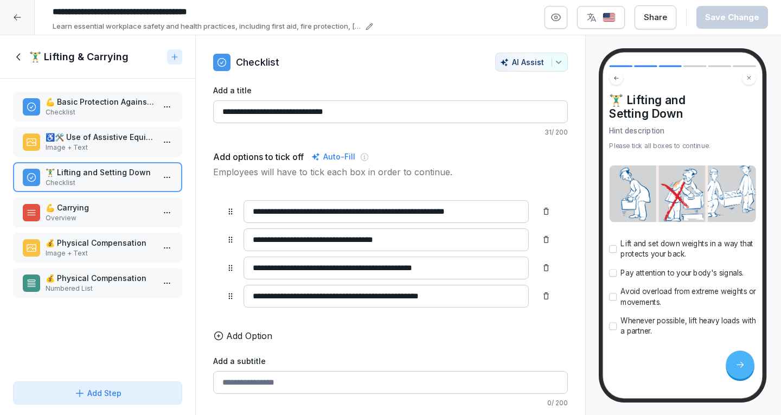
click at [88, 208] on p "💪 Carrying" at bounding box center [100, 207] width 108 height 11
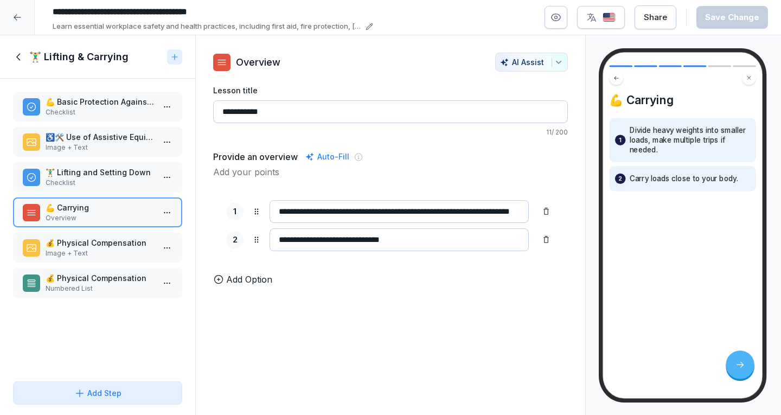
click at [94, 238] on p "💰 Physical Compensation" at bounding box center [100, 242] width 108 height 11
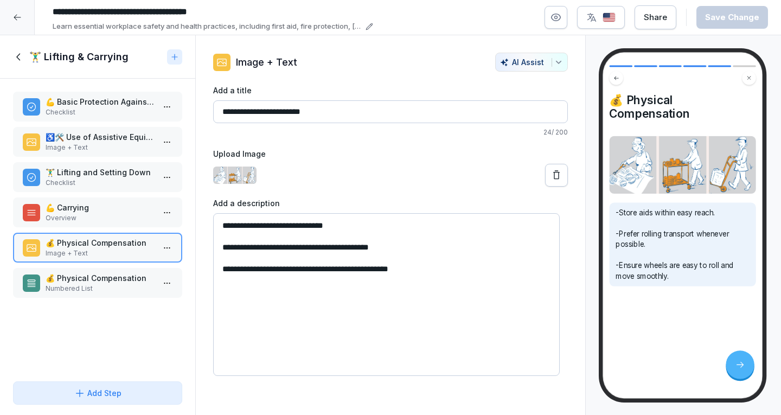
click at [100, 266] on div "💪 Basic Protection Against Physical Strain Checklist ♿🛠️ Use of Assistive Equip…" at bounding box center [97, 228] width 195 height 298
click at [100, 289] on p "Numbered List" at bounding box center [100, 289] width 108 height 10
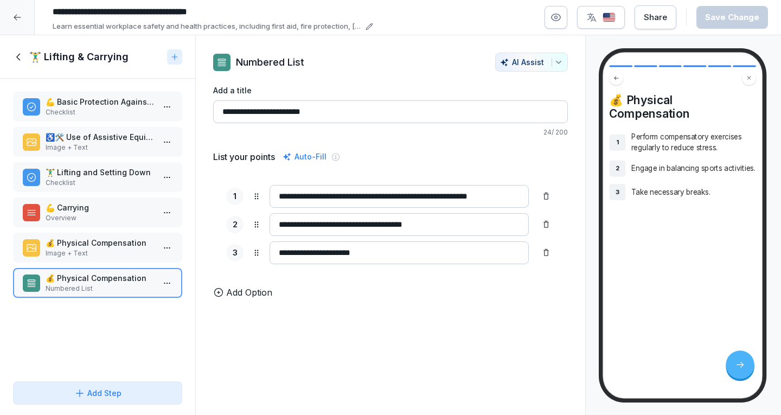
click at [109, 253] on p "Image + Text" at bounding box center [100, 253] width 108 height 10
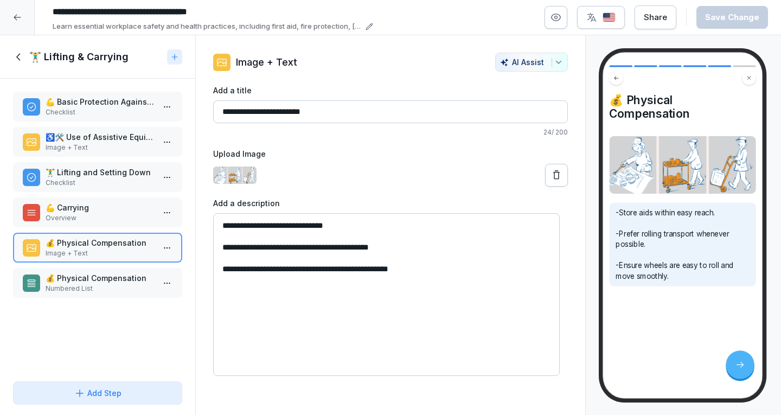
click at [112, 283] on p "💰 Physical Compensation" at bounding box center [100, 277] width 108 height 11
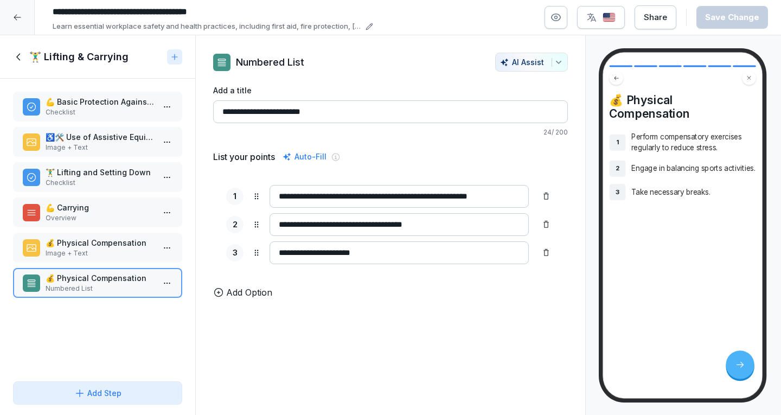
click at [113, 253] on p "Image + Text" at bounding box center [100, 253] width 108 height 10
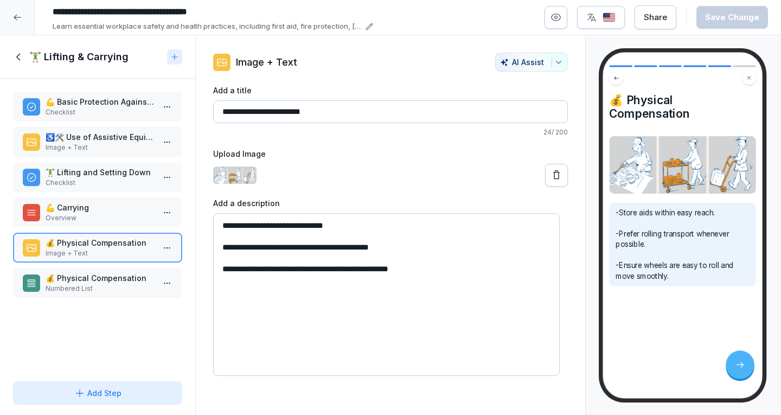
click at [72, 116] on p "Checklist" at bounding box center [100, 112] width 108 height 10
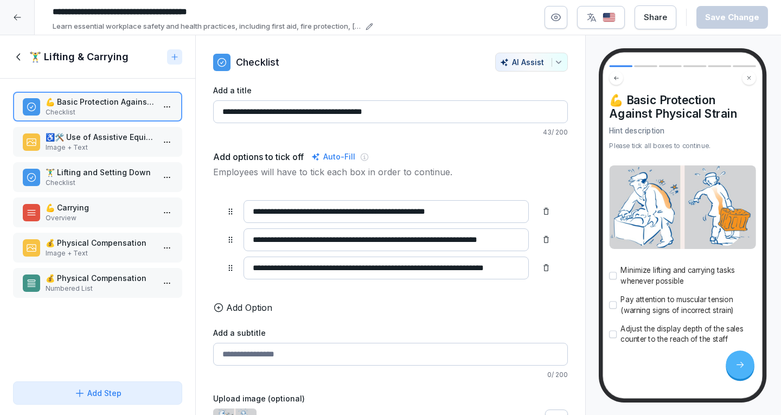
click at [105, 181] on p "Checklist" at bounding box center [100, 183] width 108 height 10
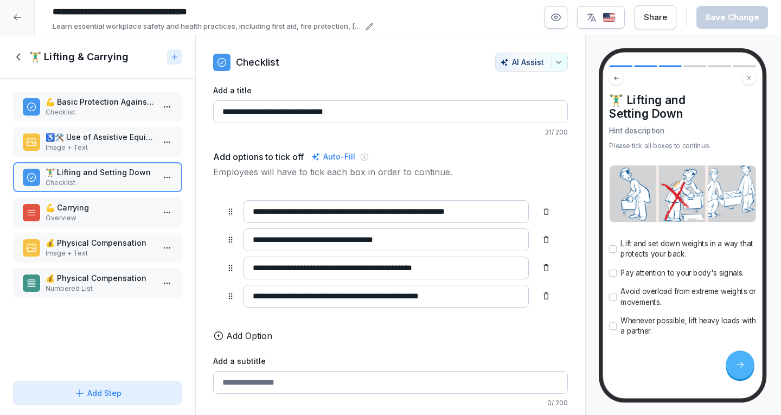
click at [125, 215] on p "Overview" at bounding box center [100, 218] width 108 height 10
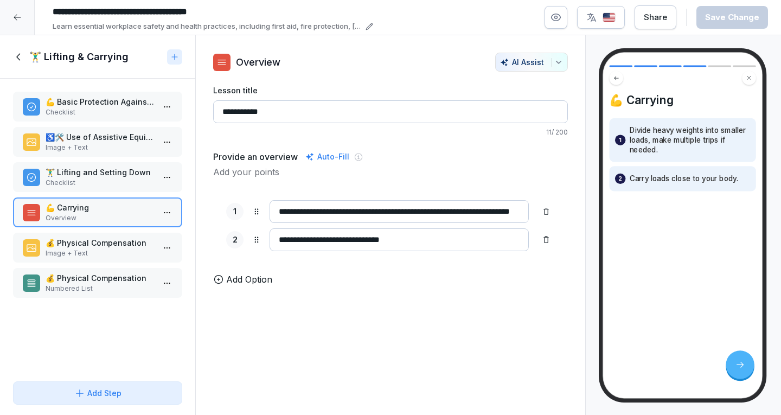
click at [137, 242] on p "💰 Physical Compensation" at bounding box center [100, 242] width 108 height 11
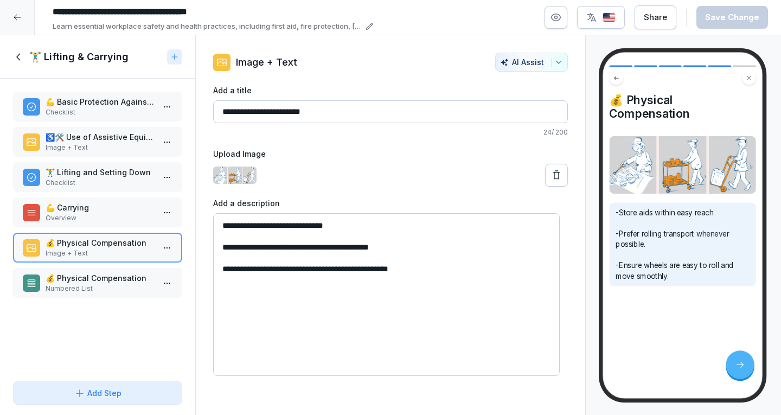
click at [150, 287] on div "💰 Physical Compensation Numbered List" at bounding box center [98, 282] width 150 height 21
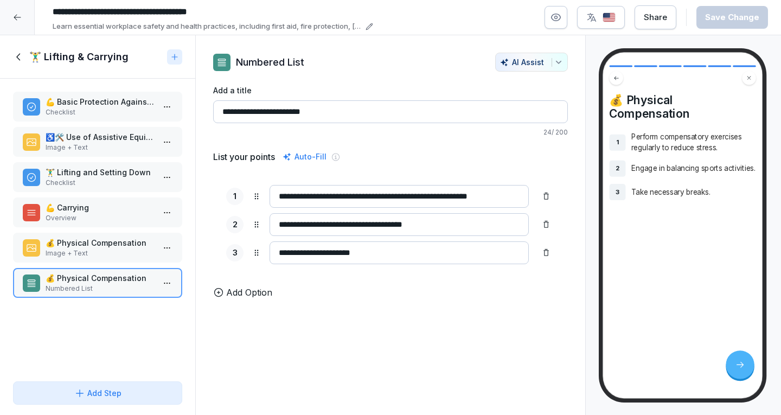
click at [133, 253] on p "Image + Text" at bounding box center [100, 253] width 108 height 10
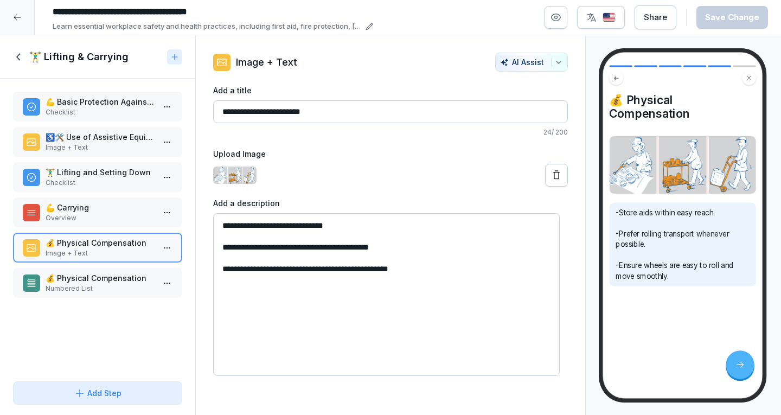
click at [162, 252] on html "**********" at bounding box center [390, 207] width 781 height 415
click at [140, 311] on div "Delete" at bounding box center [119, 309] width 92 height 20
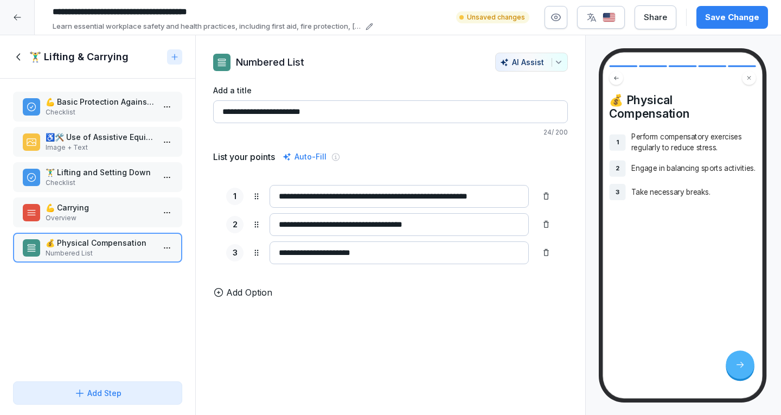
click at [79, 206] on p "💪 Carrying" at bounding box center [100, 207] width 108 height 11
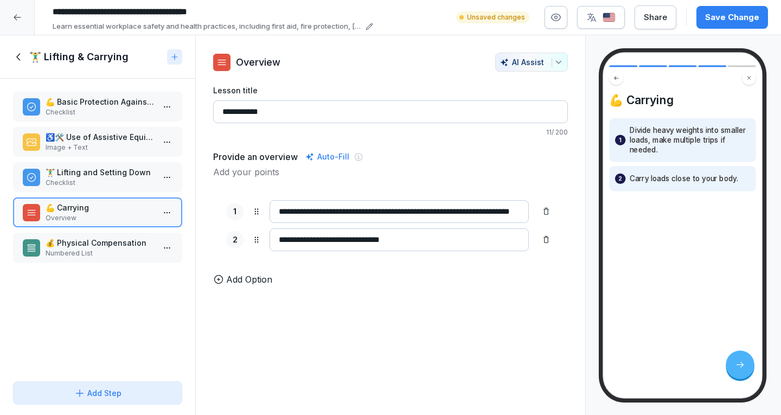
click at [98, 189] on div "🏋️‍♂️ Lifting and Setting Down Checklist" at bounding box center [97, 177] width 169 height 30
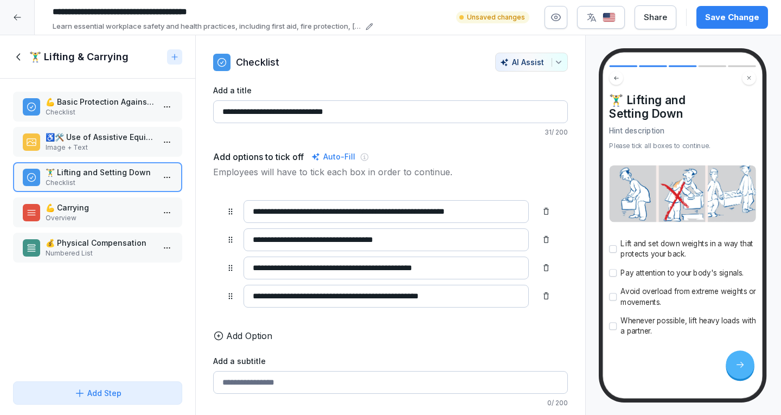
click at [95, 160] on div "💪 Basic Protection Against Physical Strain Checklist ♿🛠️ Use of Assistive Equip…" at bounding box center [97, 228] width 195 height 298
click at [90, 142] on p "♿🛠️ Use of Assistive Equipment" at bounding box center [100, 136] width 108 height 11
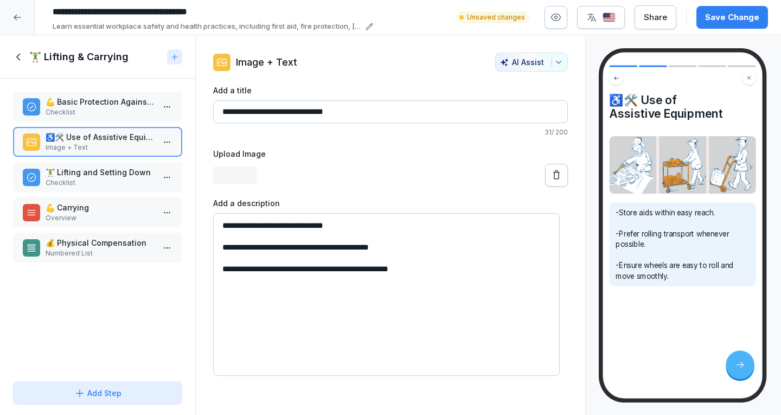
click at [92, 110] on p "Checklist" at bounding box center [100, 112] width 108 height 10
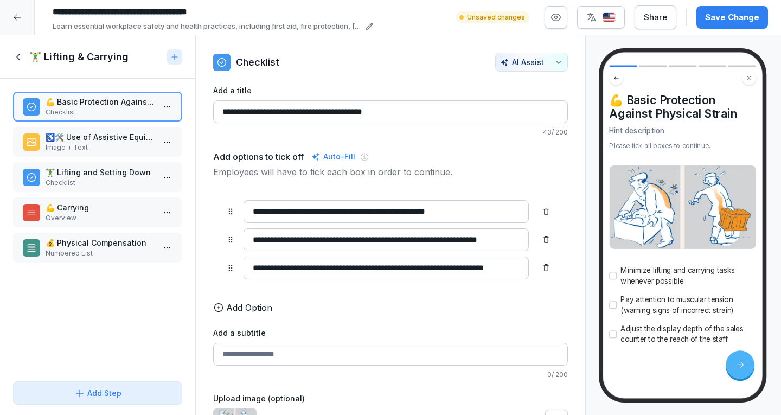
click at [27, 19] on div at bounding box center [17, 17] width 35 height 35
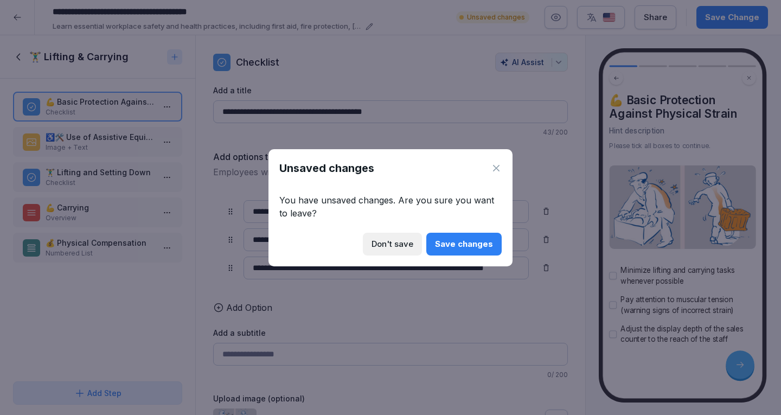
click at [462, 246] on div "Save changes" at bounding box center [464, 244] width 58 height 12
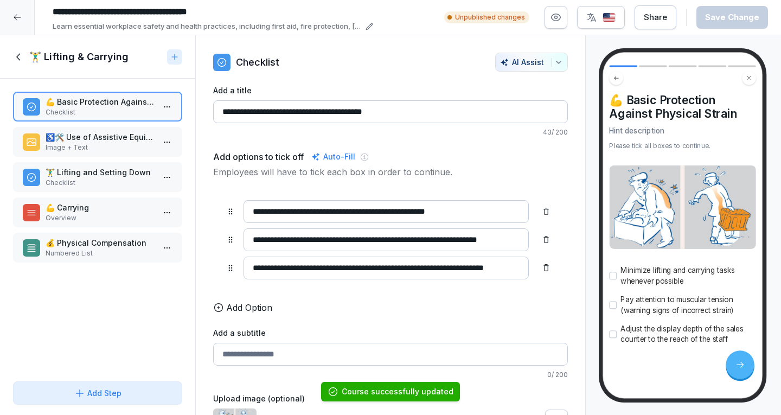
click at [32, 15] on div at bounding box center [17, 17] width 35 height 35
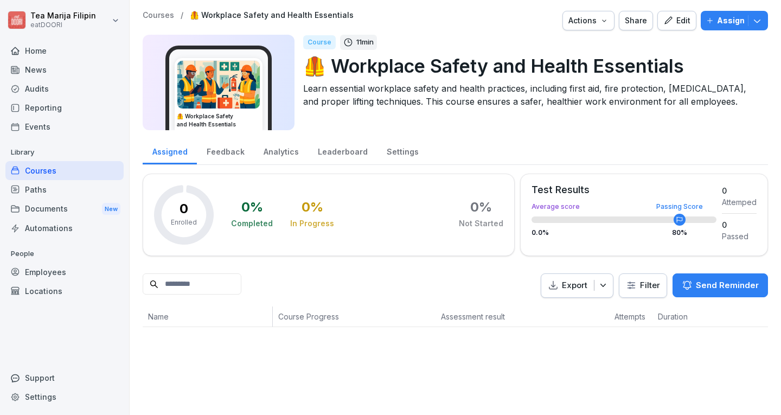
click at [65, 169] on div "Courses" at bounding box center [64, 170] width 118 height 19
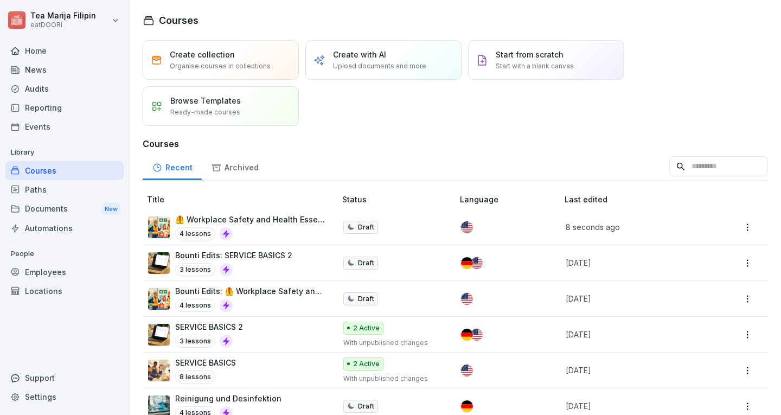
click at [274, 334] on div "SERVICE BASICS 2 3 lessons" at bounding box center [236, 334] width 177 height 27
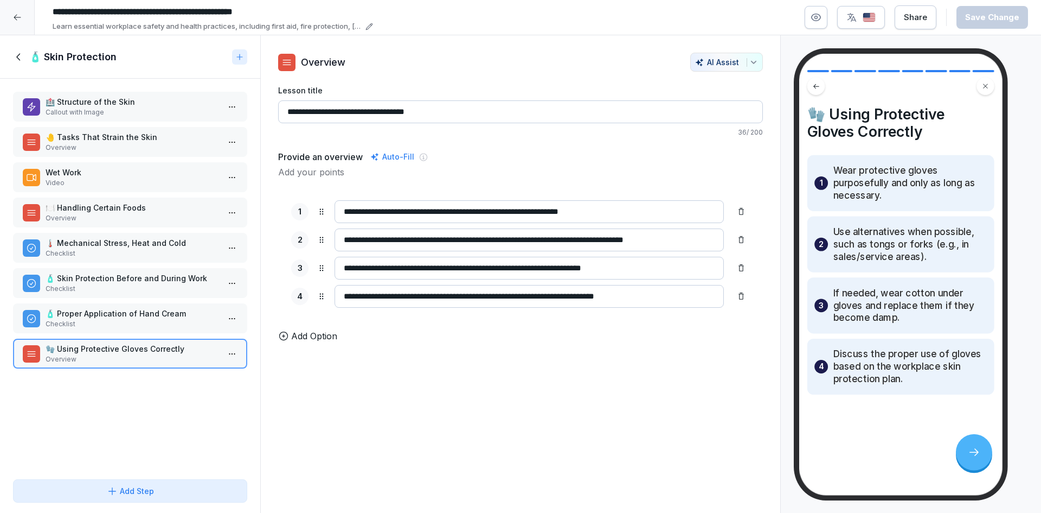
click at [24, 59] on icon at bounding box center [19, 57] width 12 height 12
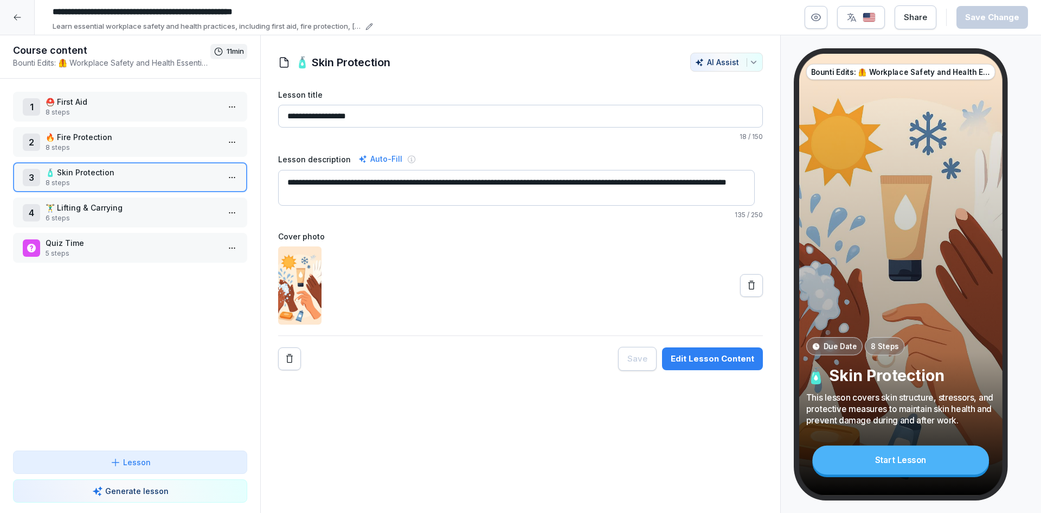
click at [23, 23] on div at bounding box center [17, 17] width 35 height 35
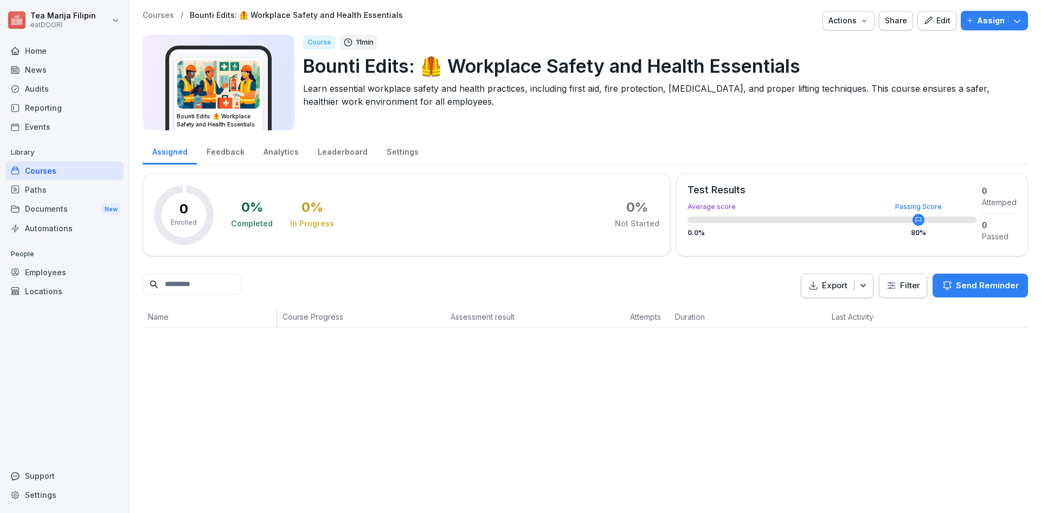
click at [21, 28] on html "Tea [PERSON_NAME] eatDOORI Home News Audits Reporting Events Library Courses Pa…" at bounding box center [520, 256] width 1041 height 513
click at [181, 367] on html "Tea [PERSON_NAME] eatDOORI Home News Audits Reporting Events Library Courses Pa…" at bounding box center [520, 256] width 1041 height 513
click at [69, 167] on div "Courses" at bounding box center [64, 170] width 118 height 19
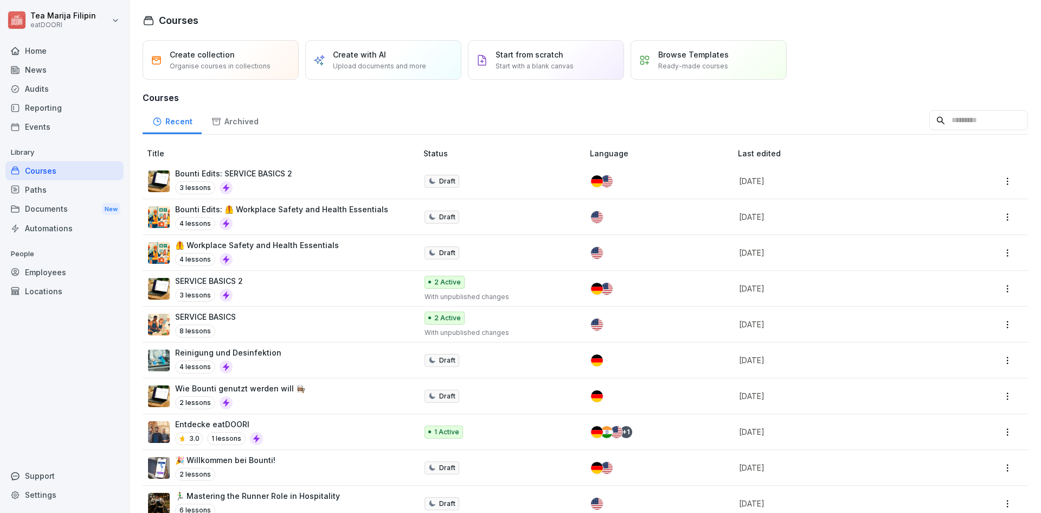
click at [318, 255] on div "4 lessons" at bounding box center [257, 259] width 164 height 13
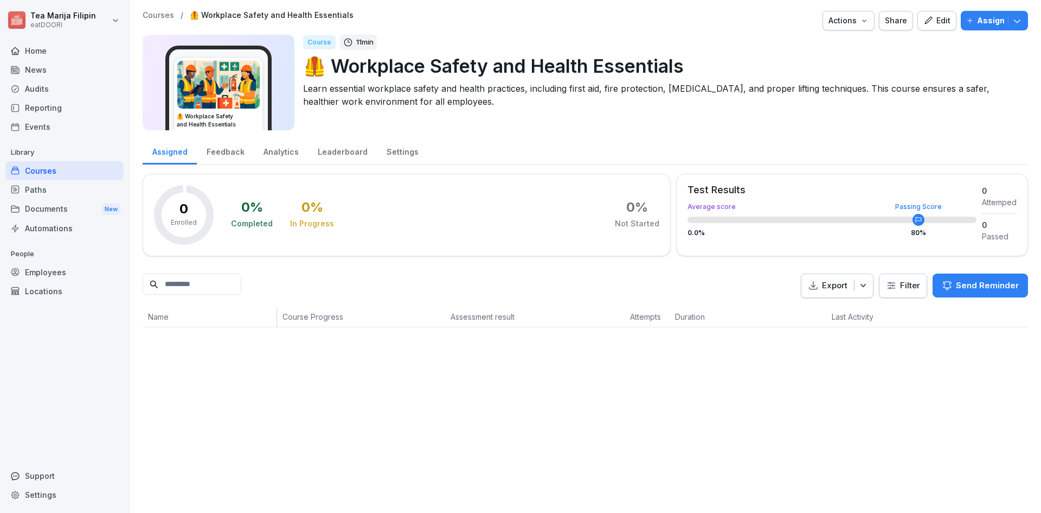
click at [927, 21] on icon "button" at bounding box center [929, 21] width 10 height 10
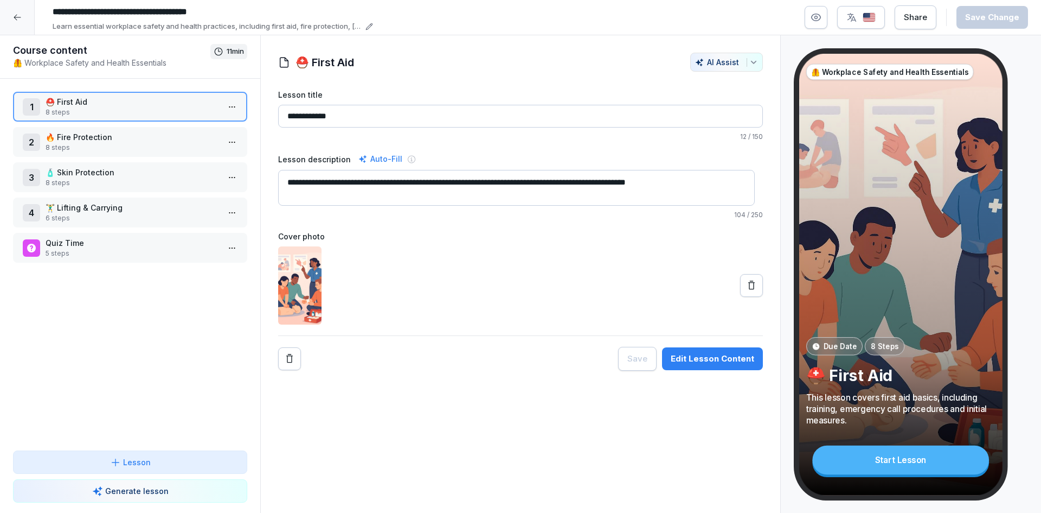
click at [14, 25] on div at bounding box center [17, 17] width 35 height 35
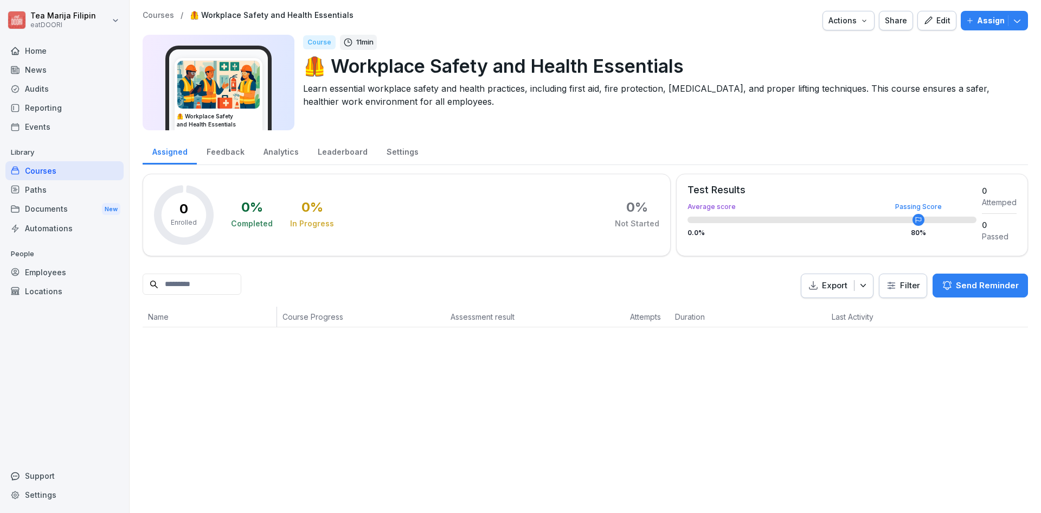
click at [182, 159] on div "Assigned" at bounding box center [170, 151] width 54 height 28
click at [95, 167] on div "Courses" at bounding box center [64, 170] width 118 height 19
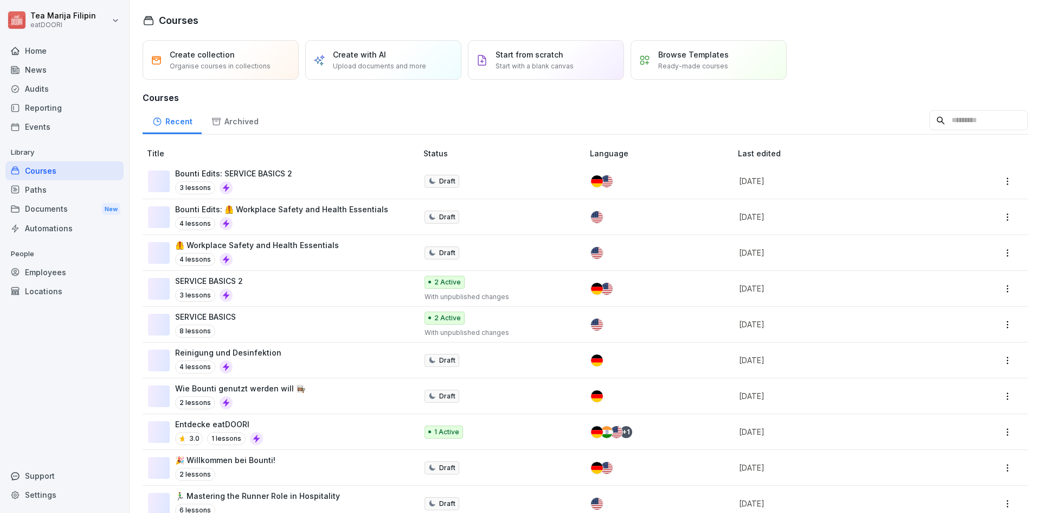
click at [81, 172] on div "Courses" at bounding box center [64, 170] width 118 height 19
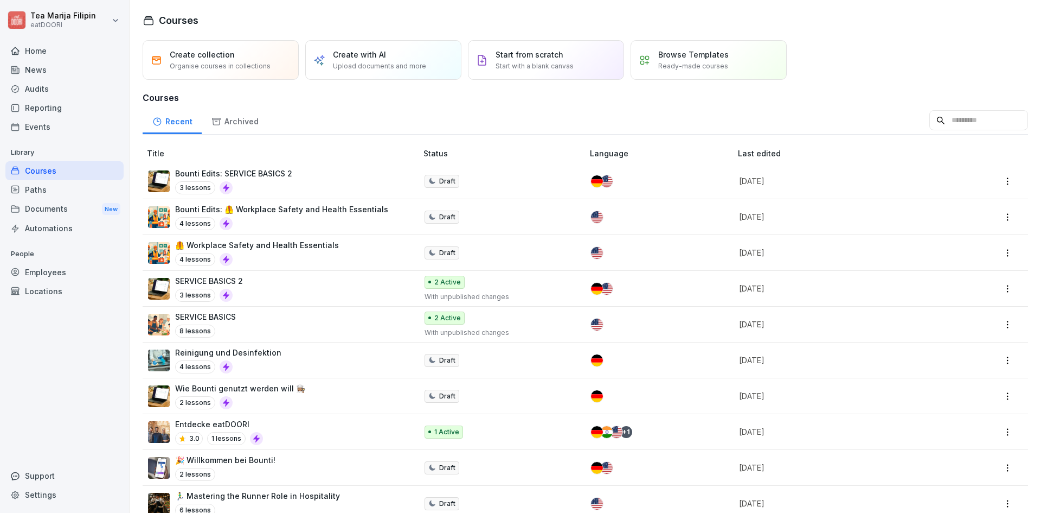
click at [281, 285] on div "SERVICE BASICS 2 3 lessons" at bounding box center [277, 288] width 258 height 27
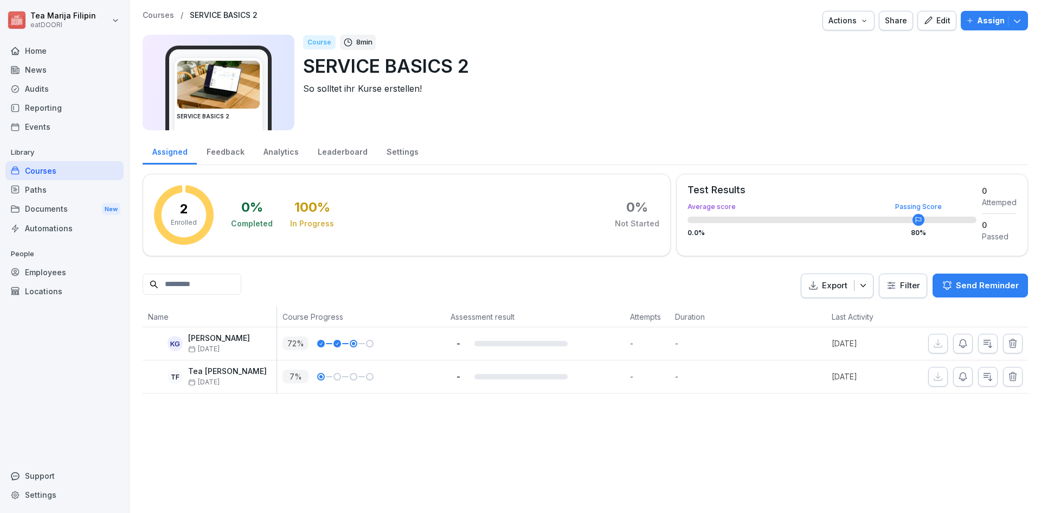
click at [926, 28] on button "Edit" at bounding box center [937, 21] width 39 height 20
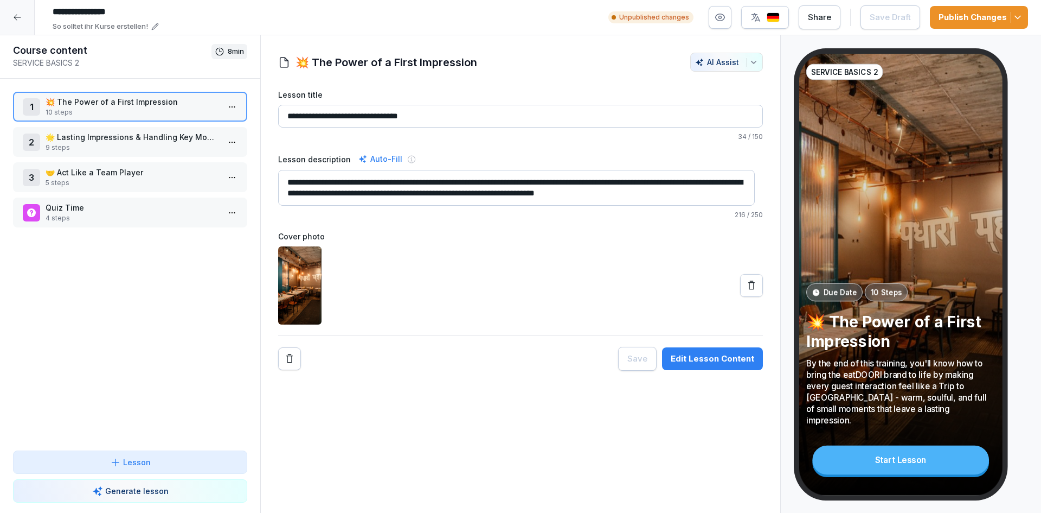
click at [692, 351] on button "Edit Lesson Content" at bounding box center [712, 358] width 101 height 23
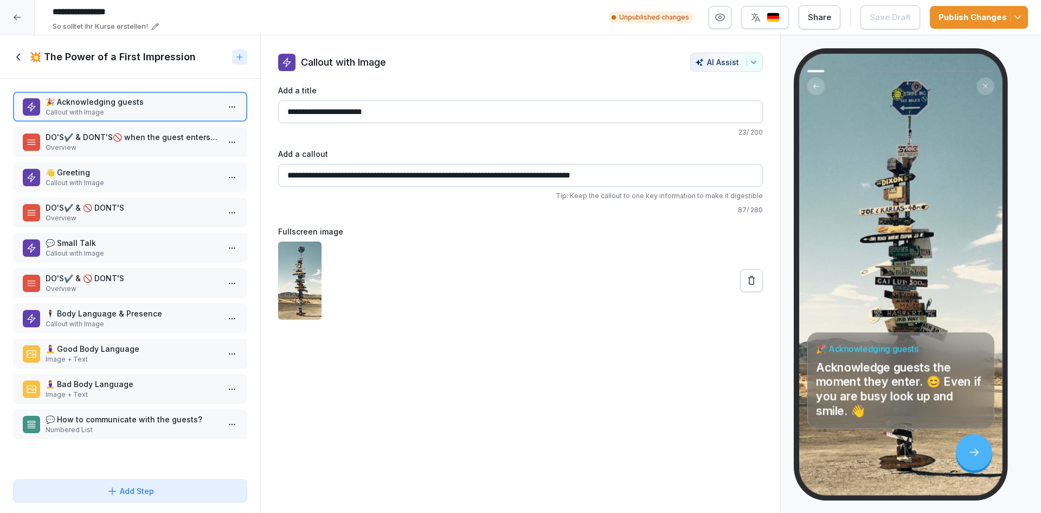
click at [135, 351] on p "🧘‍♀️ Good Body Language" at bounding box center [133, 348] width 174 height 11
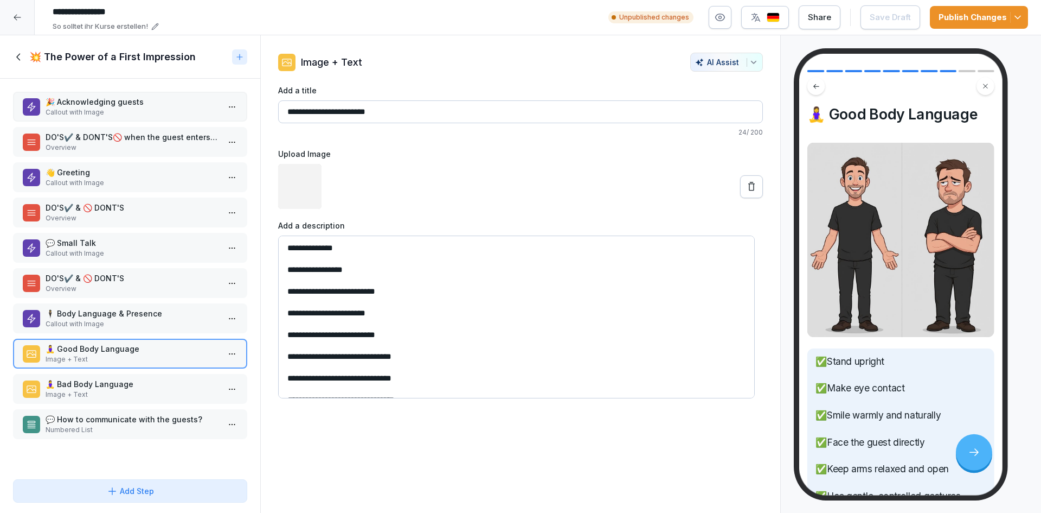
click at [136, 385] on p "🧘‍♀️ Bad Body Language" at bounding box center [133, 383] width 174 height 11
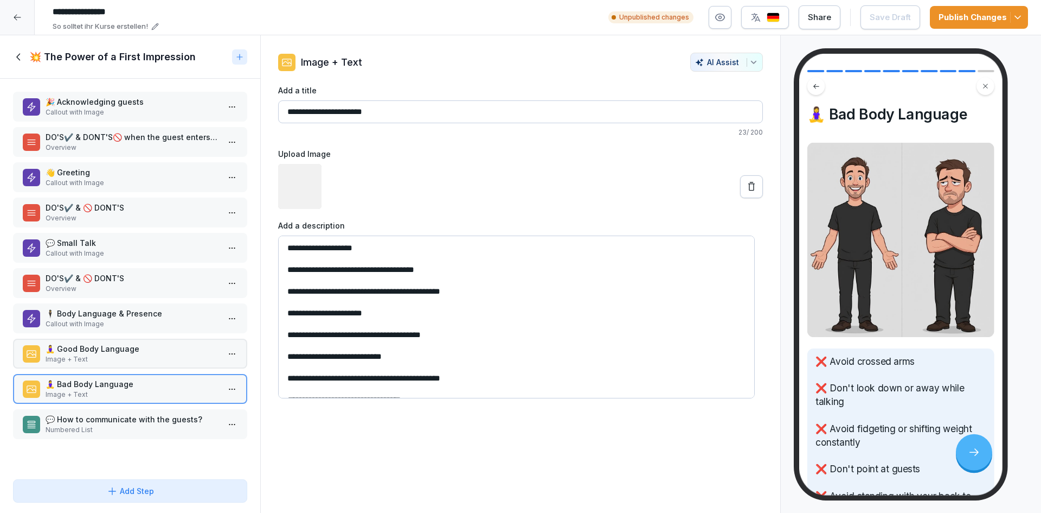
click at [136, 417] on p "💬 How to communicate with the guests?" at bounding box center [133, 418] width 174 height 11
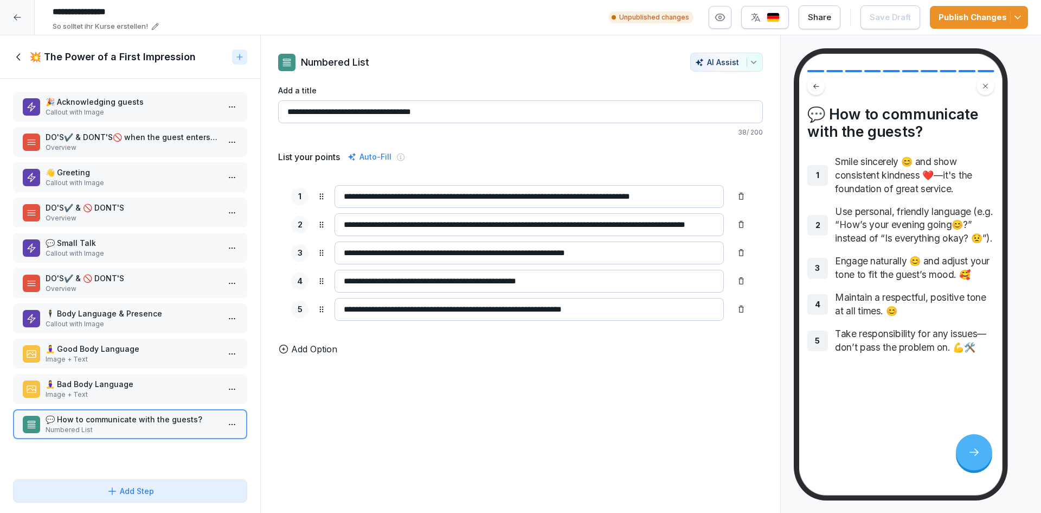
click at [236, 62] on div at bounding box center [239, 56] width 15 height 15
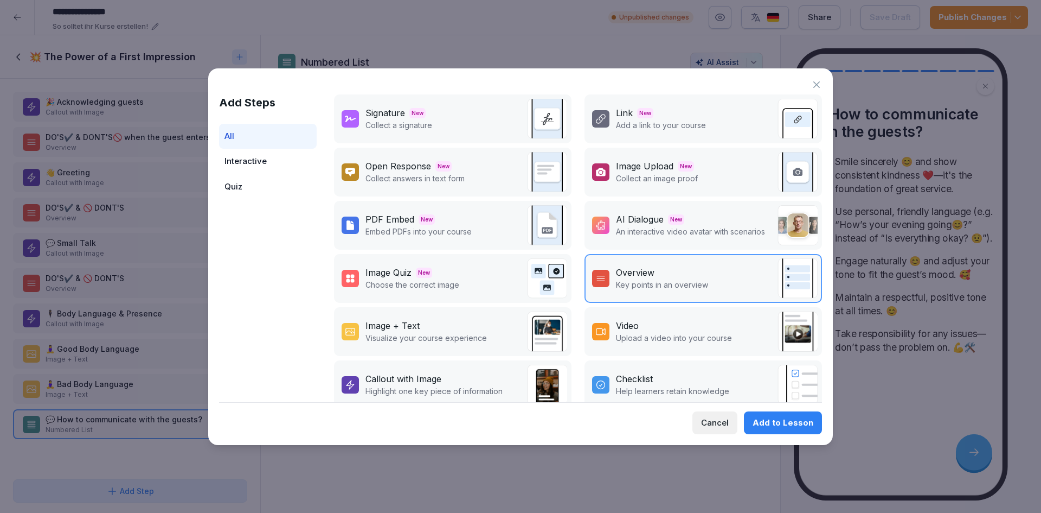
click at [712, 229] on p "An interactive video avatar with scenarios" at bounding box center [690, 231] width 149 height 11
click at [798, 424] on div "Add to Lesson" at bounding box center [783, 423] width 61 height 12
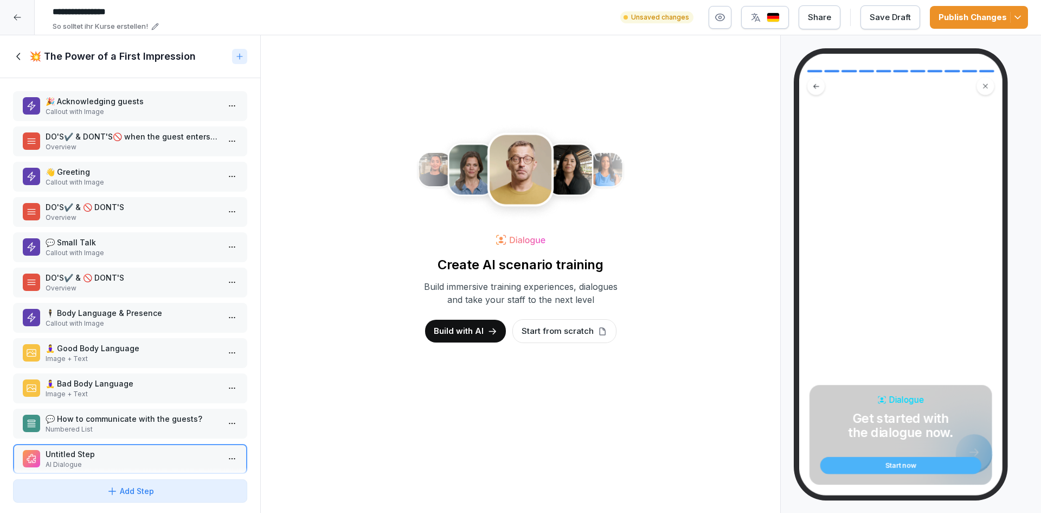
click at [554, 340] on div "Start from scratch" at bounding box center [565, 331] width 104 height 24
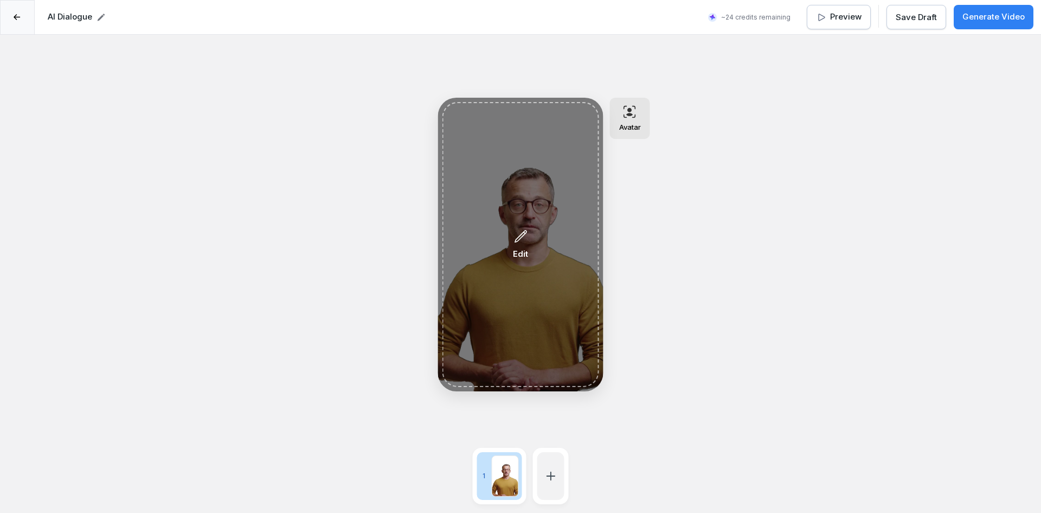
click at [532, 232] on div "Edit" at bounding box center [521, 244] width 157 height 285
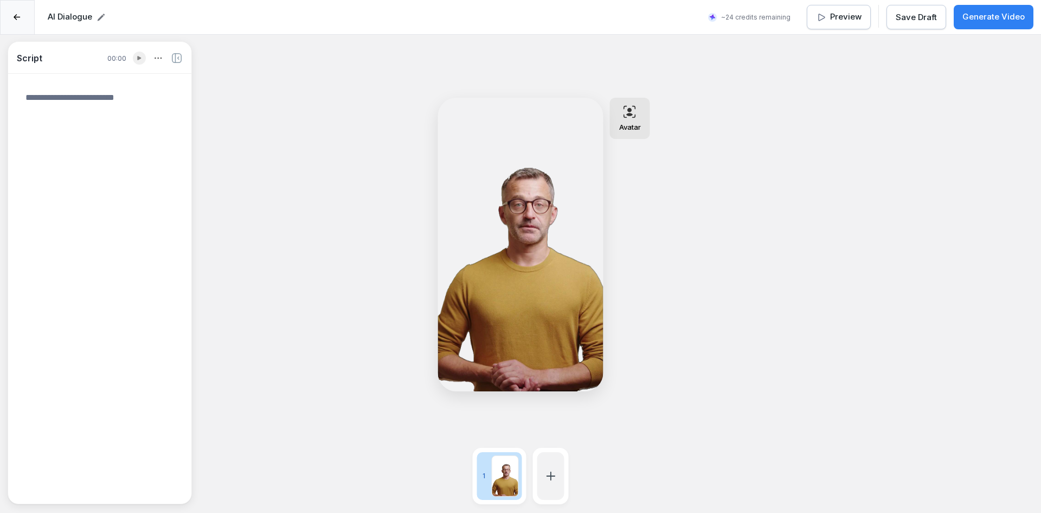
click at [85, 107] on textarea at bounding box center [100, 287] width 166 height 411
paste textarea "**********"
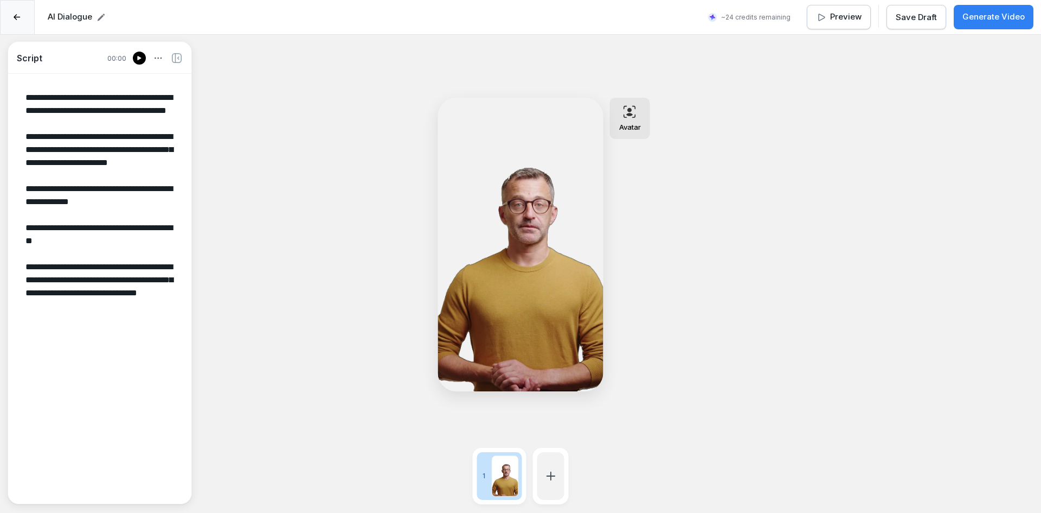
type textarea "**********"
click at [136, 55] on icon at bounding box center [139, 58] width 7 height 9
click at [559, 464] on div at bounding box center [550, 476] width 27 height 48
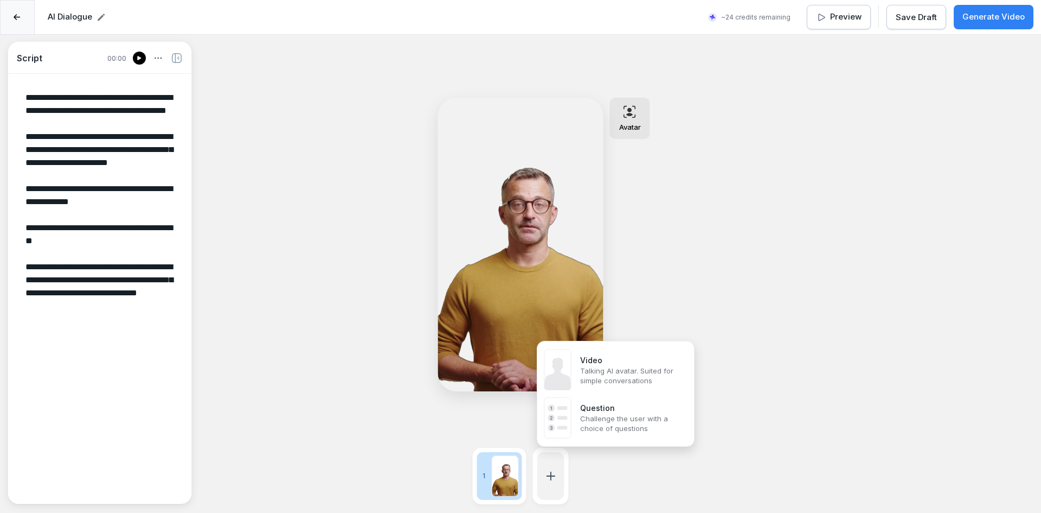
click at [588, 418] on p "Challenge the user with a choice of questions" at bounding box center [632, 423] width 105 height 20
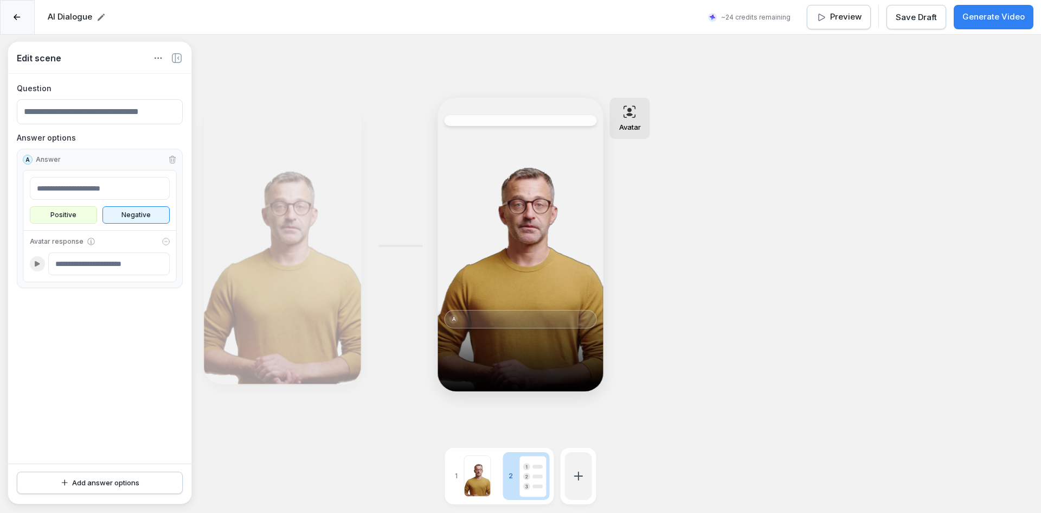
click at [89, 111] on input at bounding box center [100, 111] width 166 height 25
click at [119, 121] on input at bounding box center [100, 111] width 166 height 25
type input "*"
click at [790, 258] on div "Edit scene Question Answer options A Answer Positive Negative Avatar response A…" at bounding box center [520, 291] width 1041 height 513
drag, startPoint x: 536, startPoint y: 466, endPoint x: 530, endPoint y: 347, distance: 120.0
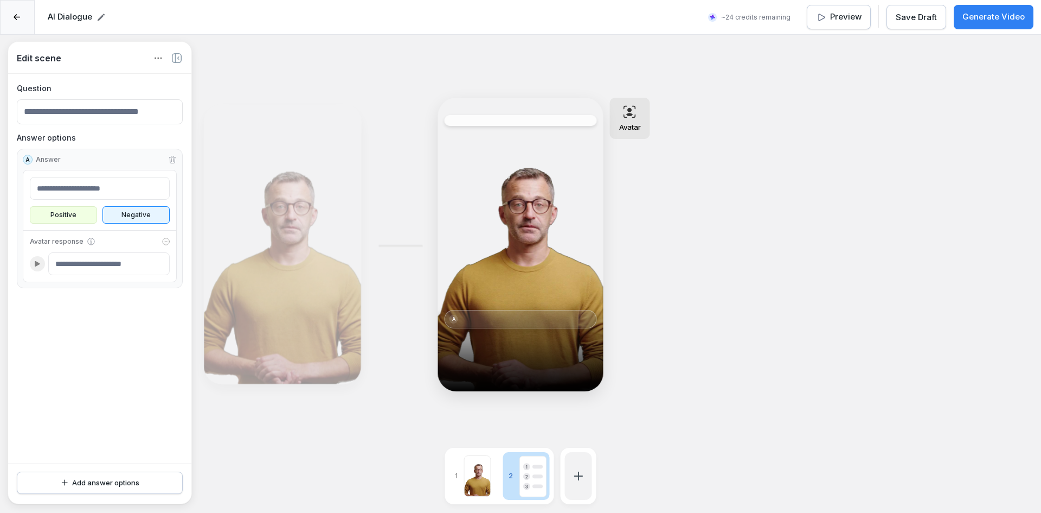
click at [530, 348] on div "Edit" at bounding box center [521, 244] width 157 height 285
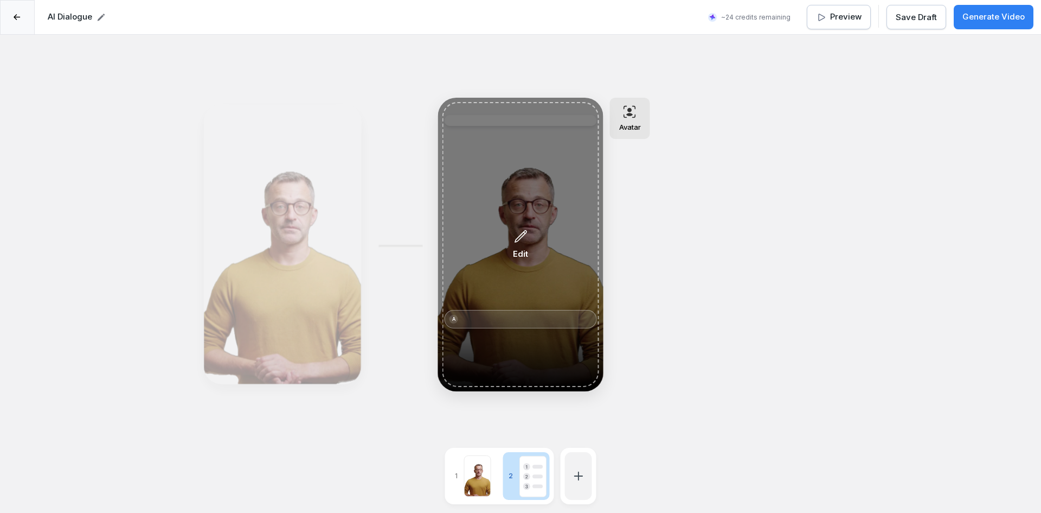
click at [526, 239] on icon at bounding box center [521, 236] width 14 height 15
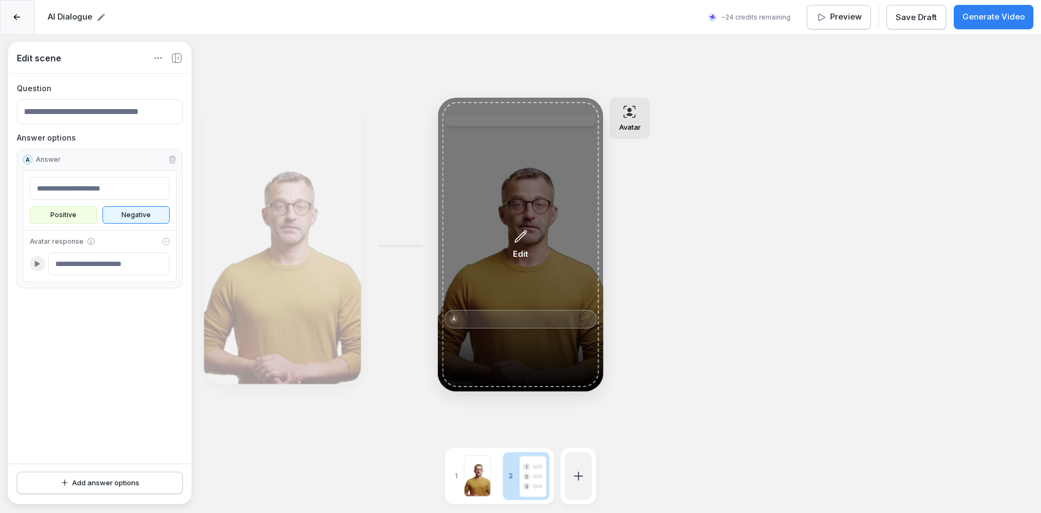
click at [539, 258] on div "Edit" at bounding box center [521, 244] width 157 height 285
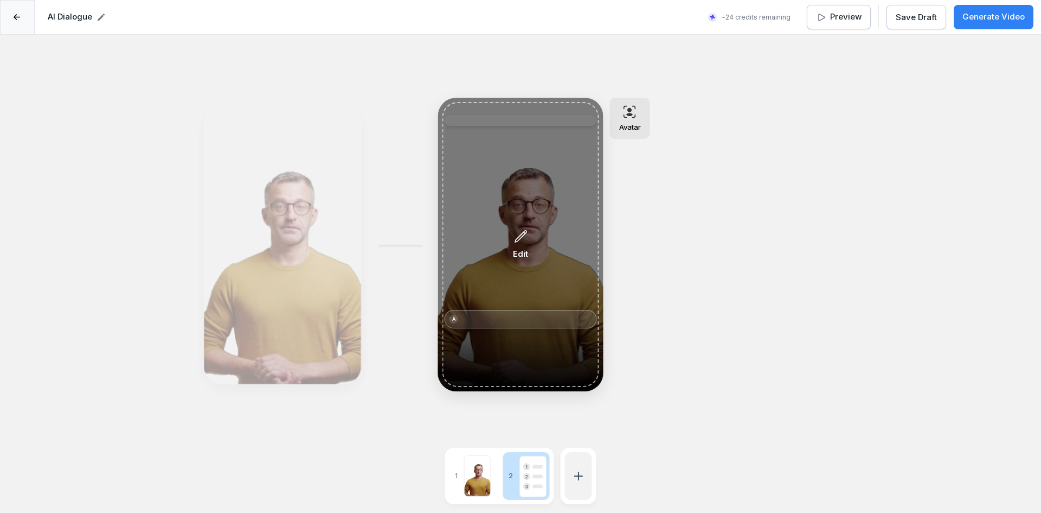
drag, startPoint x: 539, startPoint y: 258, endPoint x: 537, endPoint y: 249, distance: 9.3
click at [537, 249] on div "Edit" at bounding box center [521, 244] width 157 height 285
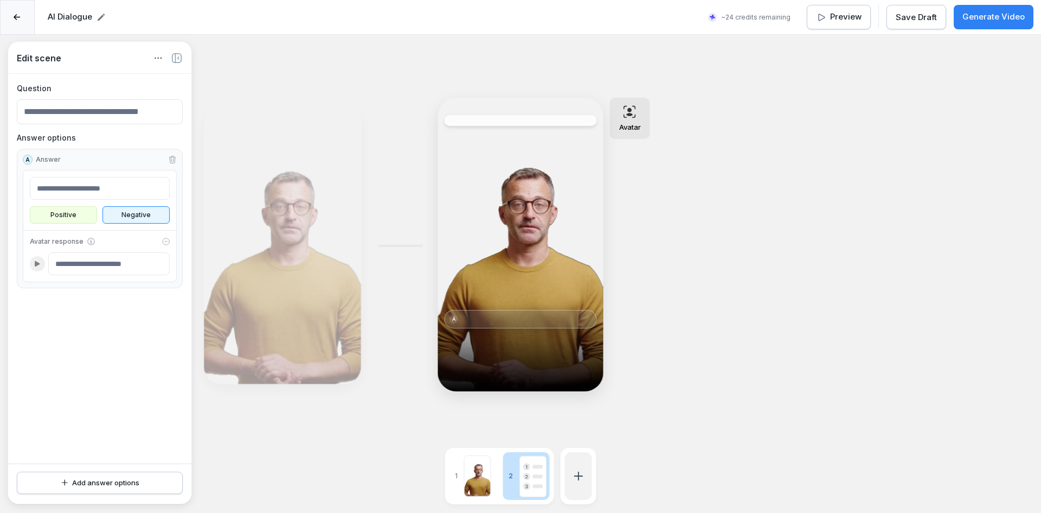
click at [177, 55] on icon at bounding box center [177, 58] width 10 height 10
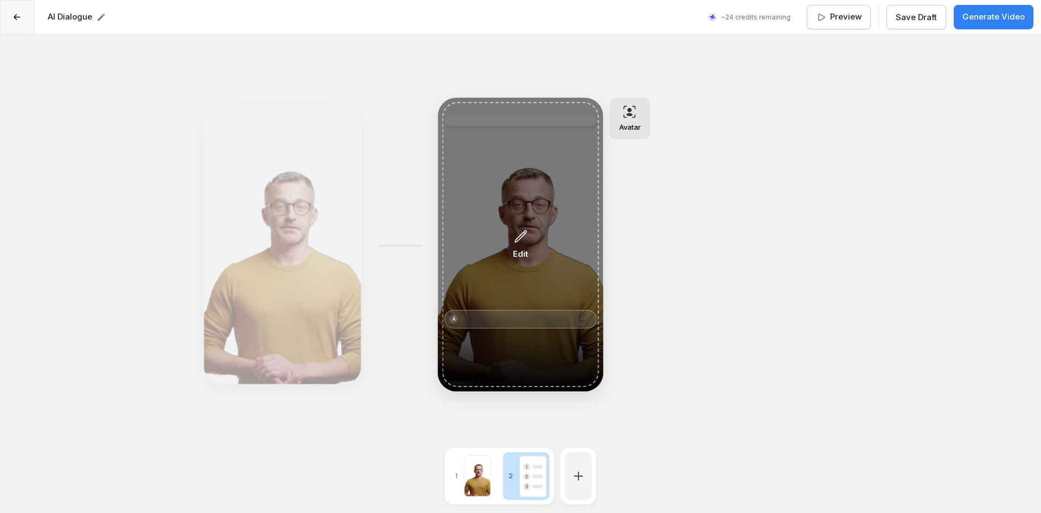
click at [498, 199] on div "Edit" at bounding box center [521, 244] width 157 height 285
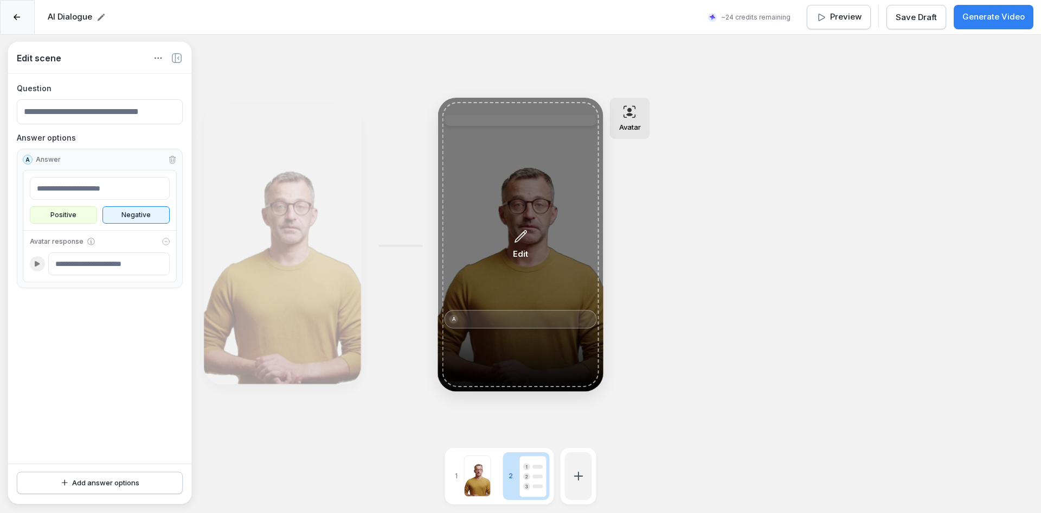
drag, startPoint x: 562, startPoint y: 200, endPoint x: 560, endPoint y: 233, distance: 33.2
click at [560, 233] on div "Edit" at bounding box center [521, 244] width 157 height 285
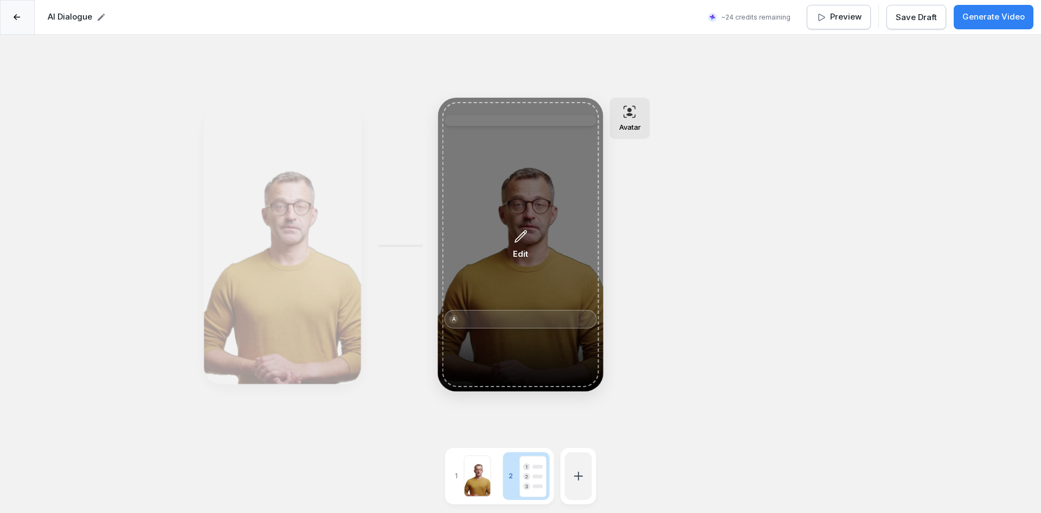
click at [539, 214] on div "Edit" at bounding box center [521, 244] width 157 height 285
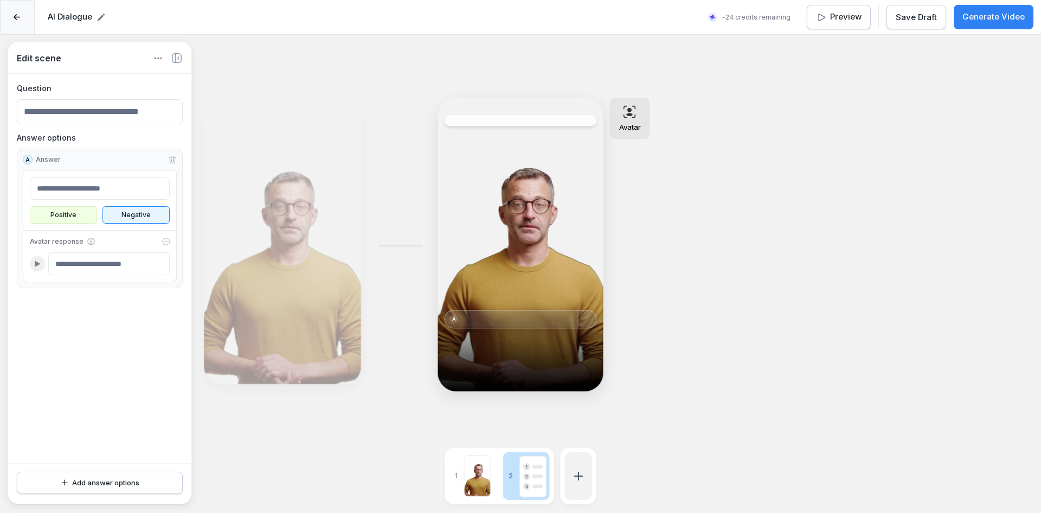
click at [155, 59] on icon "button" at bounding box center [158, 58] width 12 height 12
click at [157, 78] on div "Delete Scene" at bounding box center [158, 77] width 79 height 20
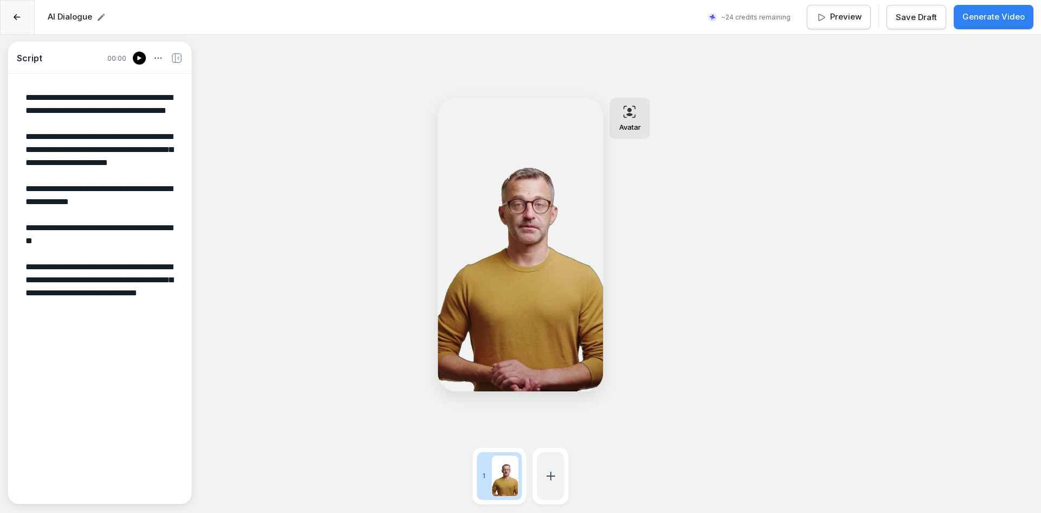
click at [549, 472] on icon at bounding box center [551, 475] width 13 height 13
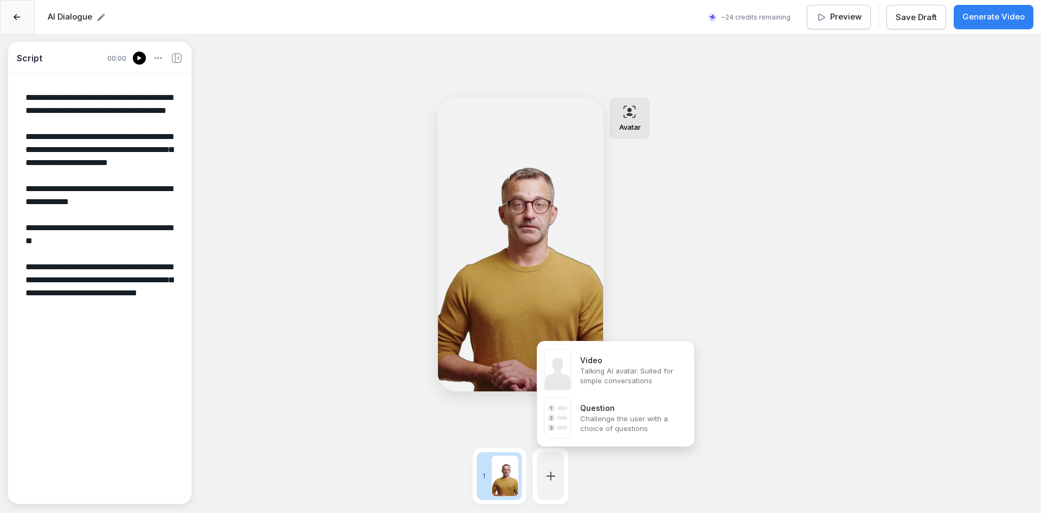
click at [135, 329] on textarea "**********" at bounding box center [100, 287] width 166 height 411
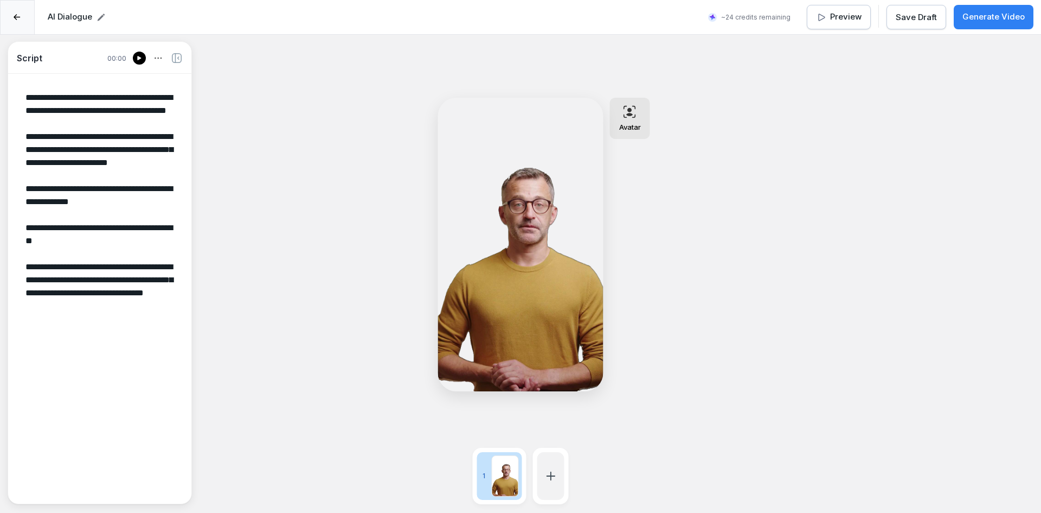
click at [46, 381] on textarea "**********" at bounding box center [100, 287] width 166 height 411
paste textarea "**********"
type textarea "**********"
click at [556, 467] on div at bounding box center [550, 476] width 27 height 48
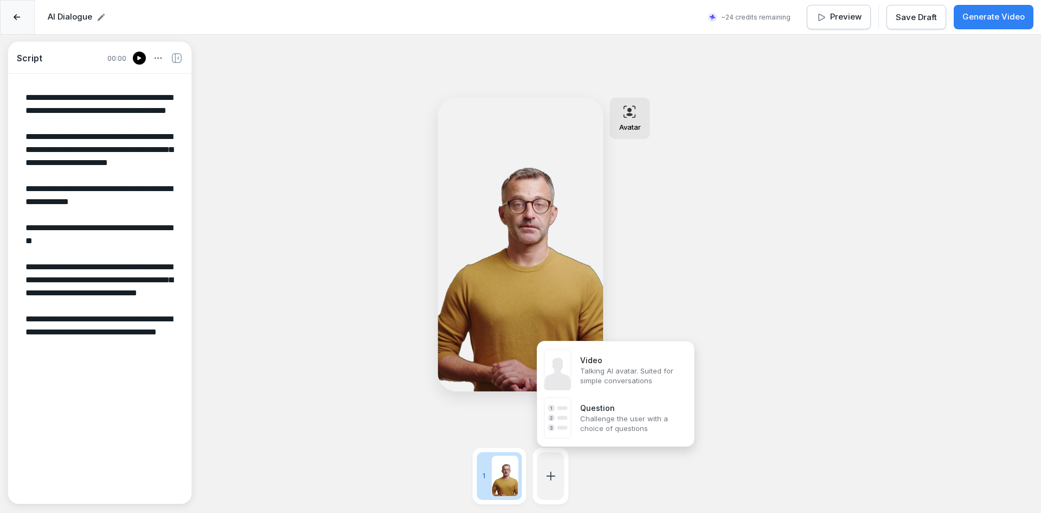
click at [595, 375] on p "Talking AI avatar. Suited for simple conversations" at bounding box center [632, 376] width 105 height 20
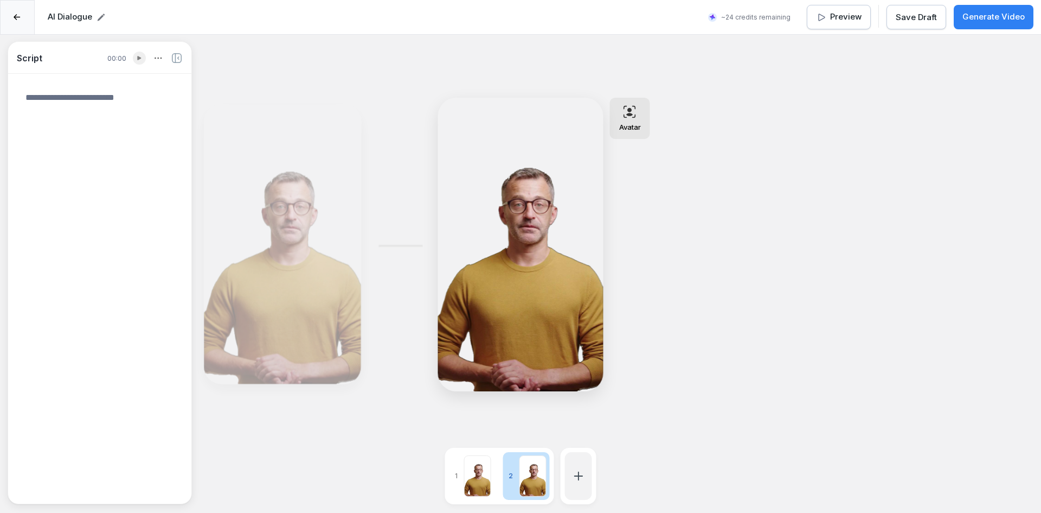
click at [632, 122] on div "Avatar" at bounding box center [630, 118] width 40 height 41
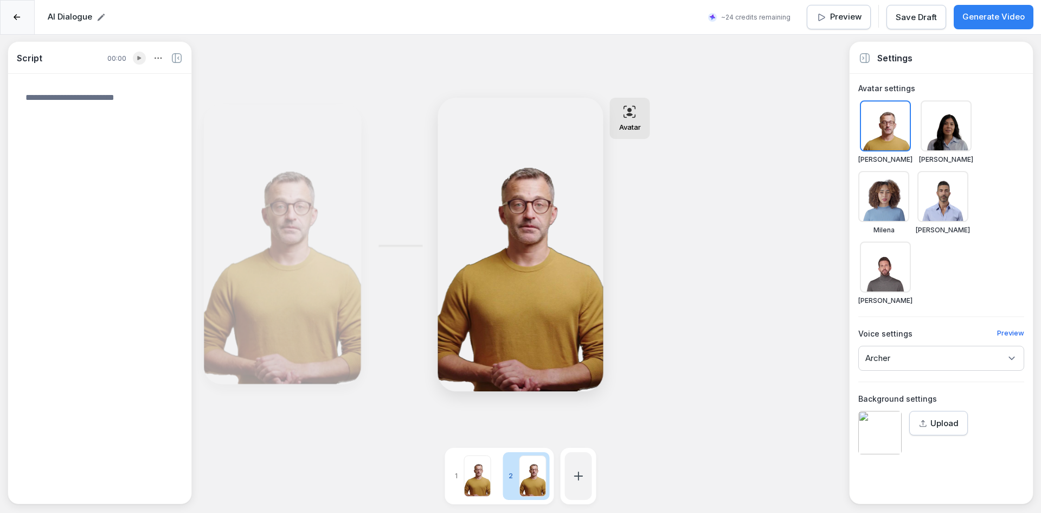
click at [964, 139] on div at bounding box center [946, 125] width 51 height 51
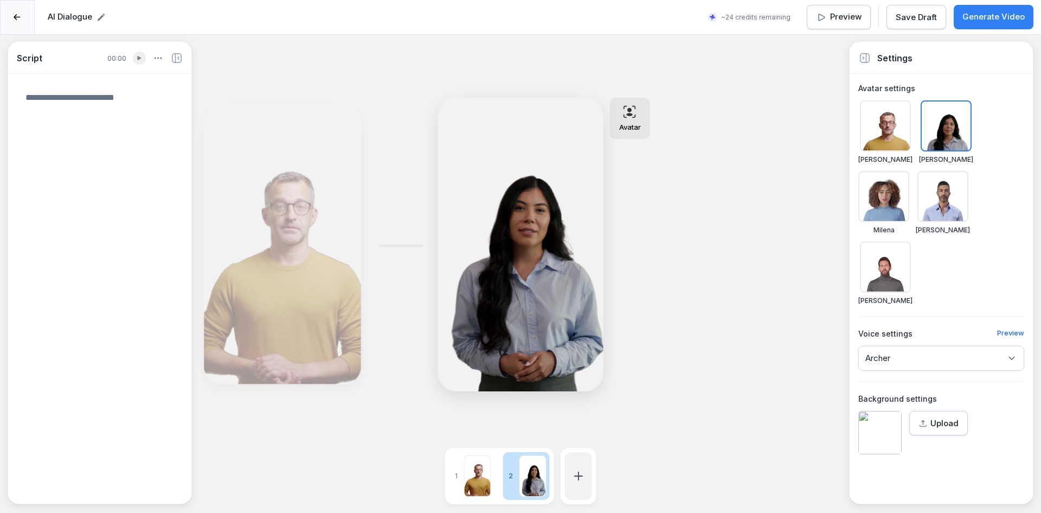
click at [910, 171] on div at bounding box center [884, 196] width 51 height 51
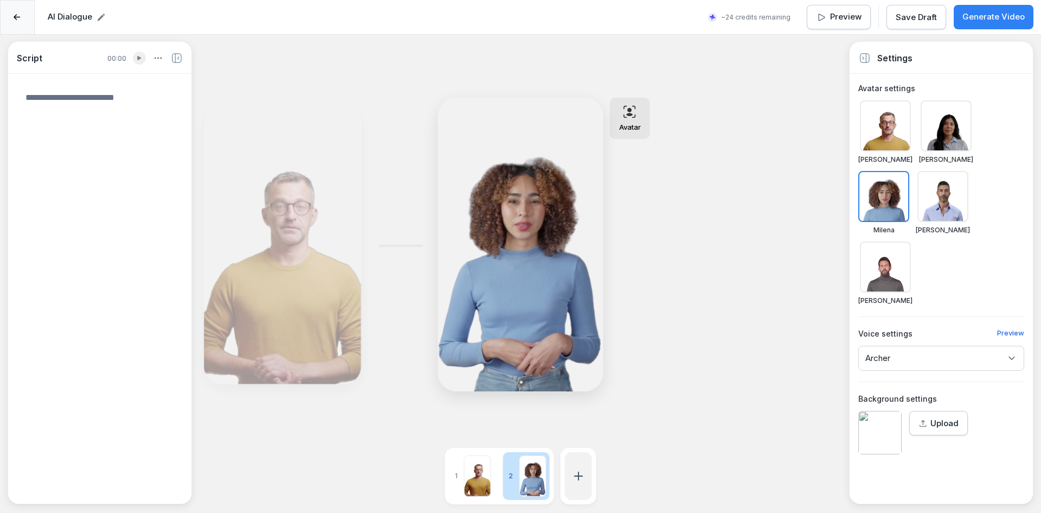
click at [911, 241] on div at bounding box center [885, 266] width 51 height 51
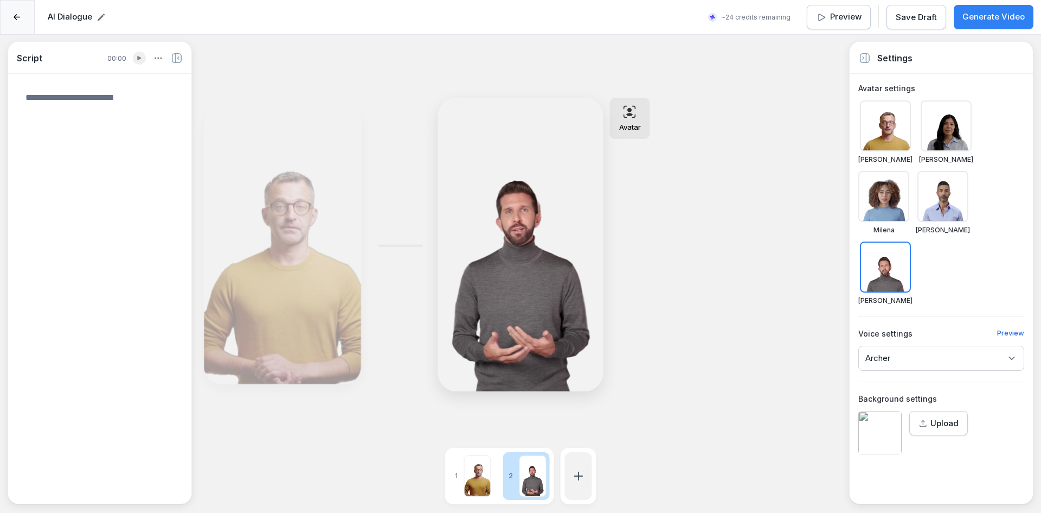
click at [918, 200] on div at bounding box center [943, 196] width 51 height 51
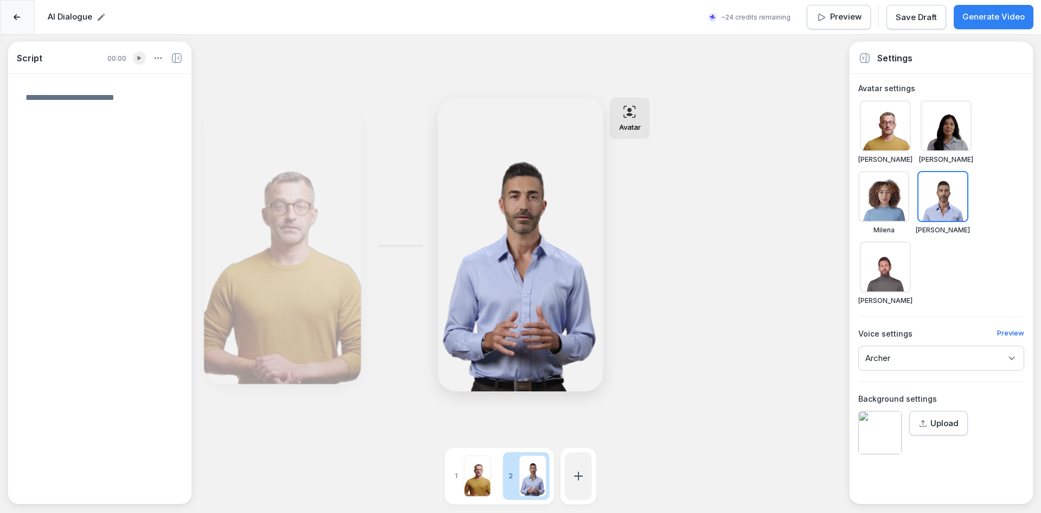
click at [910, 171] on div at bounding box center [884, 196] width 51 height 51
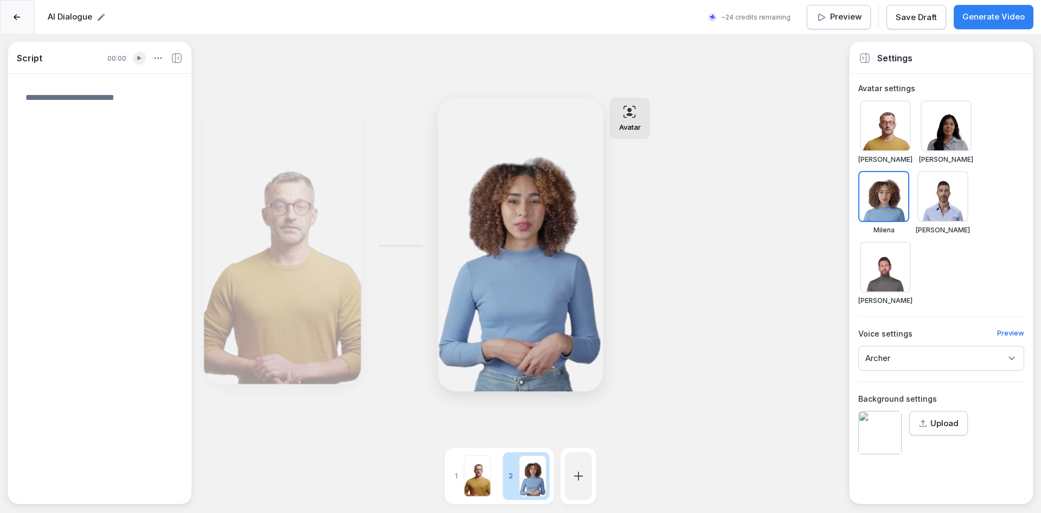
click at [949, 300] on div "Avatar settings Chris Emily Milena Matteo Raul Voice settings Preview Archer Ba…" at bounding box center [941, 268] width 183 height 372
click at [942, 345] on div "Archer" at bounding box center [942, 357] width 166 height 25
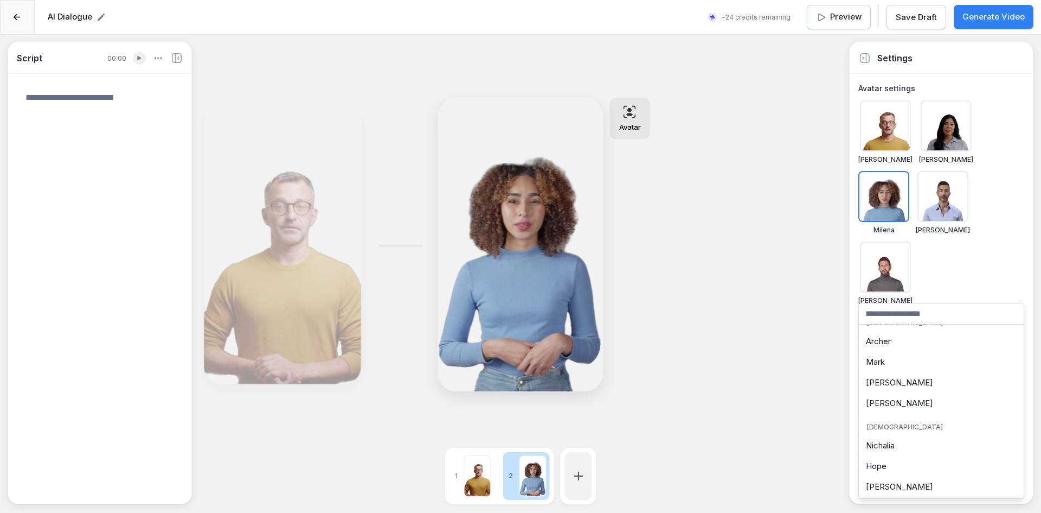
scroll to position [20, 0]
click at [905, 441] on div "Nichalia" at bounding box center [941, 439] width 159 height 21
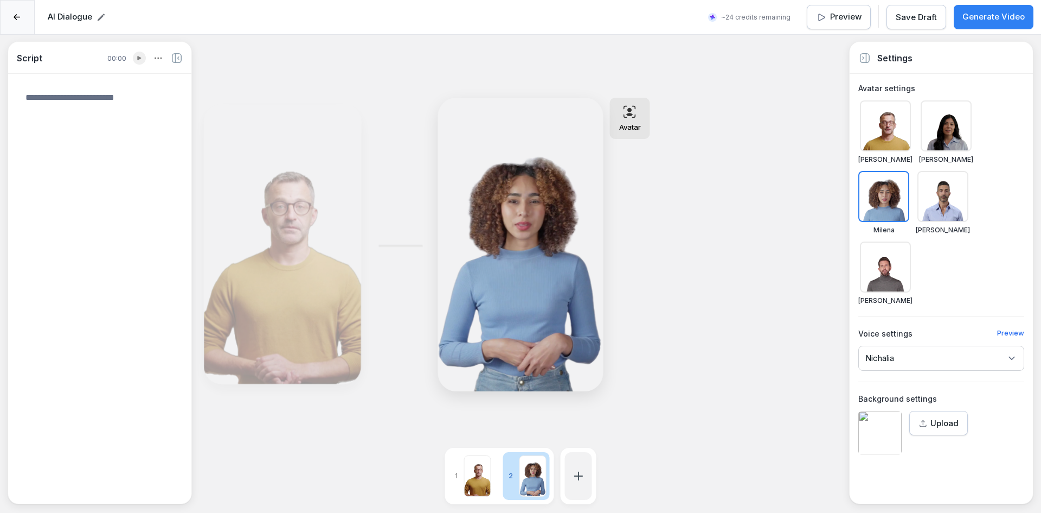
click at [98, 121] on textarea at bounding box center [100, 287] width 166 height 411
type textarea "**********"
click at [574, 466] on div at bounding box center [578, 476] width 27 height 48
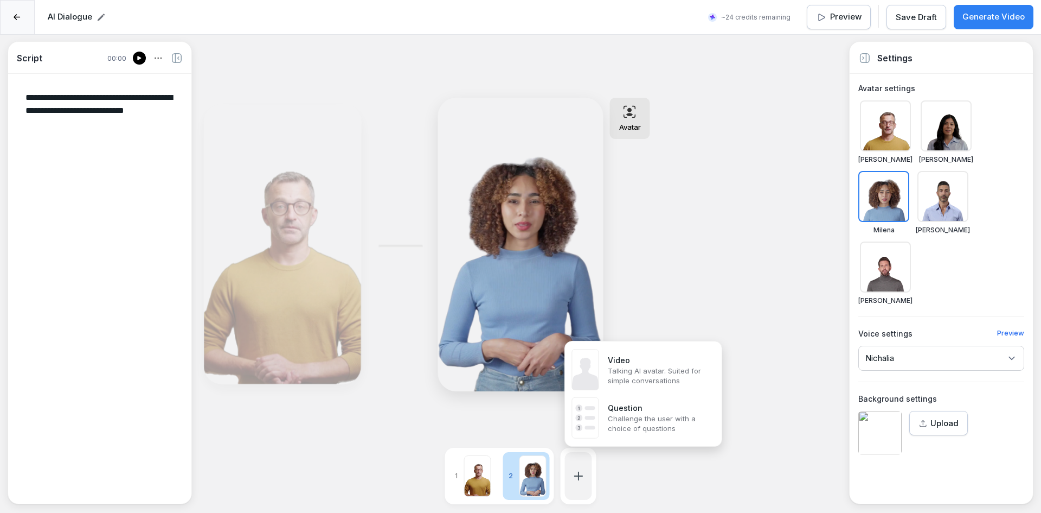
click at [598, 418] on rect at bounding box center [585, 417] width 27 height 41
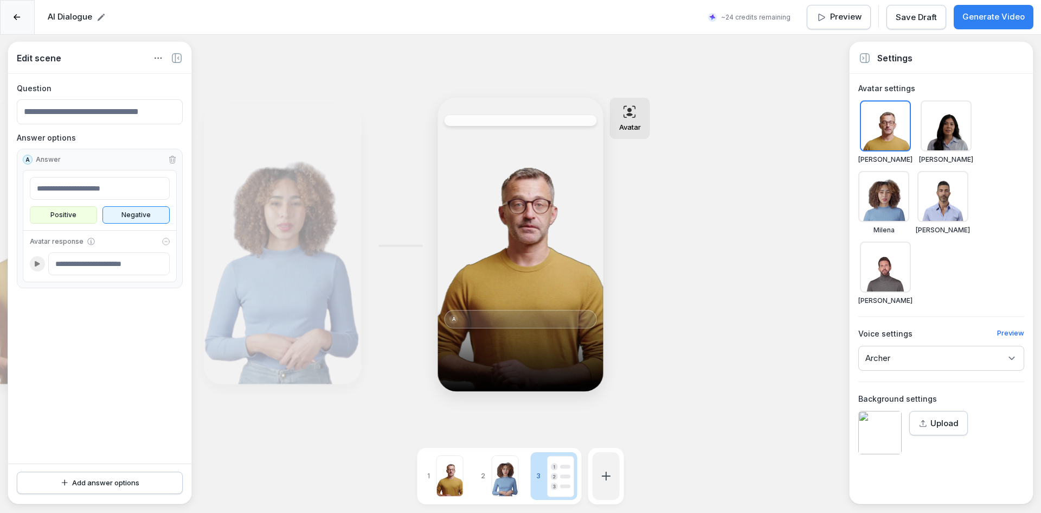
click at [67, 182] on input at bounding box center [100, 188] width 140 height 23
click at [111, 180] on input at bounding box center [100, 188] width 140 height 23
click at [92, 108] on input at bounding box center [100, 111] width 166 height 25
type input "**********"
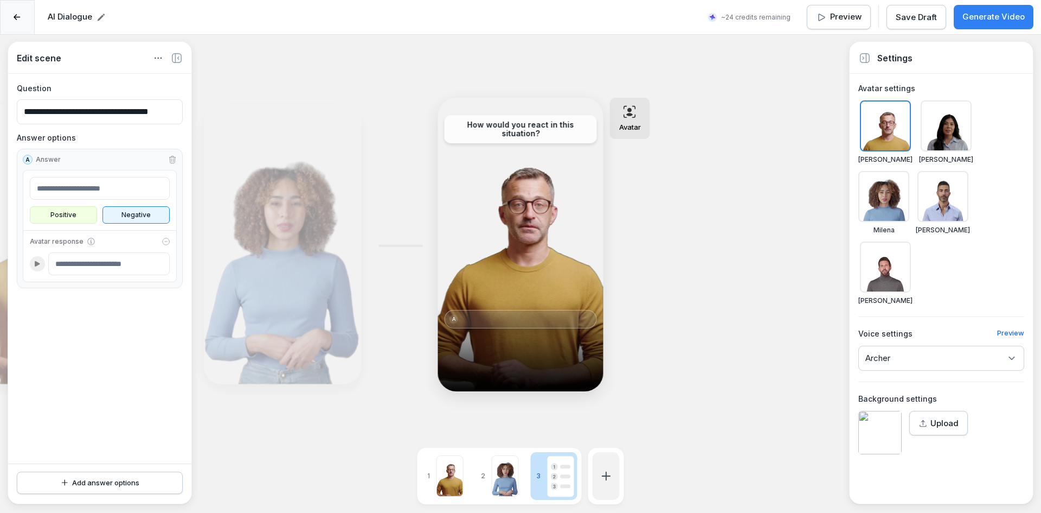
click at [87, 178] on input at bounding box center [100, 188] width 140 height 23
paste input "**********"
type input "**********"
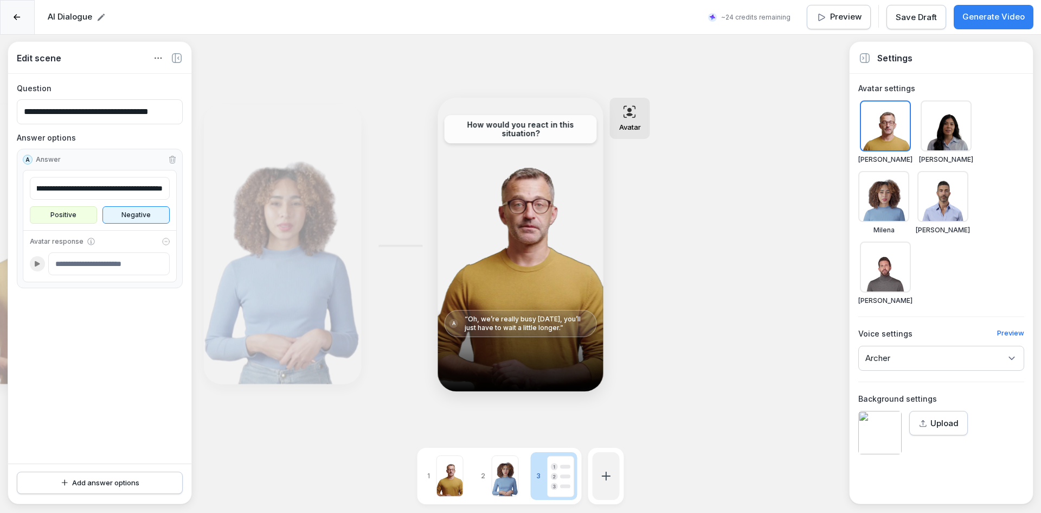
scroll to position [0, 0]
click at [107, 262] on input at bounding box center [108, 263] width 121 height 23
type input "*"
click at [89, 478] on div "Add answer options" at bounding box center [100, 482] width 148 height 11
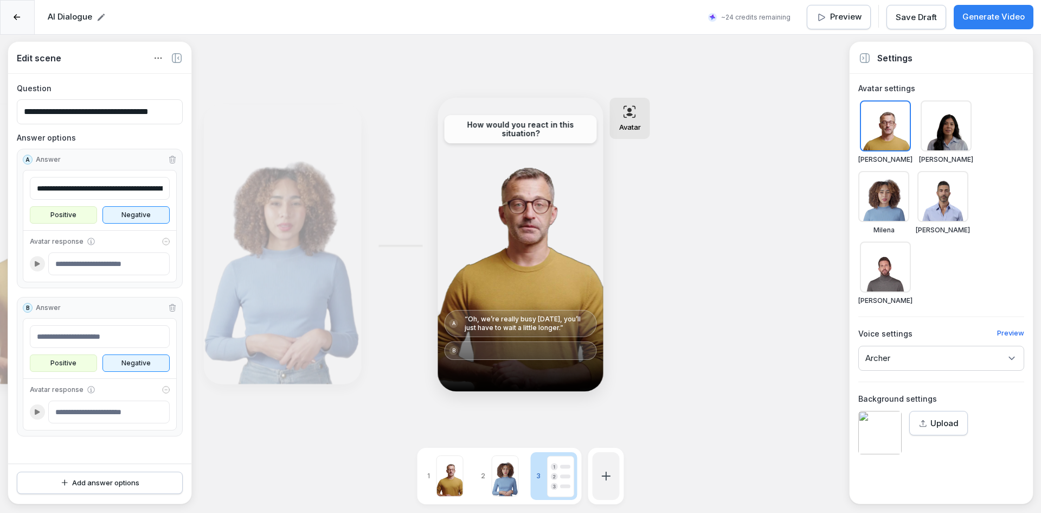
click at [69, 335] on input at bounding box center [100, 336] width 140 height 23
click at [94, 343] on input at bounding box center [100, 336] width 140 height 23
paste input "**********"
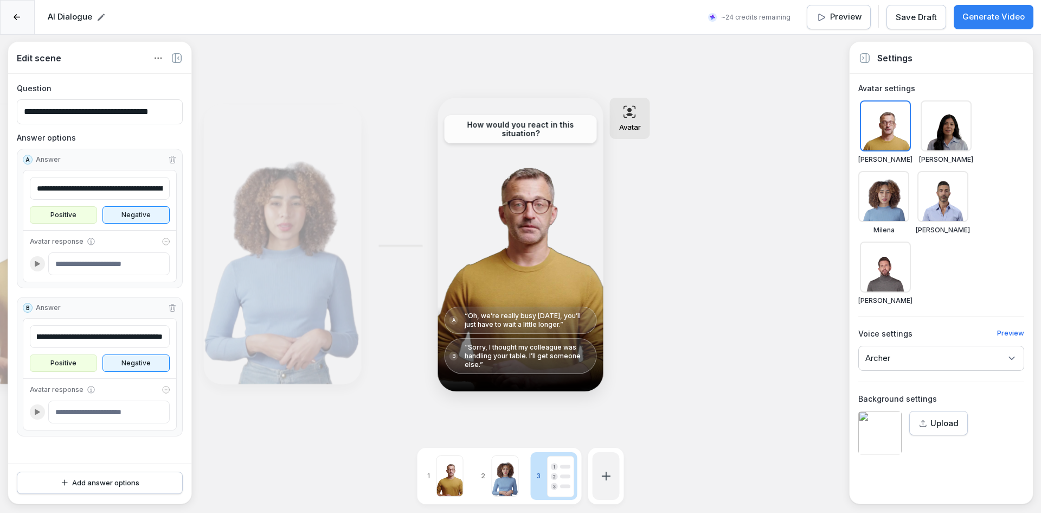
type input "**********"
click at [90, 477] on div "Add answer options" at bounding box center [100, 482] width 148 height 11
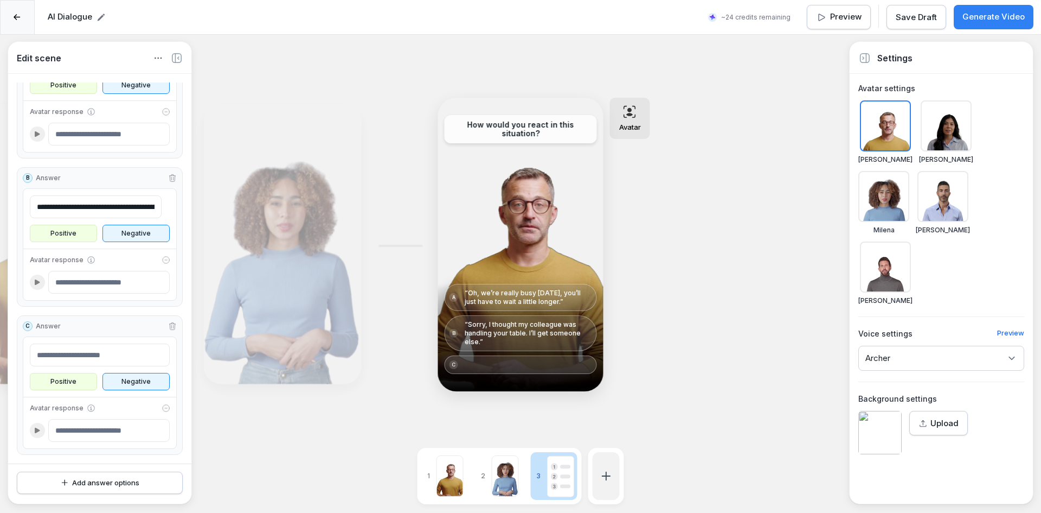
click at [81, 345] on input at bounding box center [100, 354] width 140 height 23
paste input "**********"
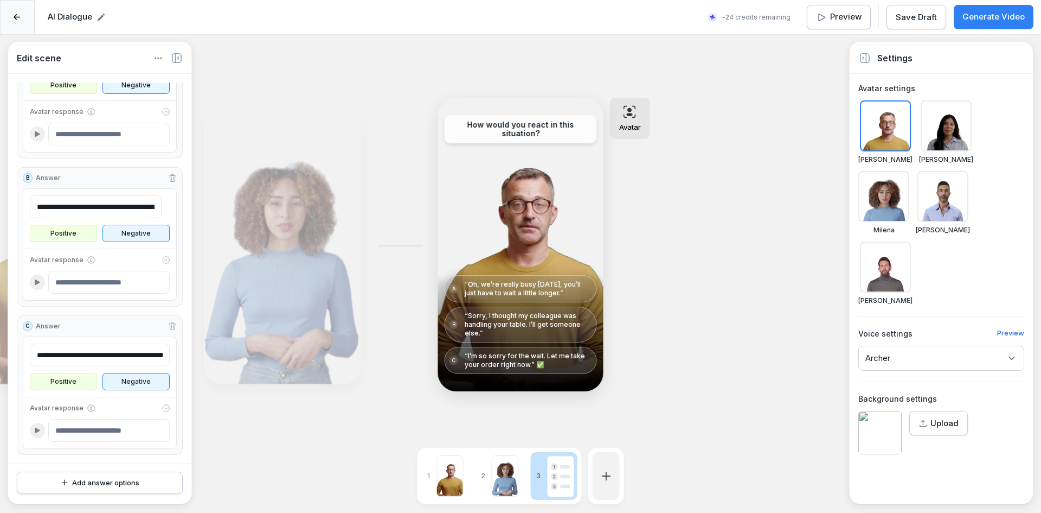
scroll to position [0, 108]
type input "**********"
click at [85, 484] on div "Add answer options" at bounding box center [100, 482] width 148 height 11
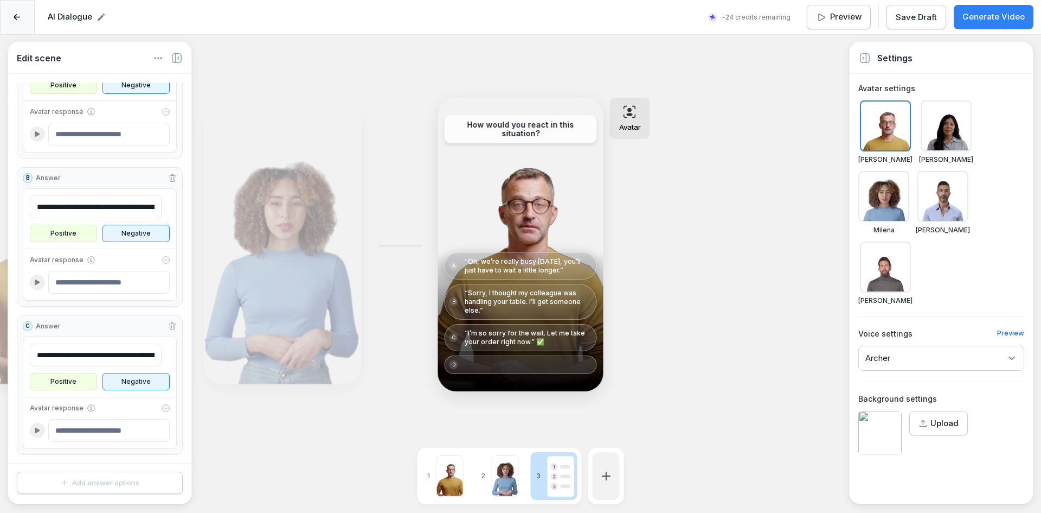
scroll to position [278, 0]
click at [80, 344] on input at bounding box center [100, 354] width 140 height 23
paste input "**********"
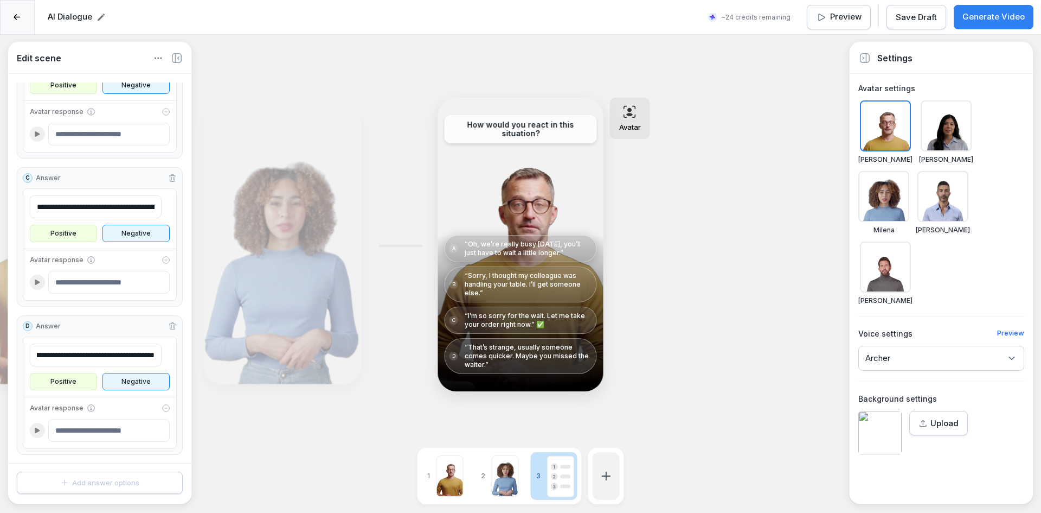
type input "**********"
click at [106, 209] on input "**********" at bounding box center [96, 206] width 132 height 23
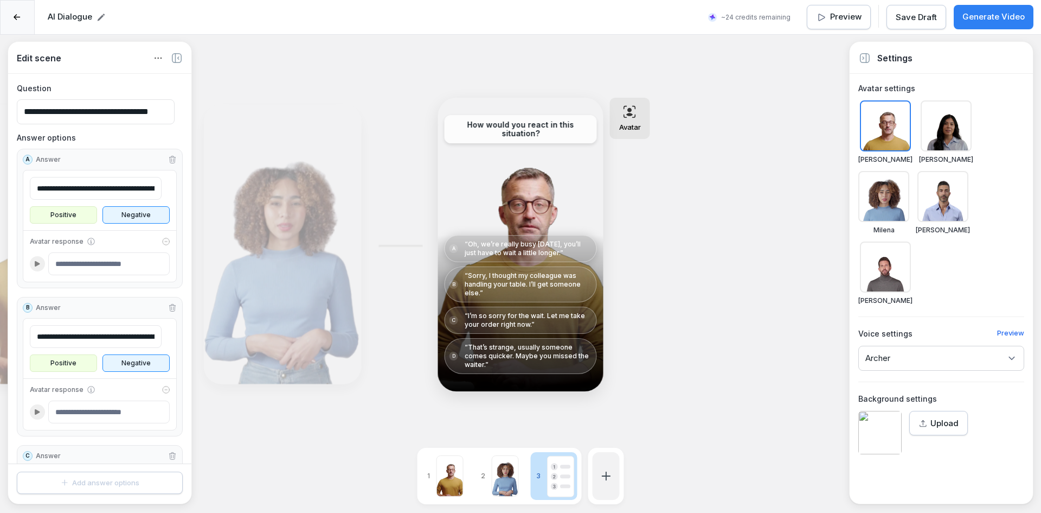
type input "**********"
click at [158, 60] on icon "button" at bounding box center [158, 58] width 12 height 12
click at [56, 95] on div "**********" at bounding box center [99, 272] width 183 height 381
click at [37, 269] on div at bounding box center [37, 263] width 15 height 15
click at [87, 242] on icon at bounding box center [91, 241] width 9 height 9
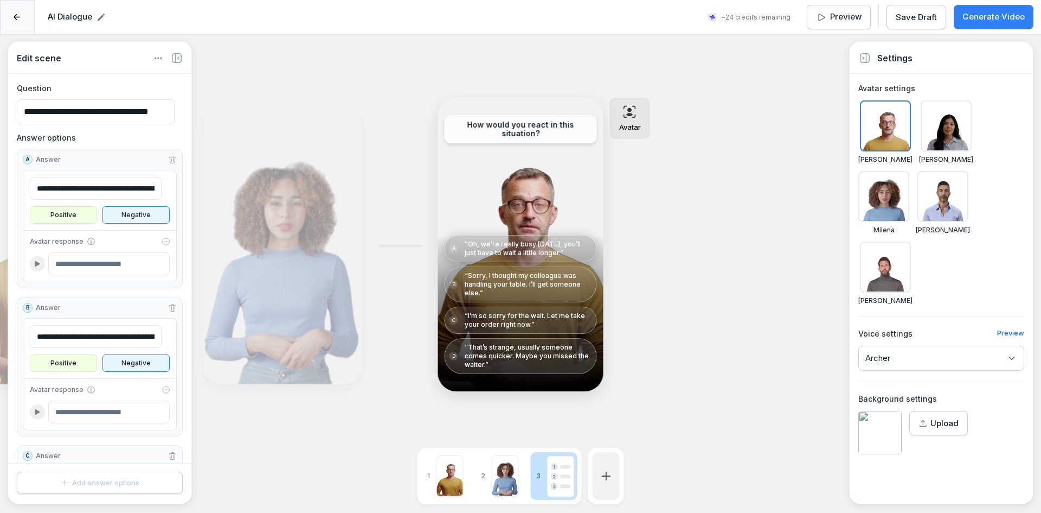
click at [87, 240] on icon at bounding box center [90, 241] width 7 height 7
click at [152, 242] on div "Avatar response" at bounding box center [100, 241] width 140 height 9
click at [142, 258] on input at bounding box center [108, 263] width 121 height 23
click at [87, 241] on icon at bounding box center [91, 241] width 9 height 9
click at [88, 240] on icon at bounding box center [90, 241] width 7 height 7
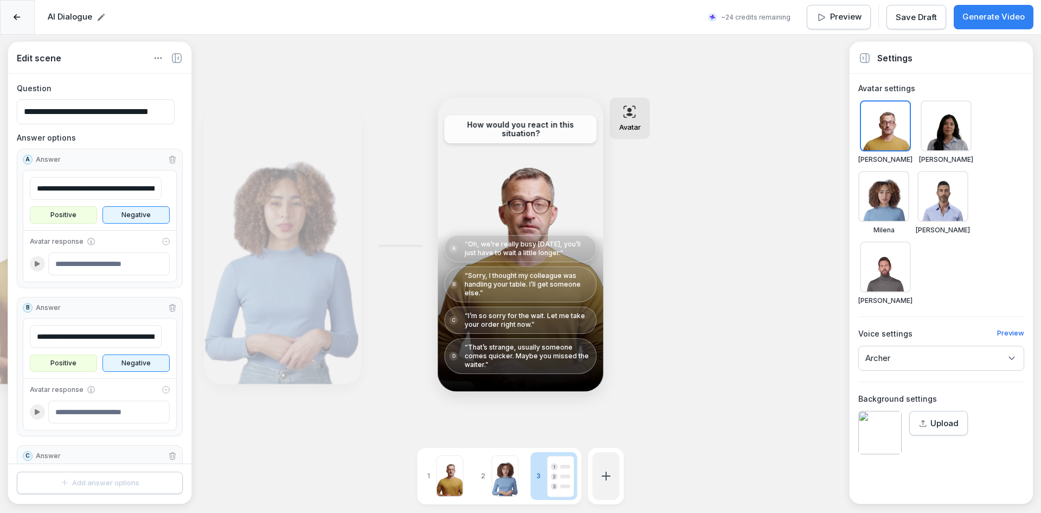
click at [37, 164] on div "**********" at bounding box center [100, 218] width 166 height 139
click at [72, 159] on div "A Answer" at bounding box center [100, 160] width 154 height 10
click at [513, 293] on p "“Sorry, I thought my colleague was handling your table. I’ll get someone else.”" at bounding box center [528, 284] width 127 height 26
click at [524, 297] on p "“Sorry, I thought my colleague was handling your table. I’ll get someone else.”" at bounding box center [528, 284] width 127 height 26
click at [199, 253] on div "Edit Edit Avatar Edit How would you react in this situation? A “Oh, we’re reall…" at bounding box center [319, 244] width 714 height 293
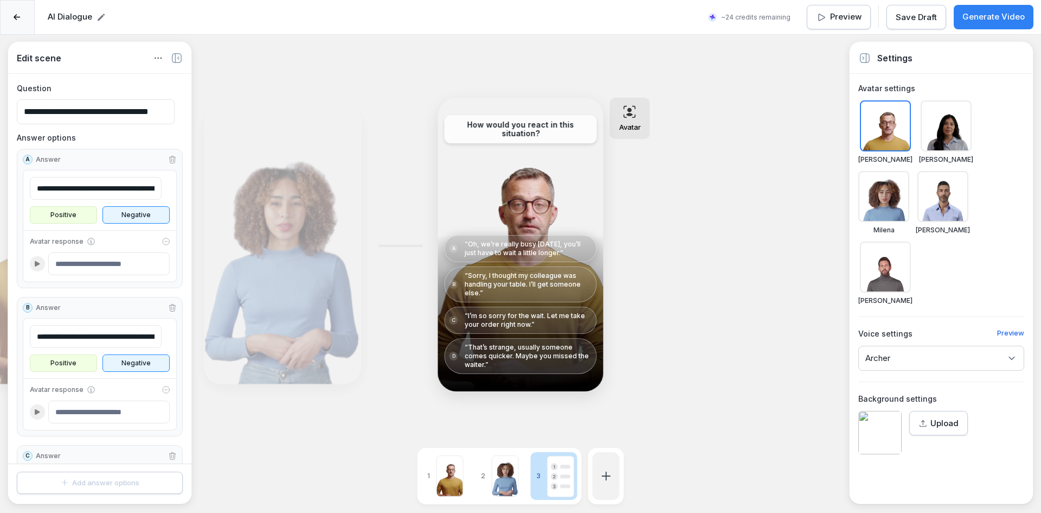
click at [279, 240] on icon at bounding box center [283, 236] width 14 height 14
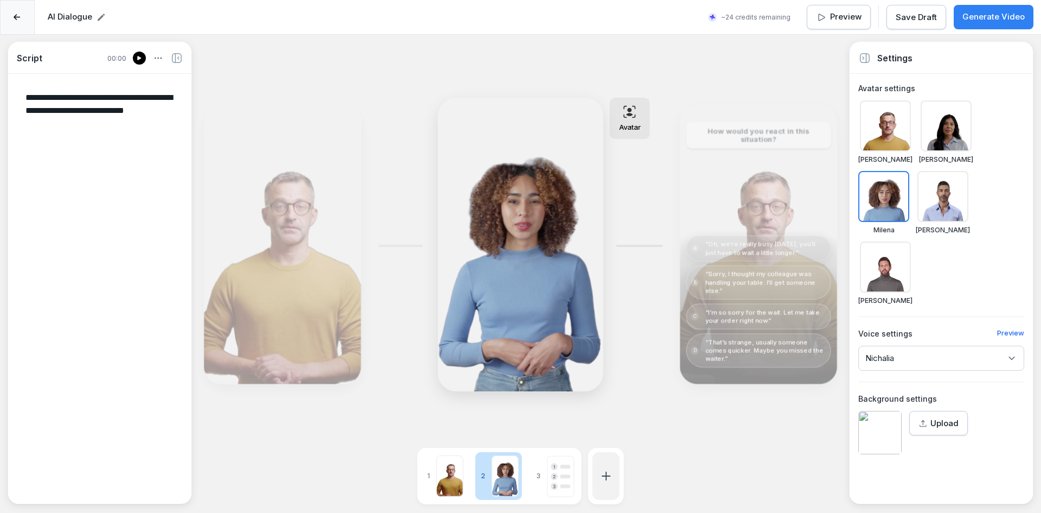
click at [309, 169] on div "Edit" at bounding box center [282, 244] width 149 height 271
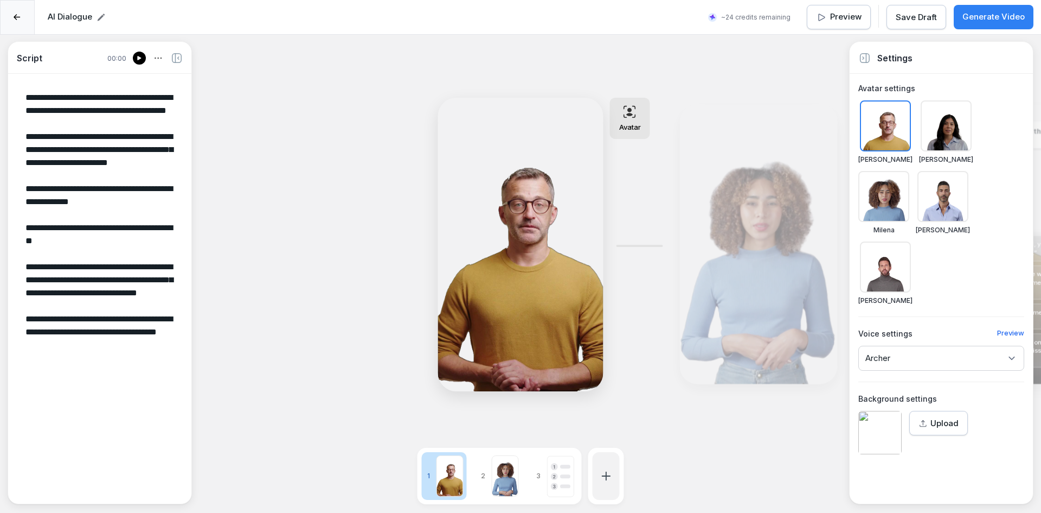
click at [728, 223] on div "Edit" at bounding box center [758, 244] width 149 height 271
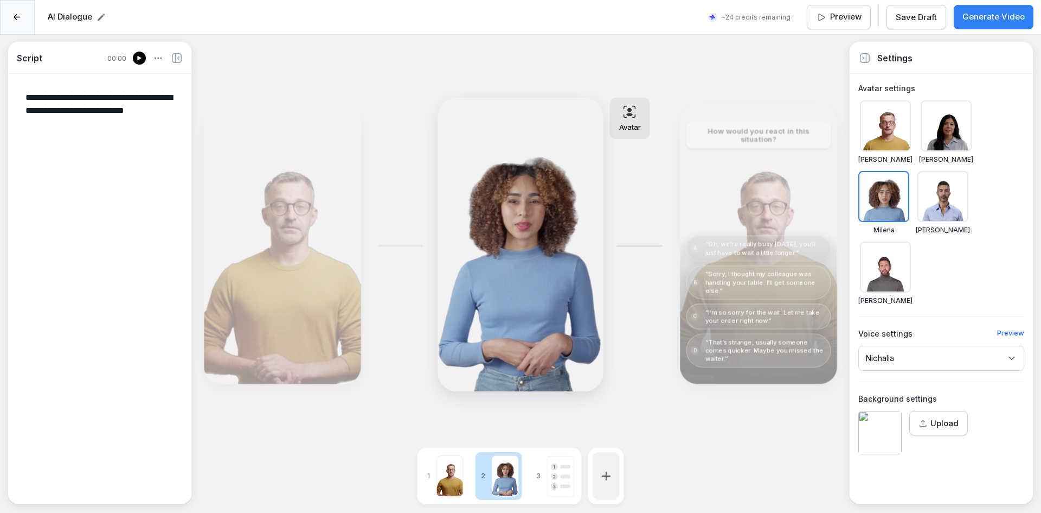
click at [135, 57] on div at bounding box center [139, 58] width 13 height 13
click at [403, 159] on div "Edit Avatar Edit Edit How would you react in this situation? A “Oh, we’re reall…" at bounding box center [557, 244] width 714 height 293
click at [242, 162] on div "Edit" at bounding box center [282, 244] width 149 height 271
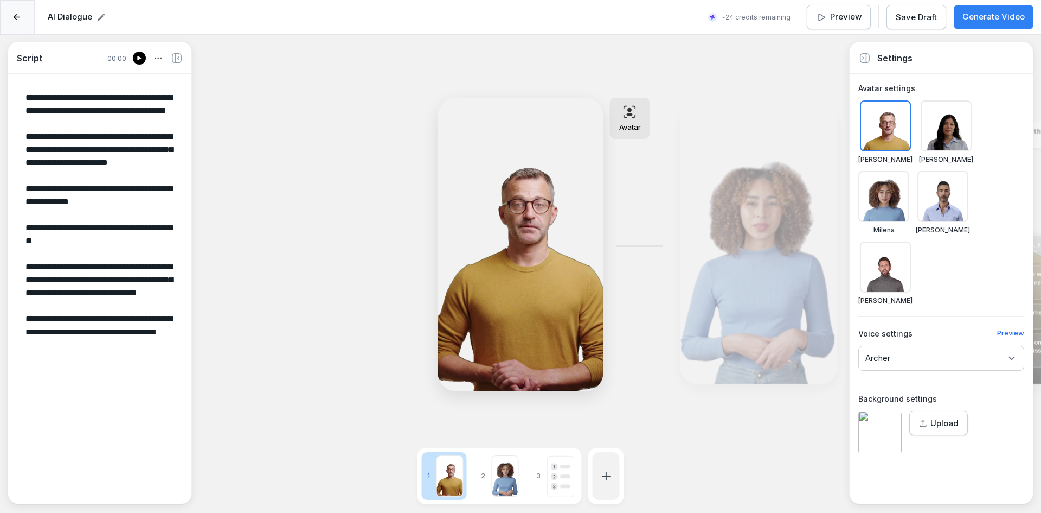
click at [891, 85] on h6 "Avatar settings" at bounding box center [942, 87] width 166 height 11
click at [728, 257] on div "Edit" at bounding box center [758, 244] width 149 height 271
type textarea "**********"
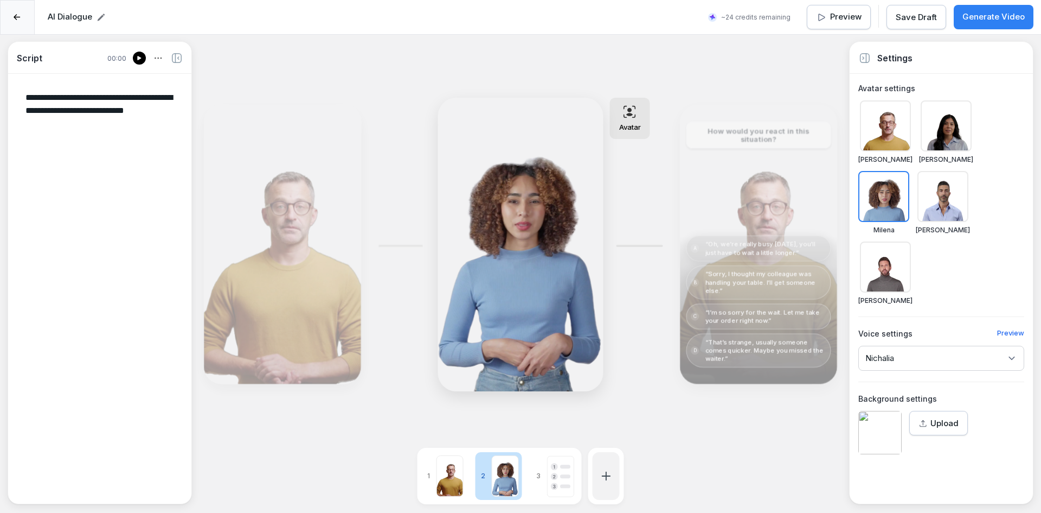
click at [743, 208] on div "Edit" at bounding box center [758, 244] width 149 height 271
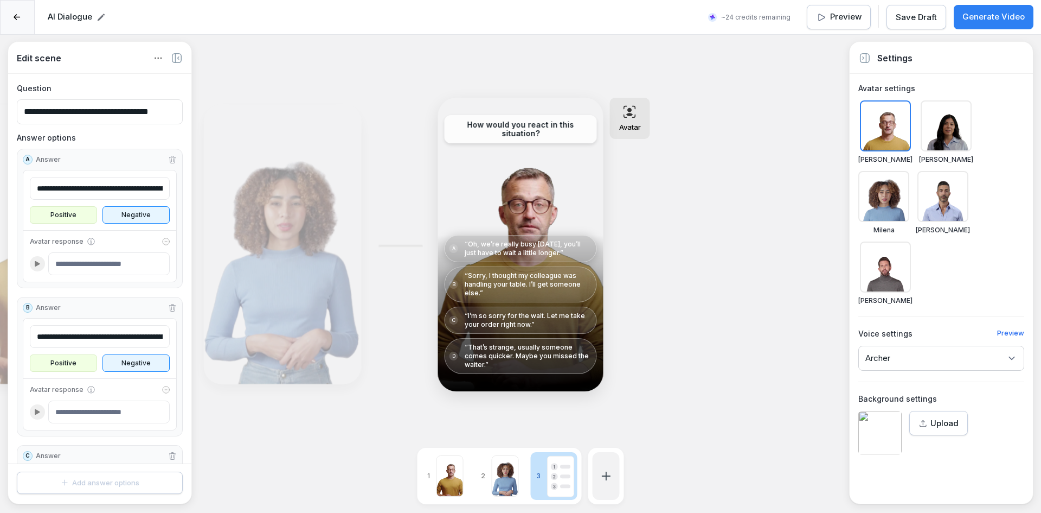
click at [457, 468] on div at bounding box center [450, 475] width 27 height 41
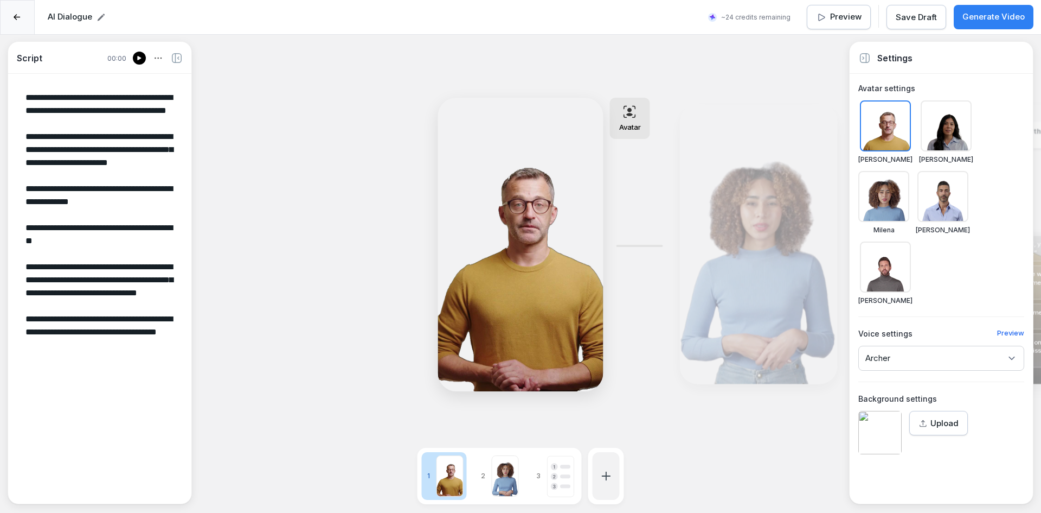
click at [139, 55] on icon at bounding box center [139, 58] width 7 height 9
click at [718, 287] on div "Edit" at bounding box center [758, 244] width 149 height 271
type textarea "**********"
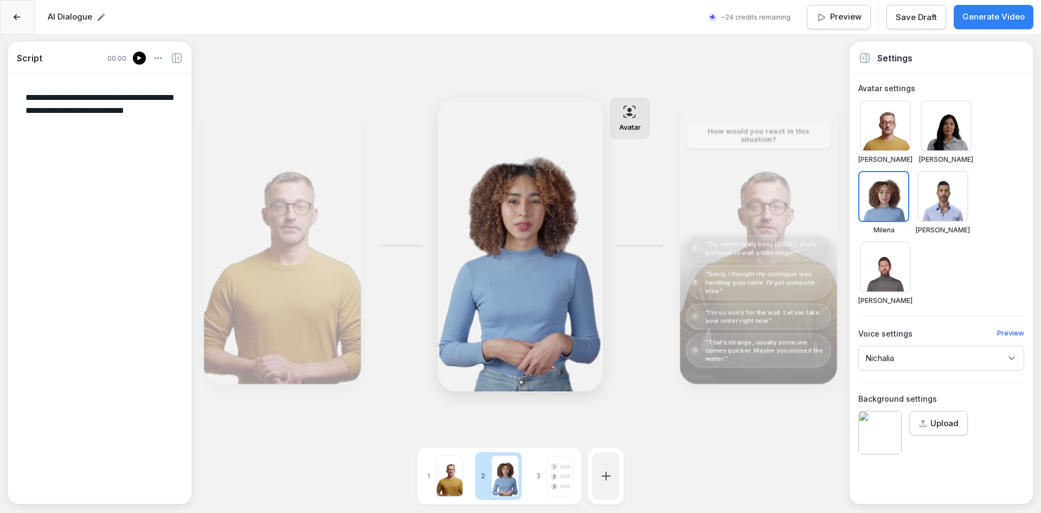
click at [141, 58] on icon at bounding box center [139, 58] width 4 height 4
click at [725, 194] on div "Edit" at bounding box center [758, 244] width 149 height 271
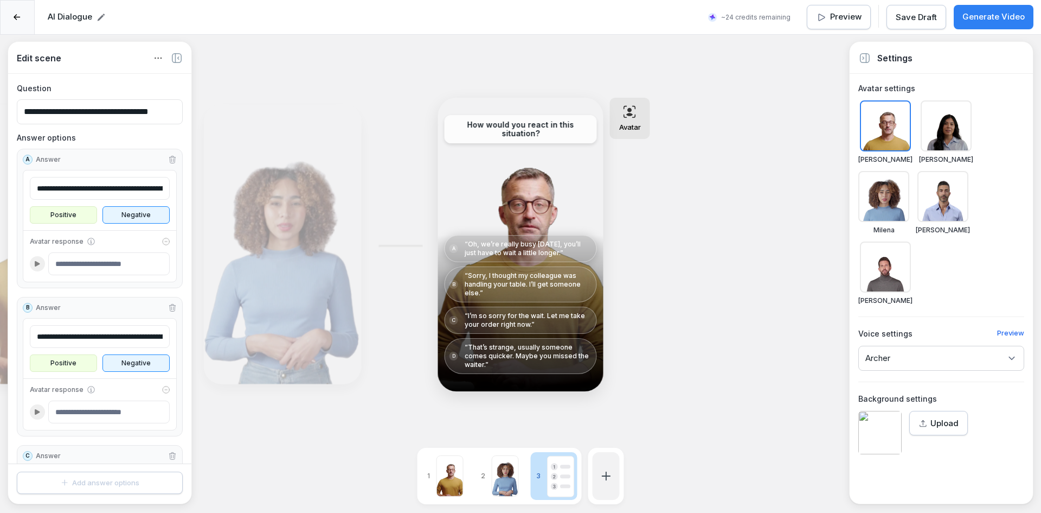
click at [107, 271] on input at bounding box center [108, 263] width 121 height 23
click at [87, 241] on icon at bounding box center [91, 241] width 9 height 9
drag, startPoint x: 85, startPoint y: 242, endPoint x: 90, endPoint y: 246, distance: 6.3
click at [87, 244] on icon at bounding box center [91, 241] width 9 height 9
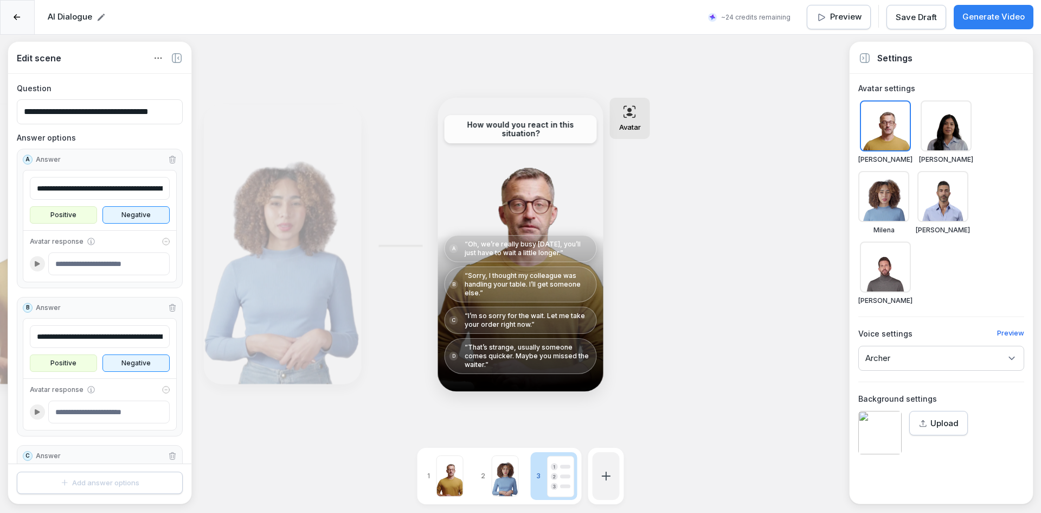
click at [95, 263] on input at bounding box center [108, 263] width 121 height 23
click at [76, 183] on input "**********" at bounding box center [100, 188] width 140 height 23
click at [80, 266] on input at bounding box center [108, 263] width 121 height 23
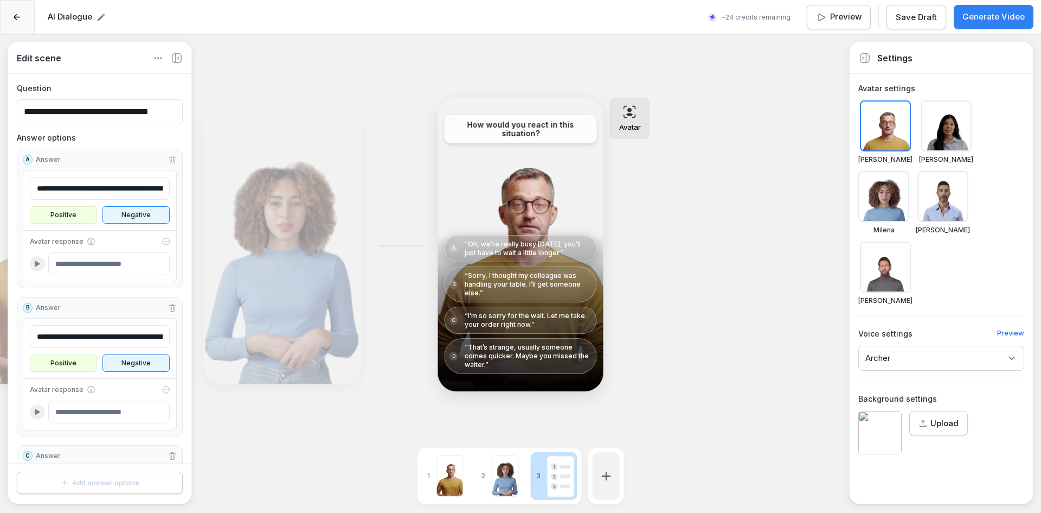
paste input "**********"
type input "**********"
click at [36, 270] on div at bounding box center [37, 263] width 15 height 15
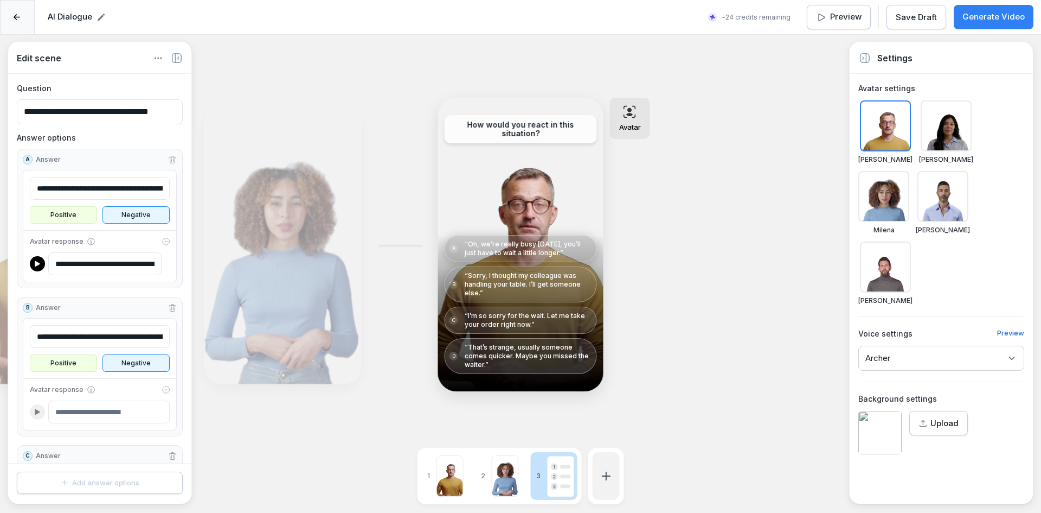
click at [75, 270] on input "**********" at bounding box center [104, 263] width 113 height 23
click at [884, 411] on img at bounding box center [880, 432] width 43 height 43
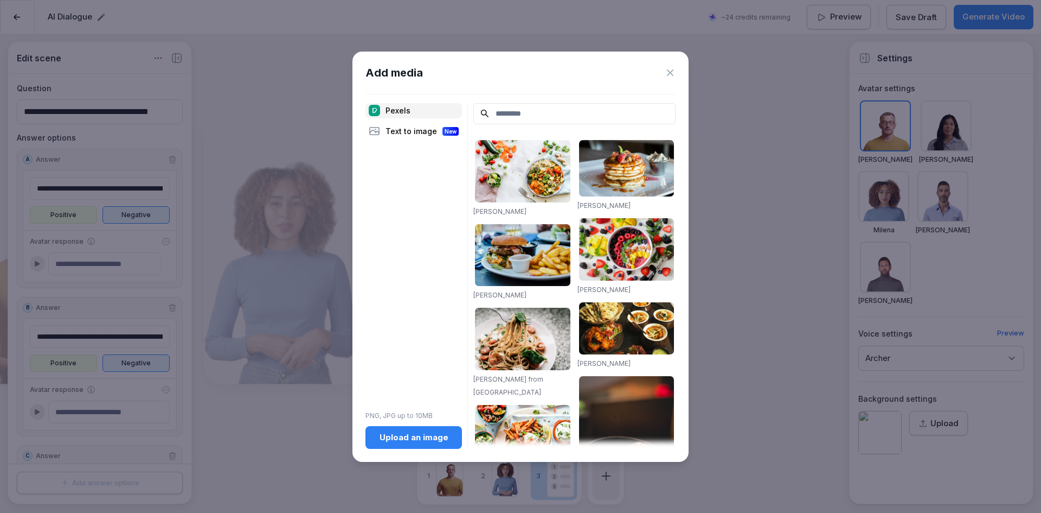
click at [669, 71] on icon at bounding box center [670, 72] width 7 height 7
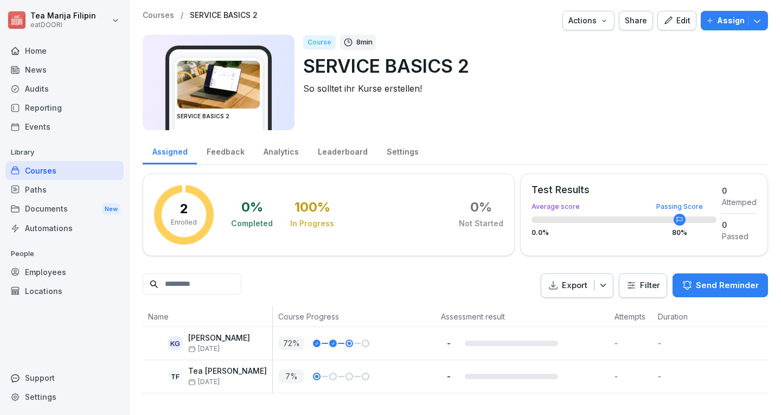
click at [663, 25] on div "Edit" at bounding box center [676, 21] width 27 height 12
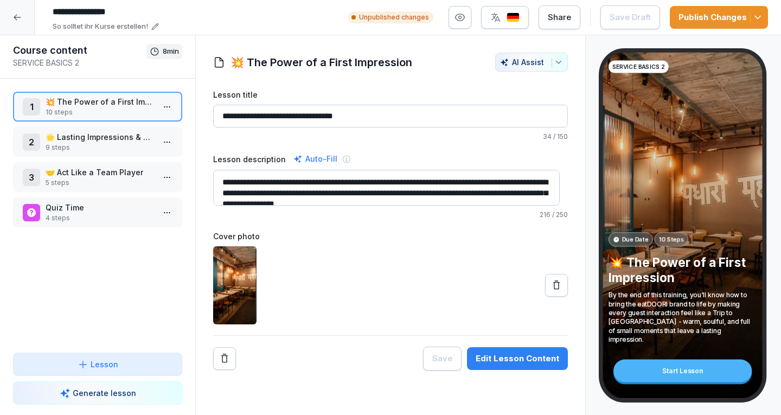
click at [520, 361] on div "Edit Lesson Content" at bounding box center [518, 359] width 84 height 12
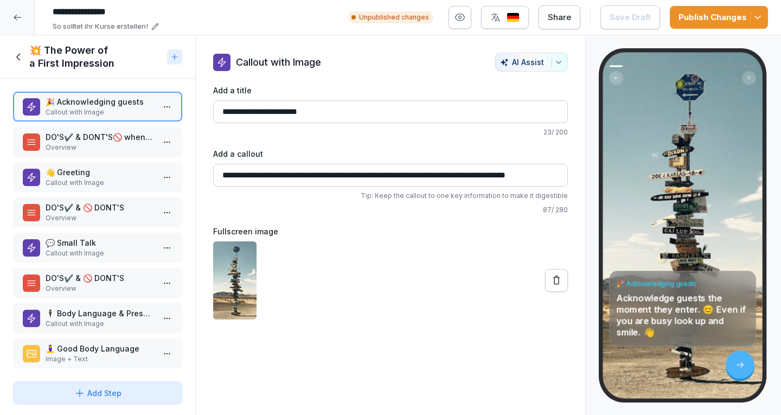
click at [105, 344] on p "🧘‍♀️ Good Body Language" at bounding box center [100, 348] width 108 height 11
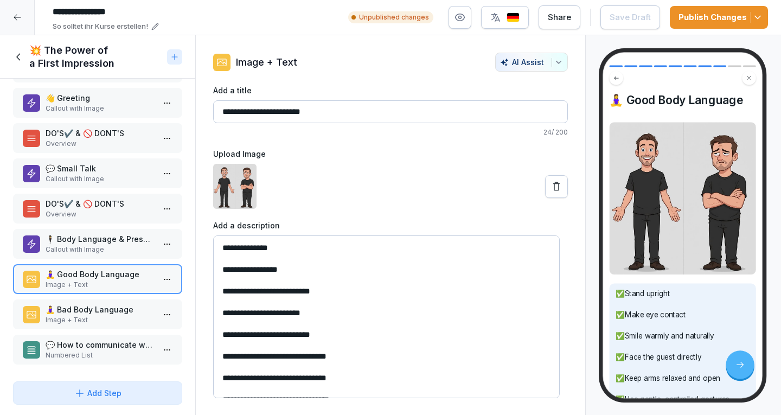
scroll to position [83, 0]
click at [106, 303] on p "🧘‍♀️ Bad Body Language" at bounding box center [100, 308] width 108 height 11
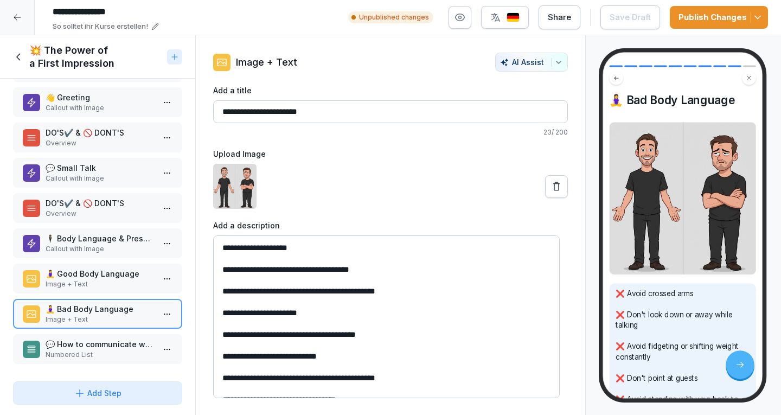
click at [108, 334] on div "💬 How to communicate with the guests? Numbered List" at bounding box center [97, 349] width 169 height 30
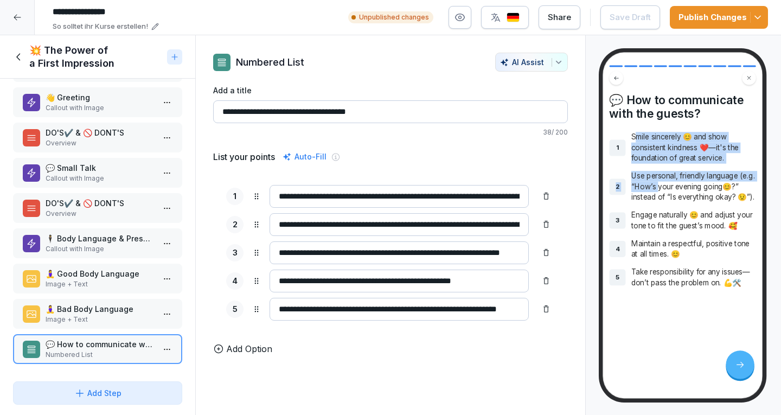
drag, startPoint x: 635, startPoint y: 140, endPoint x: 675, endPoint y: 191, distance: 64.8
click at [675, 191] on div "1 Smile sincerely 😊 and show consistent kindness ❤️—it's the foundation of grea…" at bounding box center [682, 210] width 146 height 156
click at [645, 153] on p "Smile sincerely 😊 and show consistent kindness ❤️—it's the foundation of great …" at bounding box center [693, 147] width 125 height 31
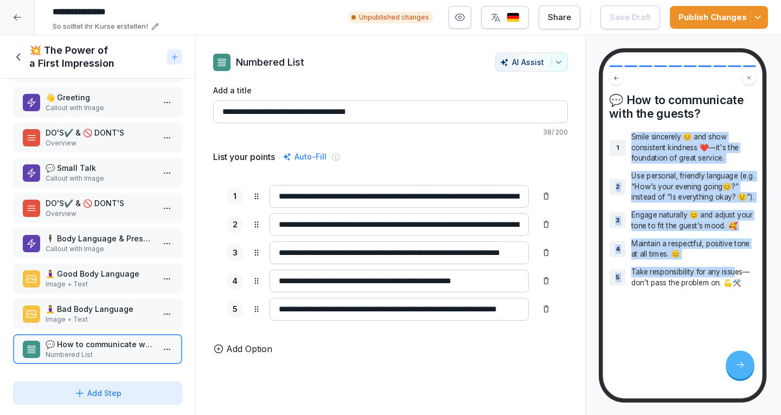
drag, startPoint x: 631, startPoint y: 137, endPoint x: 738, endPoint y: 293, distance: 189.4
click at [738, 288] on div "1 Smile sincerely 😊 and show consistent kindness ❤️—it's the foundation of grea…" at bounding box center [682, 210] width 146 height 156
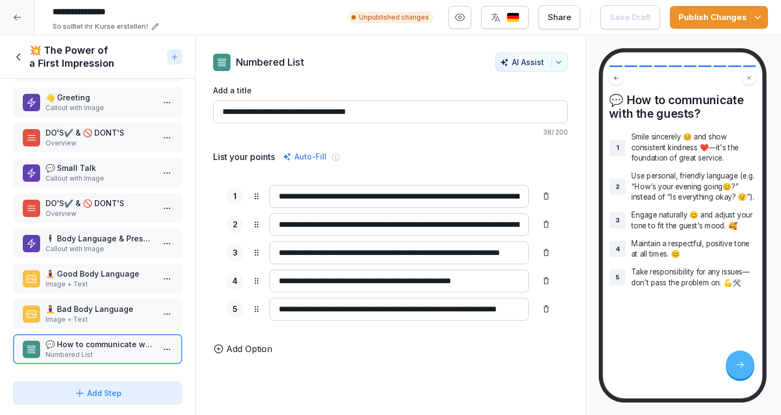
click at [624, 142] on div "1" at bounding box center [617, 147] width 16 height 16
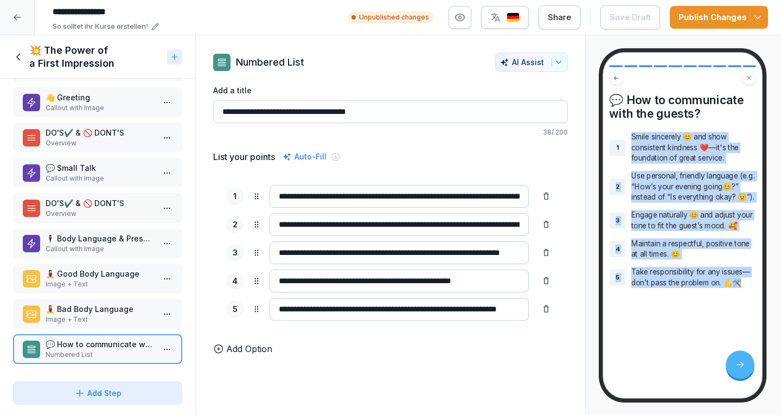
drag, startPoint x: 632, startPoint y: 137, endPoint x: 756, endPoint y: 306, distance: 208.8
click at [756, 288] on div "1 Smile sincerely 😊 and show consistent kindness ❤️—it's the foundation of grea…" at bounding box center [682, 210] width 146 height 156
copy div "Smile sincerely 😊 and show consistent kindness ❤️—it's the foundation of great …"
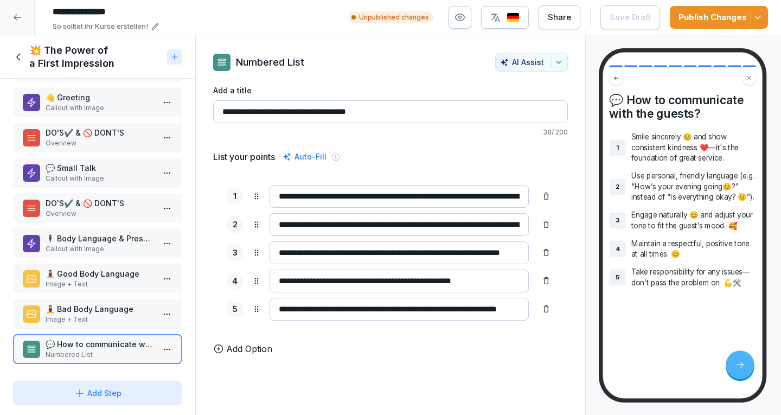
click at [215, 299] on div "**********" at bounding box center [390, 253] width 355 height 162
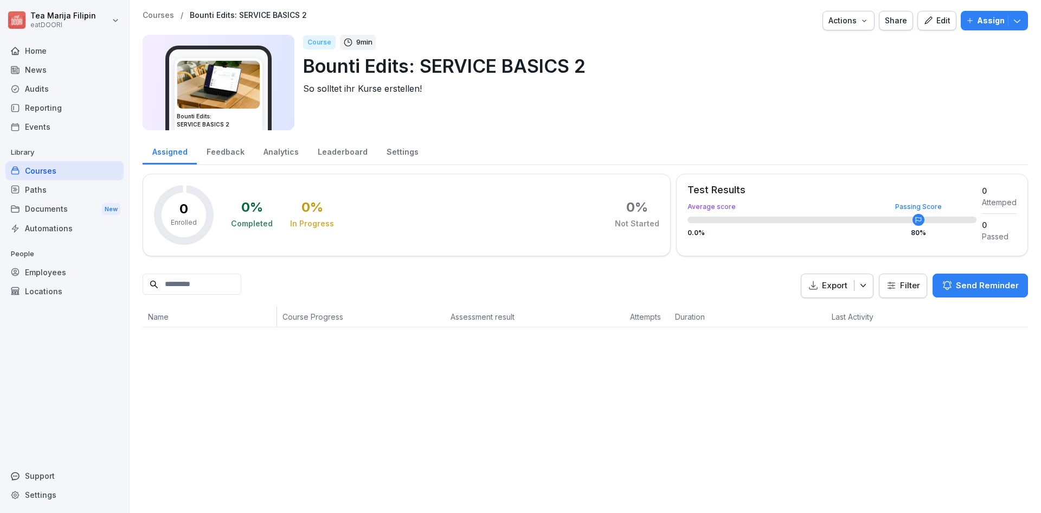
click at [929, 17] on div "Edit" at bounding box center [937, 21] width 27 height 12
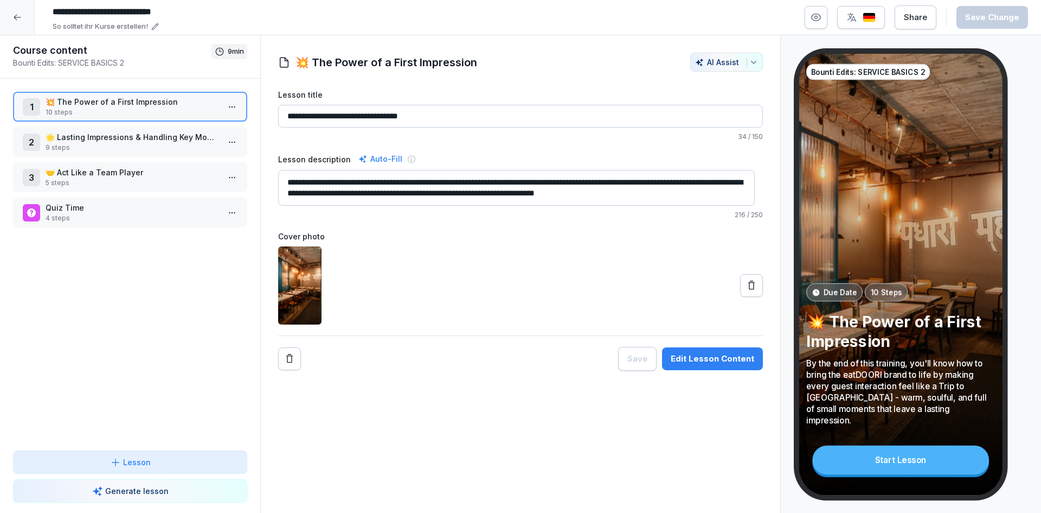
click at [719, 359] on div "Edit Lesson Content" at bounding box center [713, 359] width 84 height 12
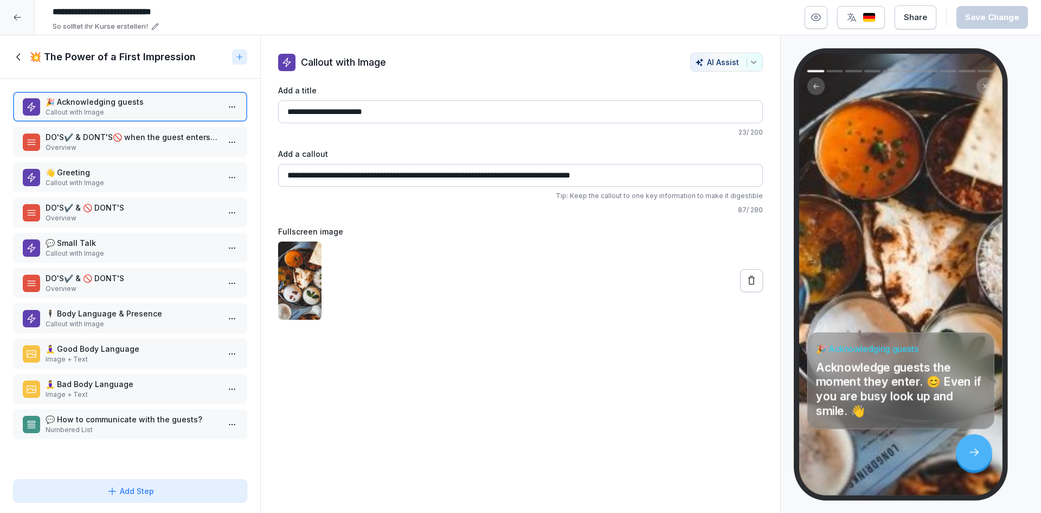
click at [16, 54] on icon at bounding box center [19, 57] width 12 height 12
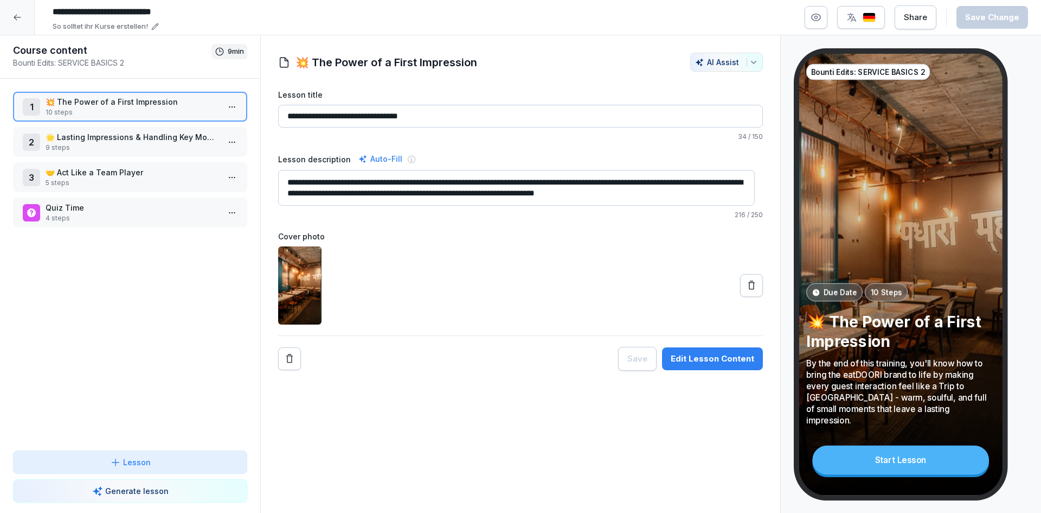
click at [161, 143] on p "9 steps" at bounding box center [133, 148] width 174 height 10
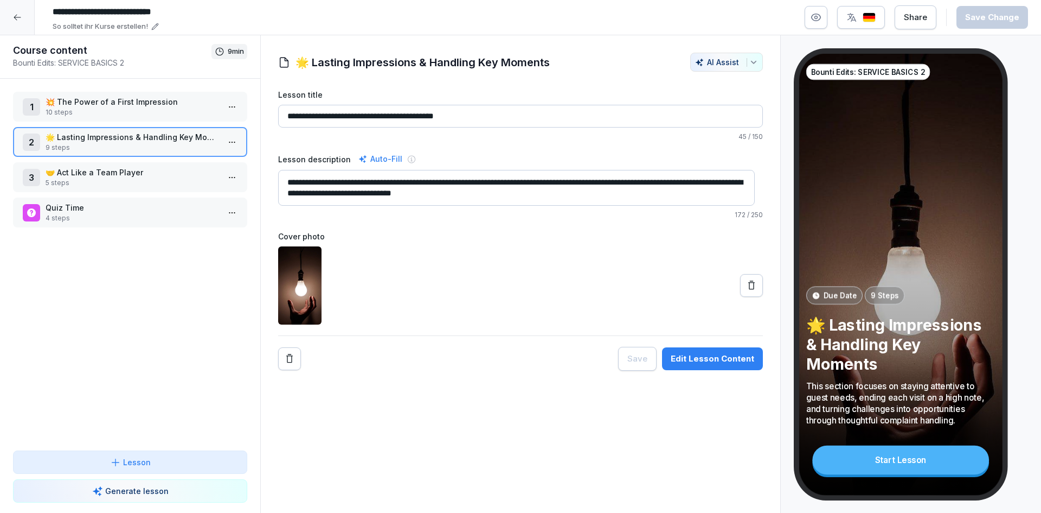
click at [721, 362] on div "Edit Lesson Content" at bounding box center [713, 359] width 84 height 12
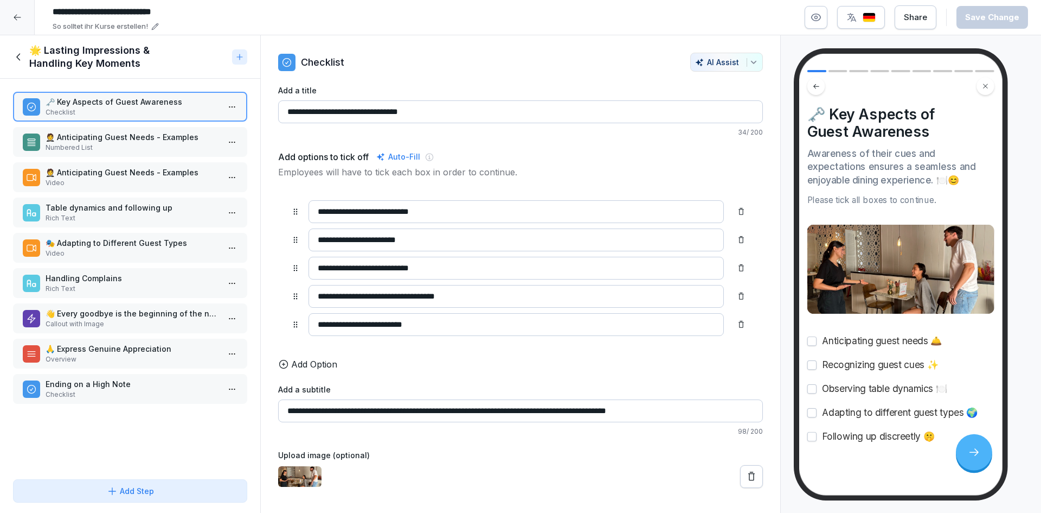
click at [78, 182] on p "Video" at bounding box center [133, 183] width 174 height 10
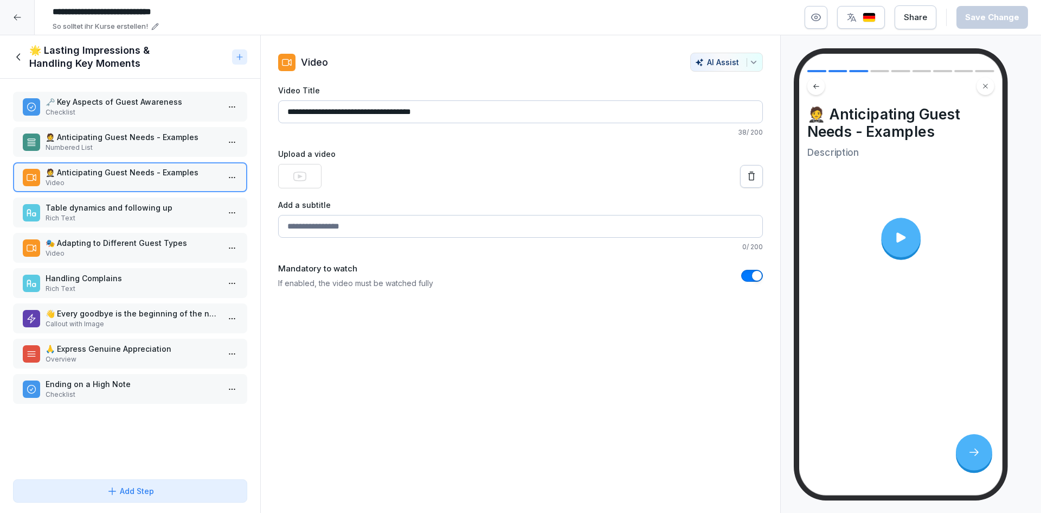
click at [897, 235] on icon at bounding box center [901, 237] width 9 height 10
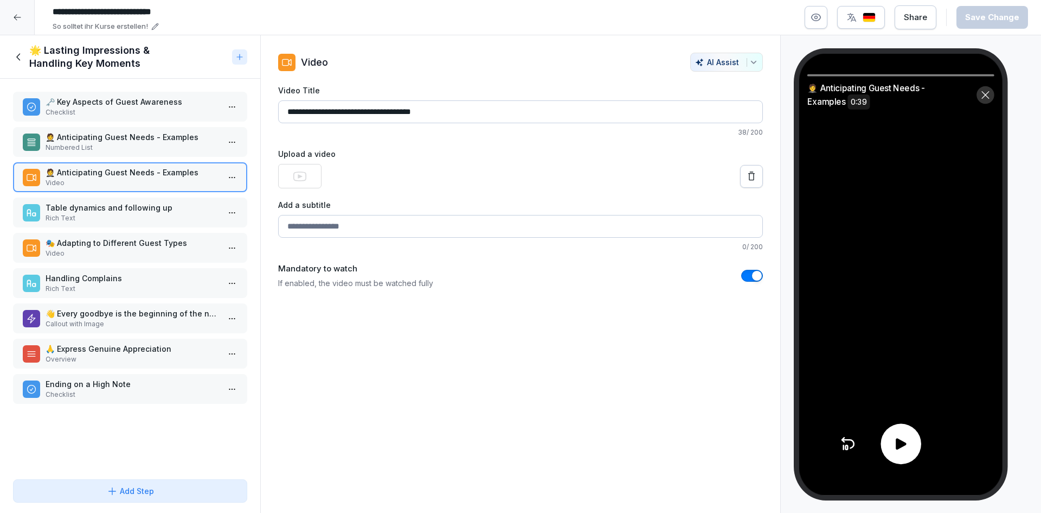
click at [901, 449] on icon at bounding box center [901, 444] width 17 height 17
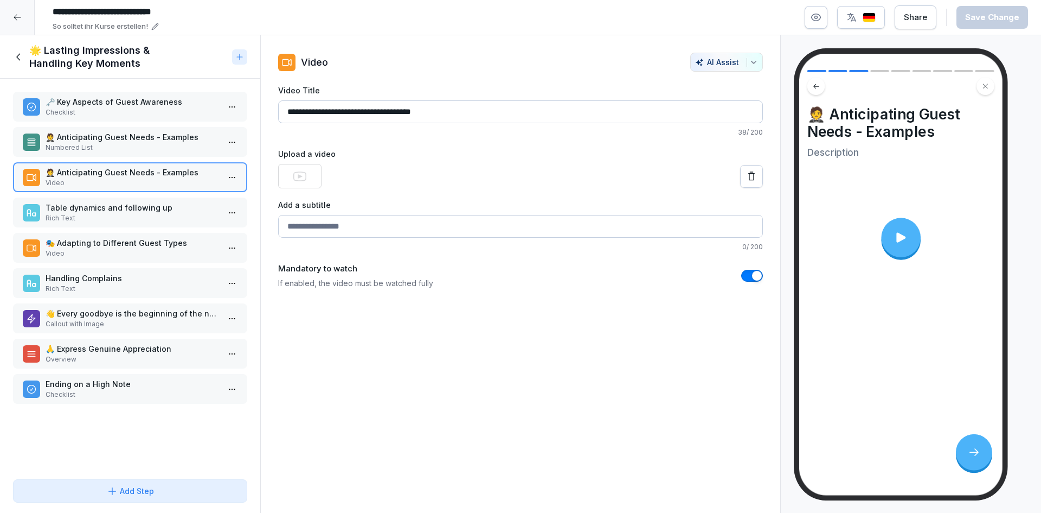
click at [20, 19] on icon at bounding box center [17, 17] width 9 height 9
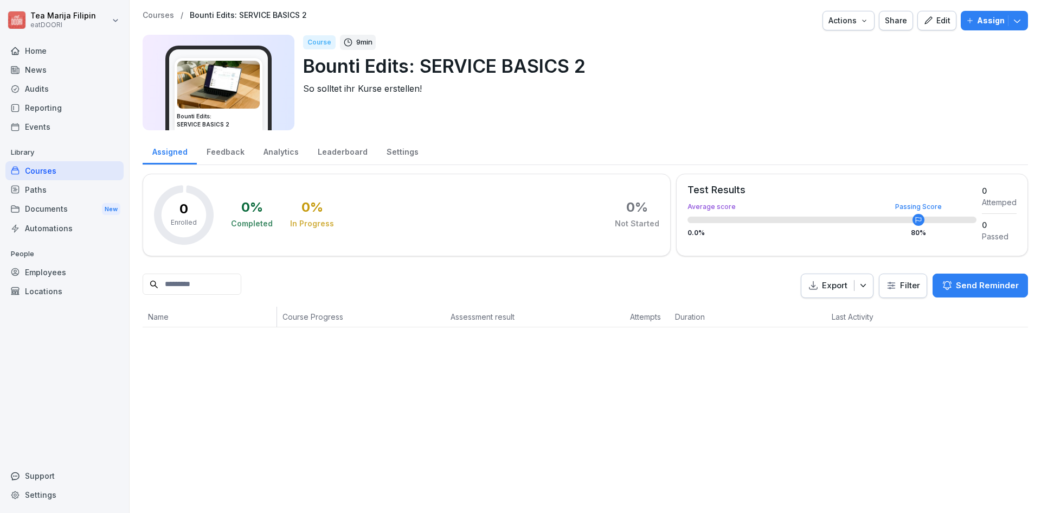
click at [85, 169] on div "Courses" at bounding box center [64, 170] width 118 height 19
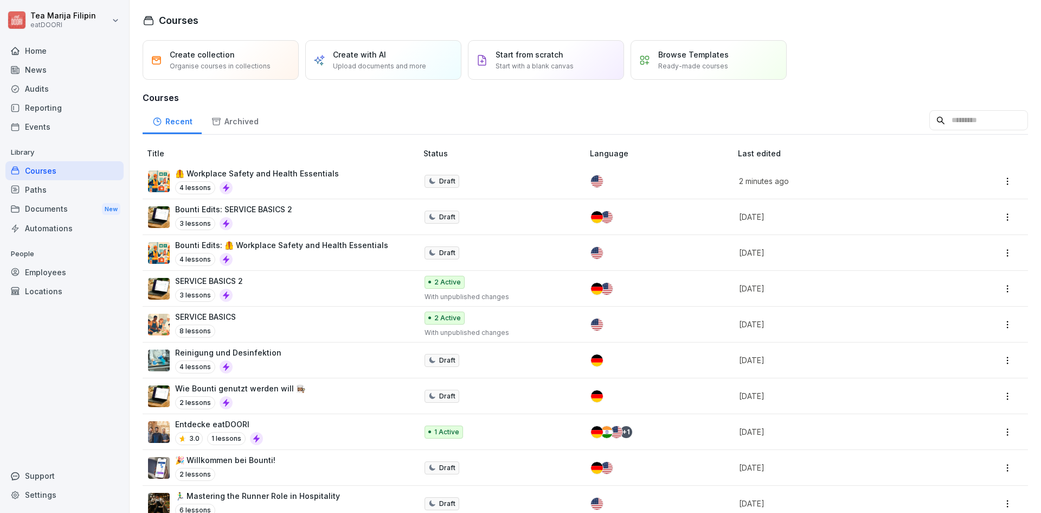
click at [67, 173] on div "Courses" at bounding box center [64, 170] width 118 height 19
click at [29, 477] on div "Support" at bounding box center [64, 475] width 118 height 19
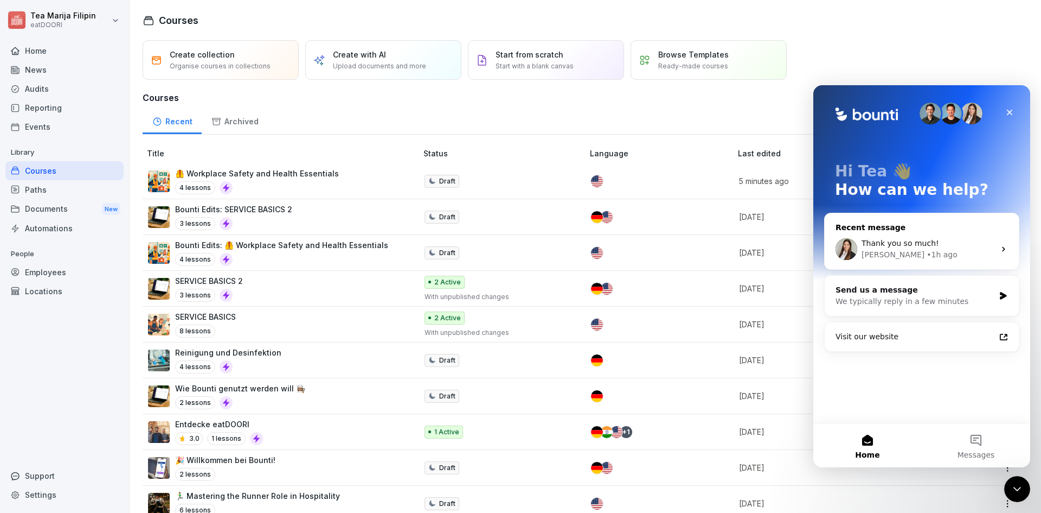
click at [920, 246] on span "Thank you so much!" at bounding box center [901, 243] width 78 height 9
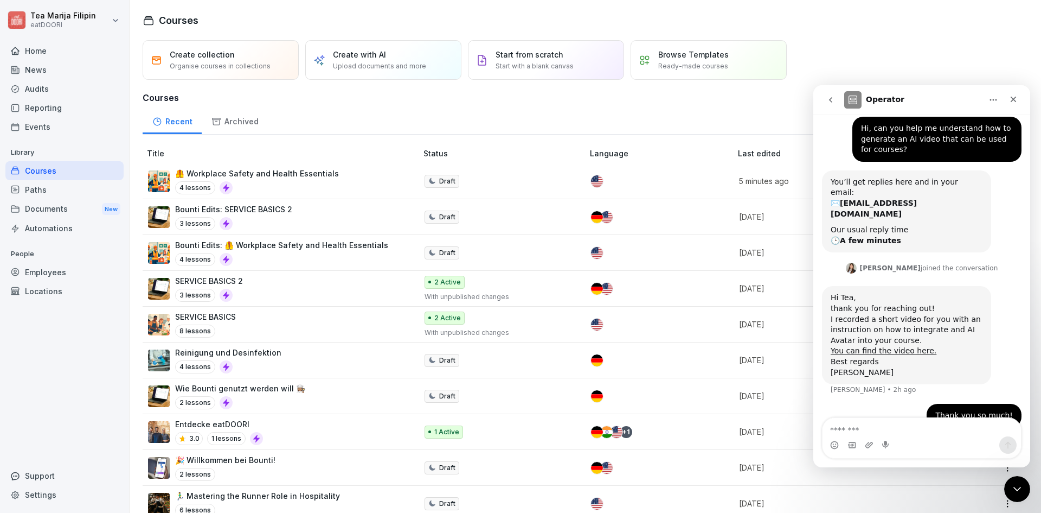
scroll to position [31, 0]
type textarea "*"
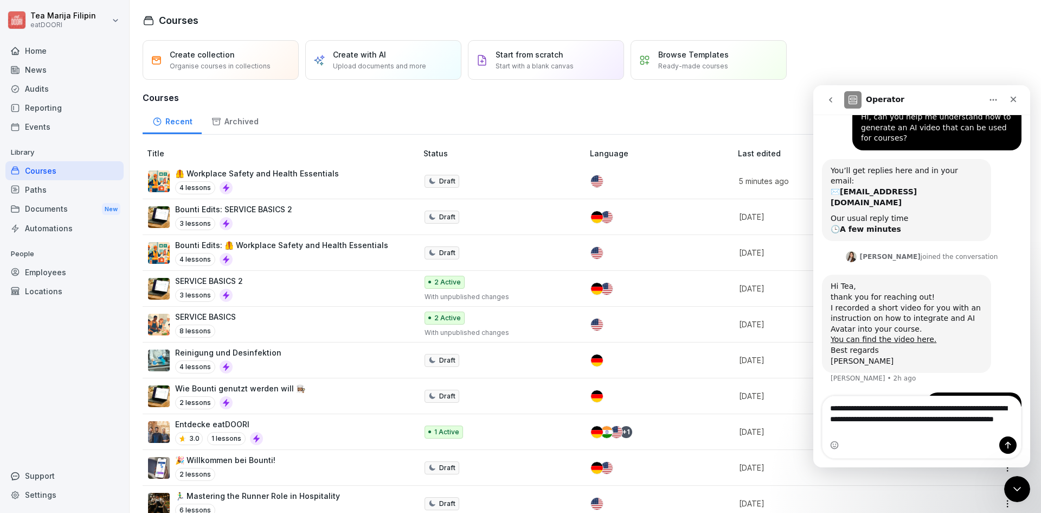
scroll to position [53, 0]
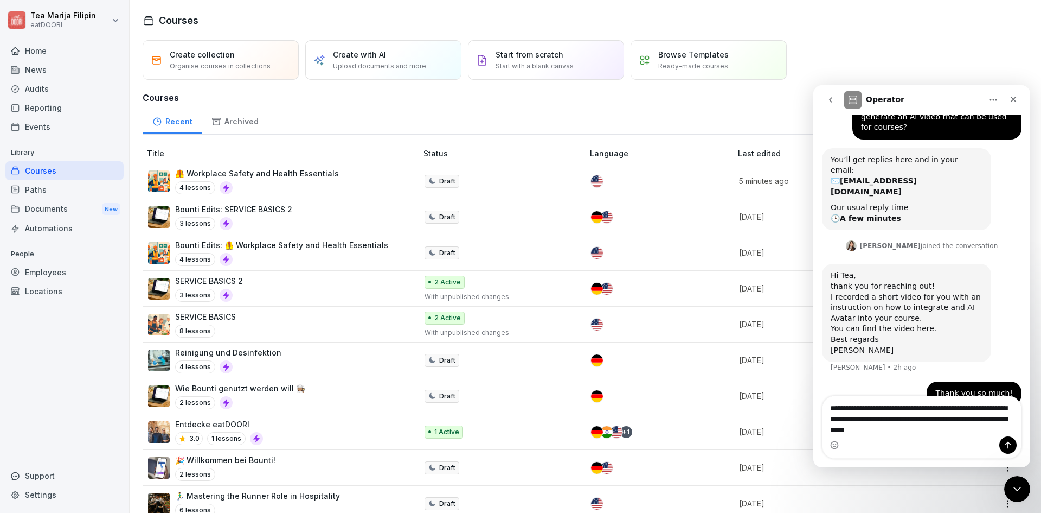
type textarea "**********"
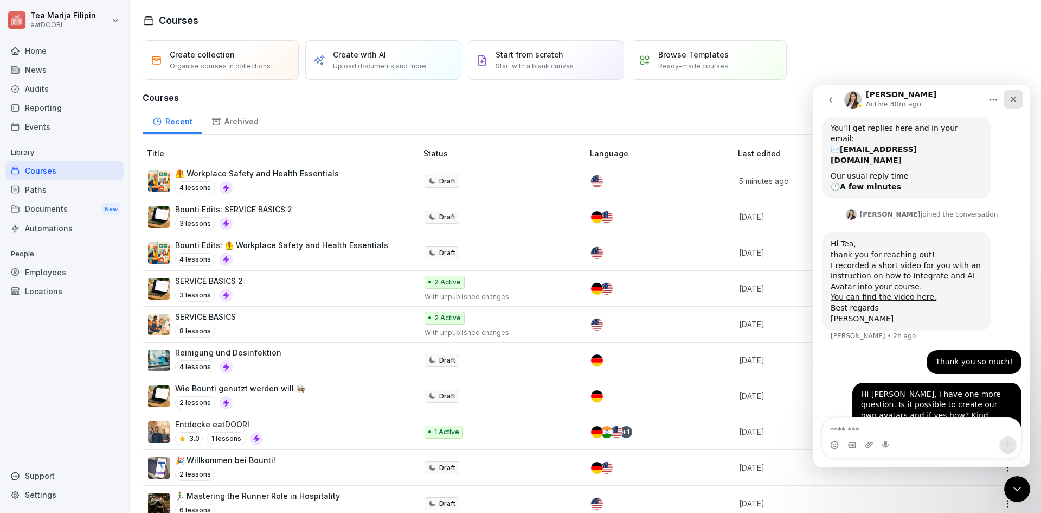
click at [1016, 104] on div "Close" at bounding box center [1014, 99] width 20 height 20
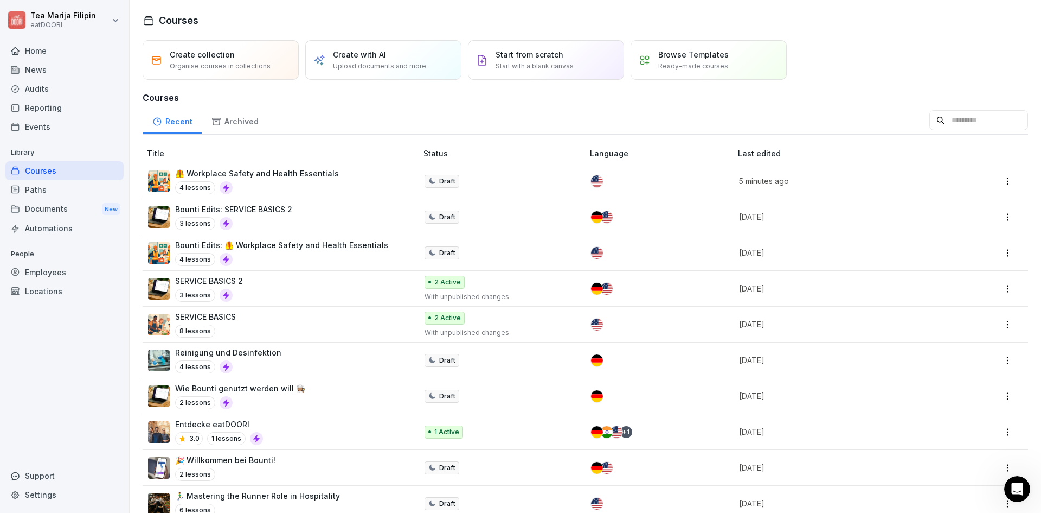
click at [42, 468] on div "Support" at bounding box center [64, 475] width 118 height 19
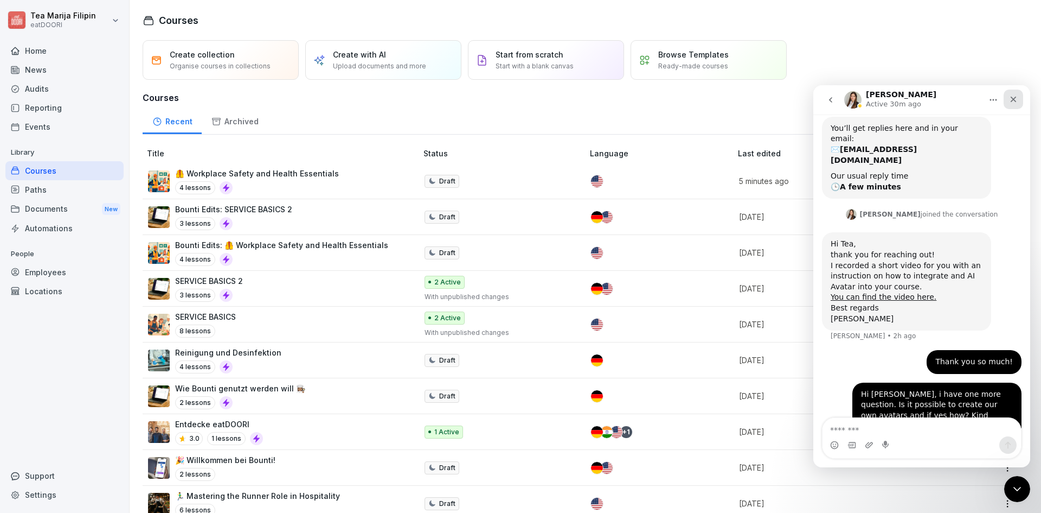
click at [1019, 96] on div "Close" at bounding box center [1014, 99] width 20 height 20
